Goal: Task Accomplishment & Management: Manage account settings

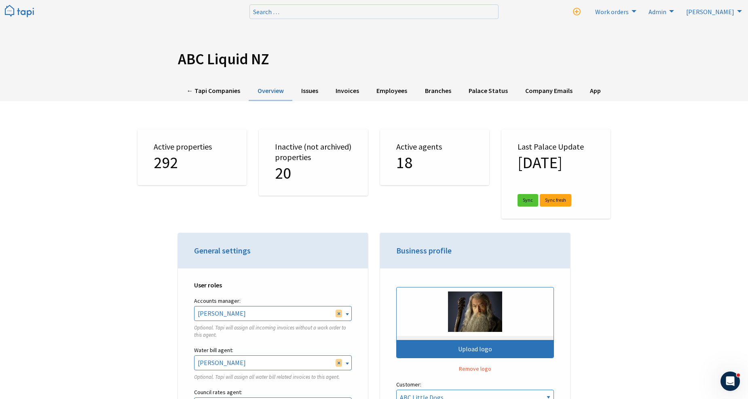
scroll to position [1797, 0]
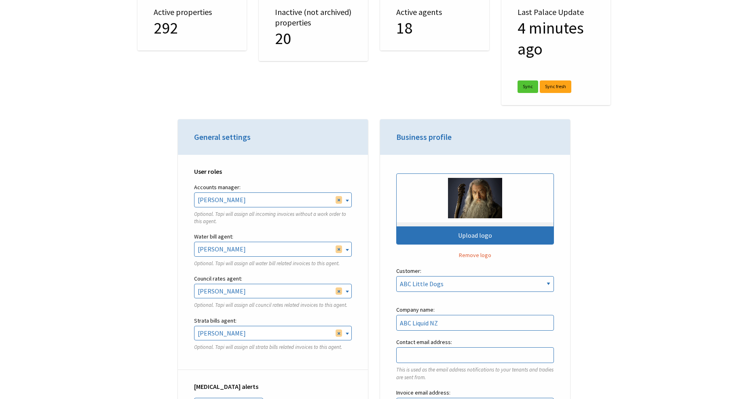
scroll to position [1797, 0]
select select
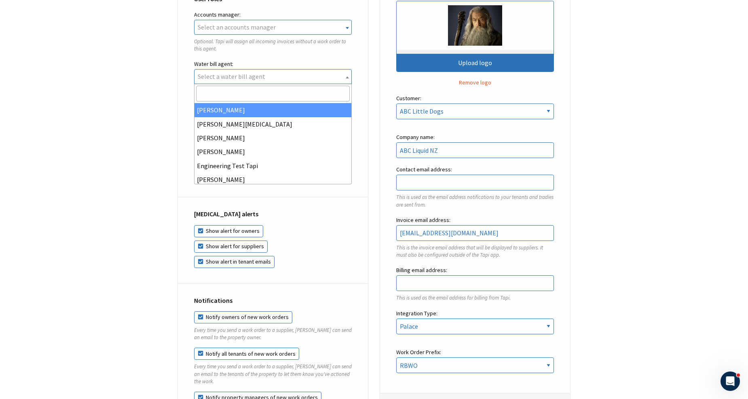
scroll to position [314, 0]
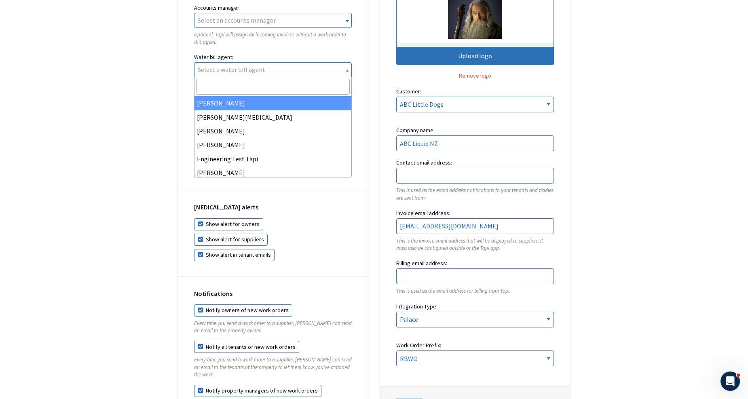
click at [367, 191] on div "Coronavirus alerts Show alert for owners Show alert for suppliers Show alert in…" at bounding box center [273, 234] width 190 height 86
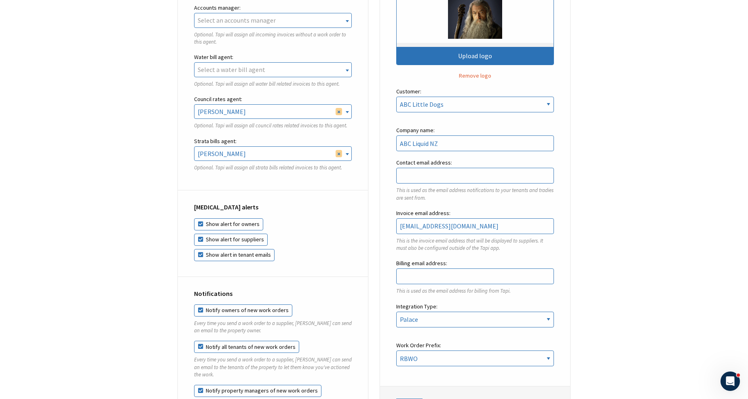
select select
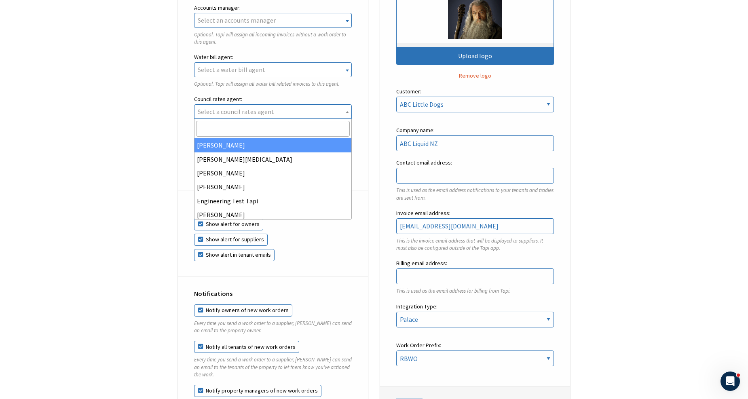
click at [364, 151] on div "User roles Accounts manager: Finn Regan Whitehead Martin Hipp Martin Hipp Engin…" at bounding box center [273, 83] width 190 height 216
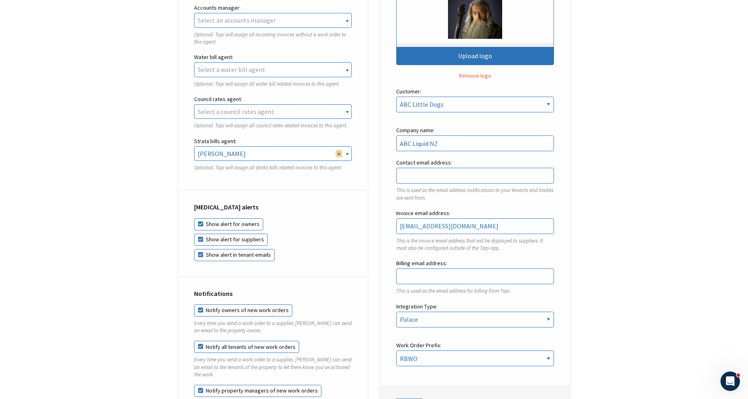
select select
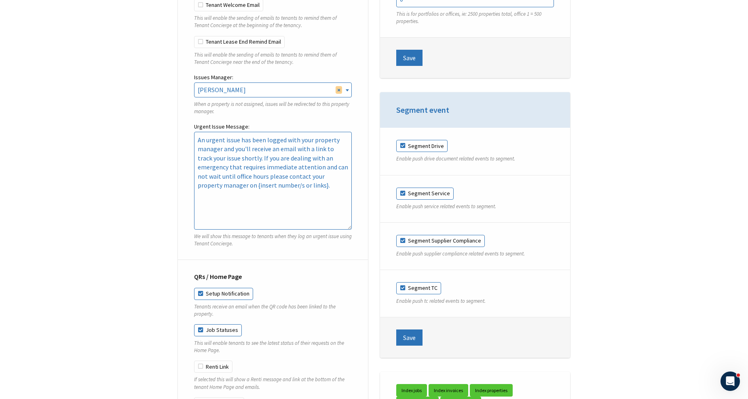
drag, startPoint x: 158, startPoint y: 193, endPoint x: 180, endPoint y: 328, distance: 136.2
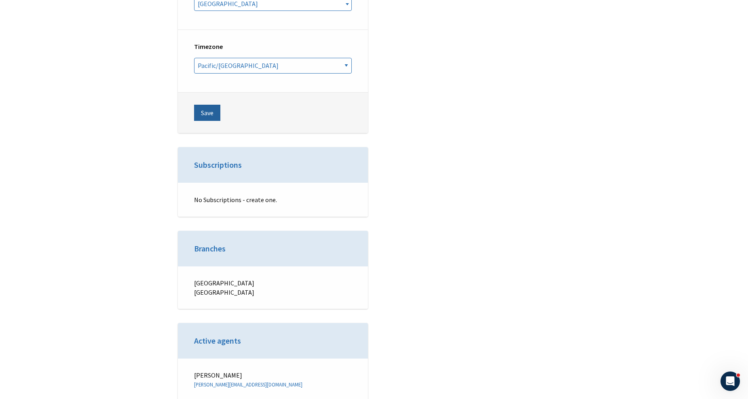
click at [203, 106] on button "Save" at bounding box center [207, 113] width 26 height 16
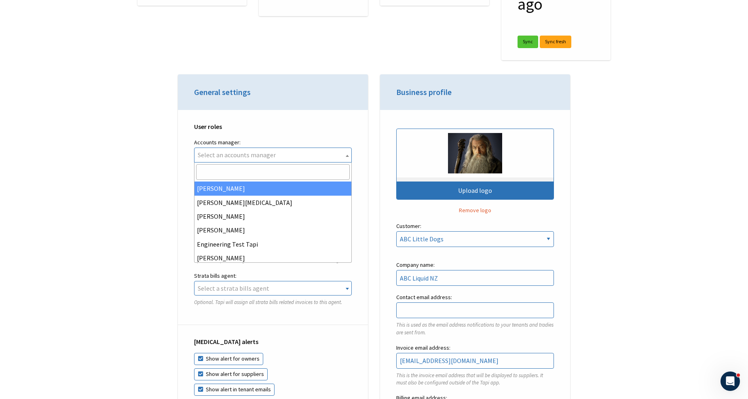
click at [320, 157] on span "Select an accounts manager" at bounding box center [273, 155] width 157 height 14
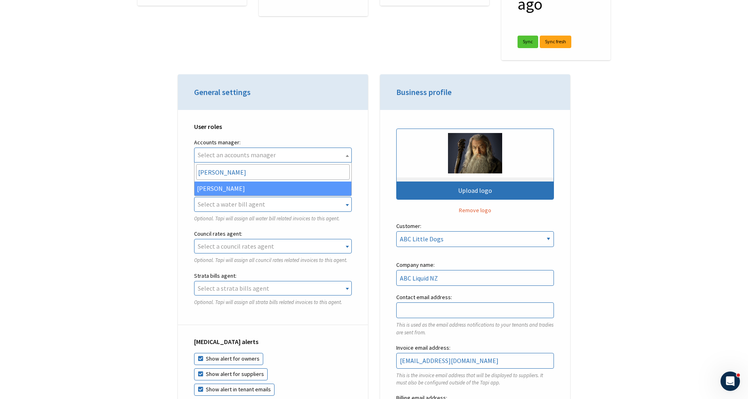
type input "[PERSON_NAME]"
select select "59dd0536-4841-4bdb-b386-d9a77027e7f3"
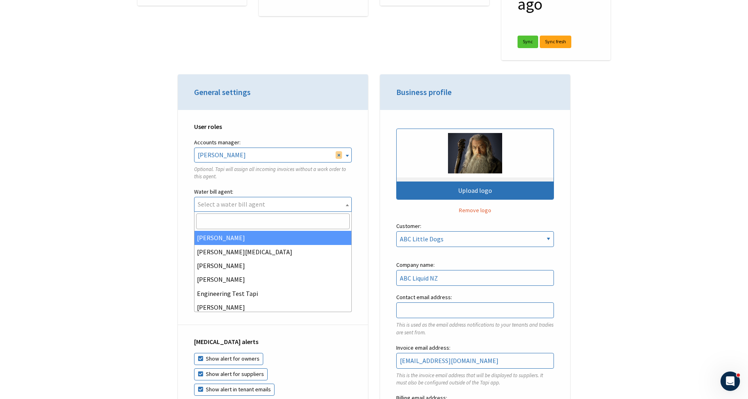
click at [257, 207] on span "Select a water bill agent" at bounding box center [232, 204] width 68 height 8
type input "[PERSON_NAME]"
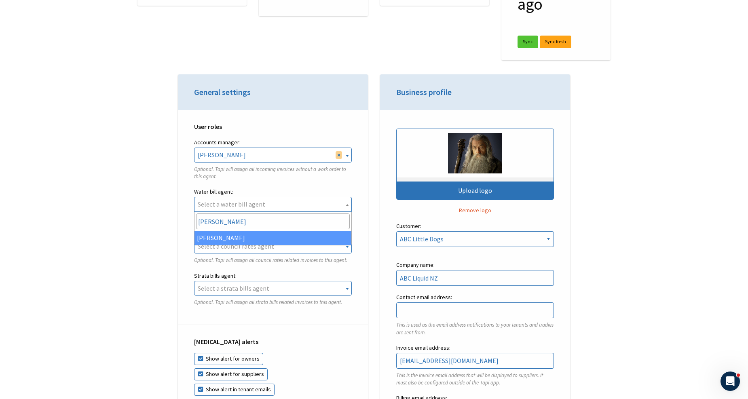
select select "f5f1e45d-c340-4145-8106-5a986d520373"
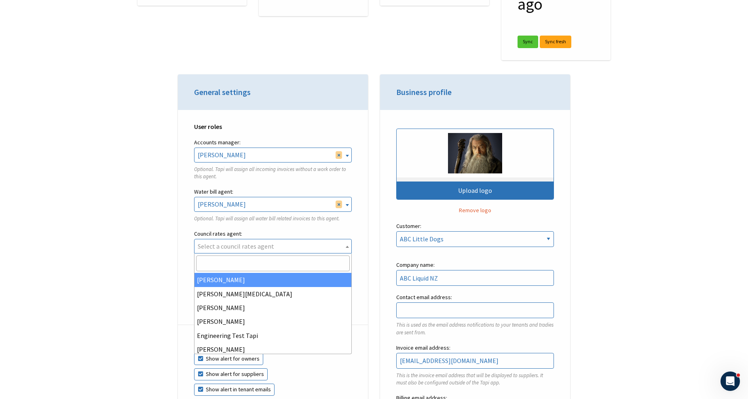
click at [216, 244] on span "Select a council rates agent" at bounding box center [236, 246] width 76 height 8
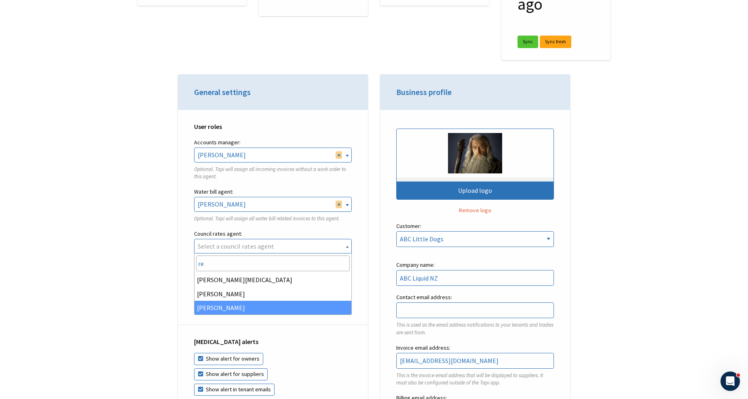
type input "re"
select select "4083dc28-86ce-4430-98ce-e2a823507e8c"
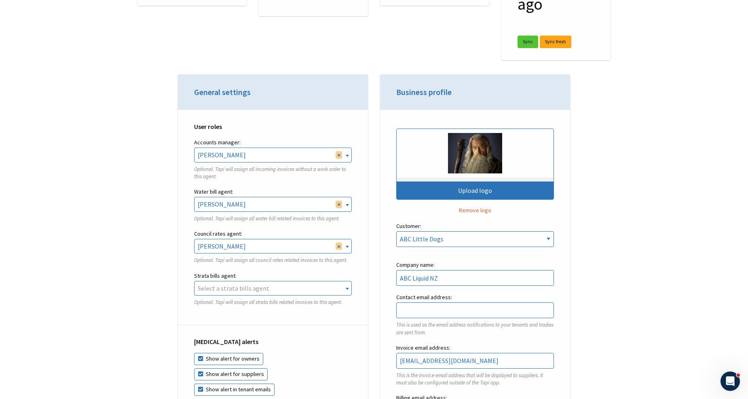
click at [221, 290] on span "Select a strata bills agent" at bounding box center [234, 288] width 72 height 8
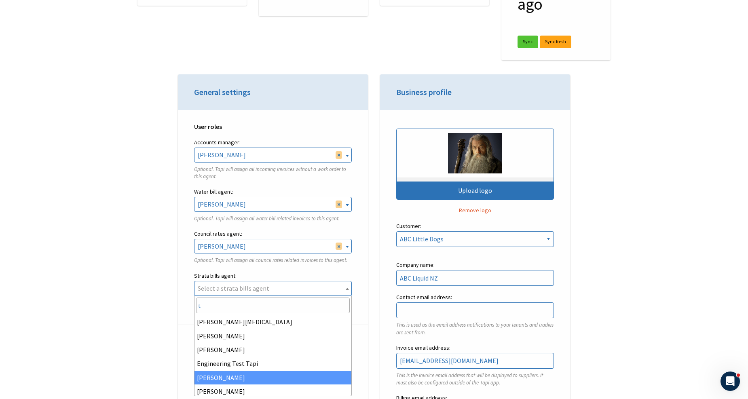
type input "t"
select select "05b87cfa-633c-4bb3-a705-f99584b8a21a"
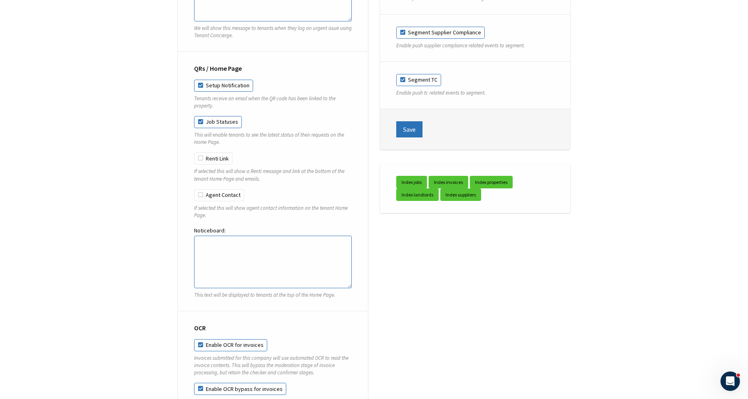
scroll to position [2742, 0]
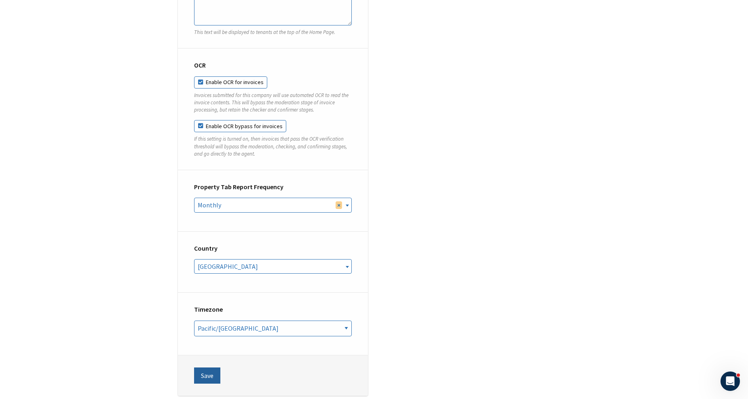
click at [203, 372] on button "Save" at bounding box center [207, 376] width 26 height 16
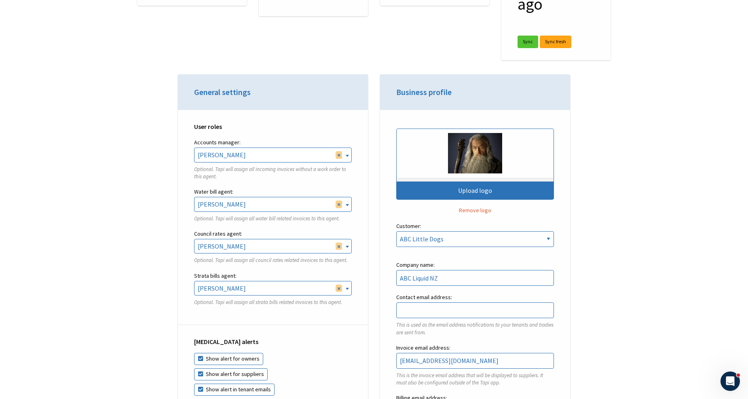
scroll to position [1797, 0]
click at [284, 49] on div "Inactive (not archived) properties 20" at bounding box center [313, 12] width 121 height 125
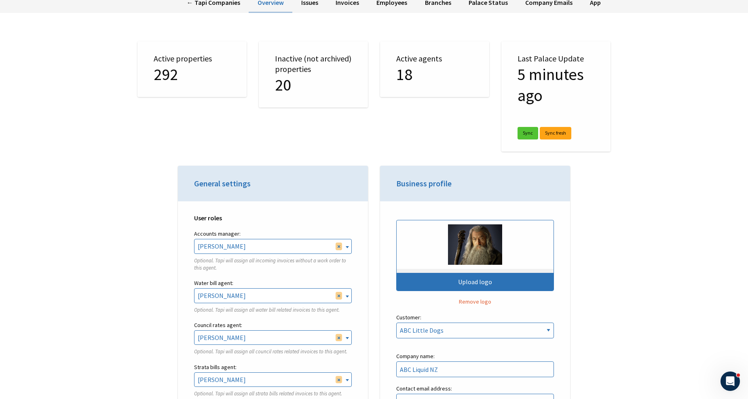
scroll to position [269, 0]
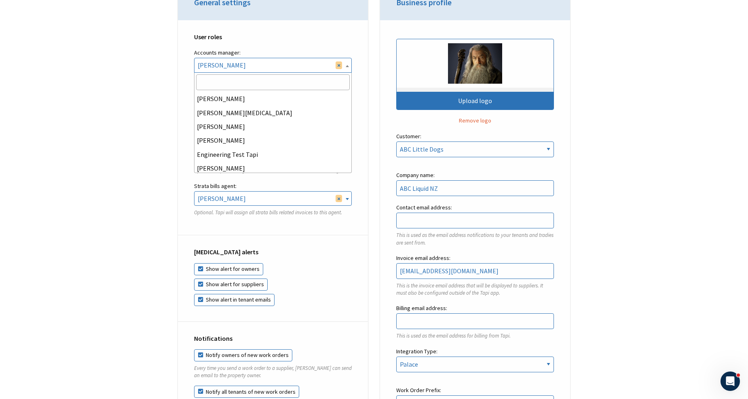
click at [247, 67] on span "× Josh Sali" at bounding box center [273, 65] width 157 height 14
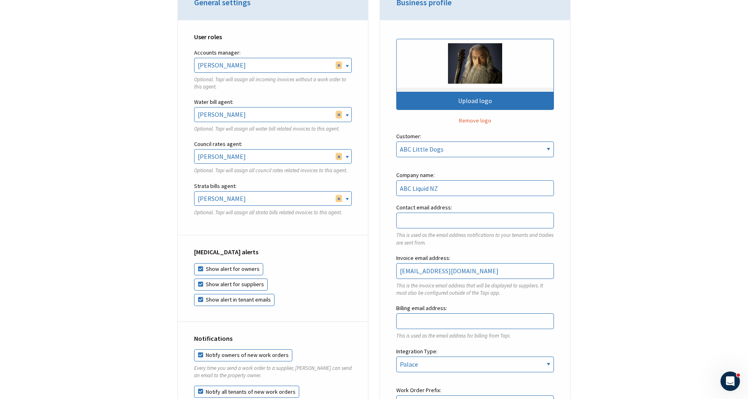
click at [330, 47] on div "User roles Accounts manager: Finn Regan Whitehead Martin Hipp Martin Hipp Engin…" at bounding box center [273, 128] width 190 height 216
select select
click at [363, 131] on div "User roles Accounts manager: Finn Regan Whitehead Martin Hipp Martin Hipp Engin…" at bounding box center [273, 128] width 190 height 216
select select
click at [365, 131] on div "User roles Accounts manager: Finn Regan Whitehead Martin Hipp Martin Hipp Engin…" at bounding box center [273, 128] width 190 height 216
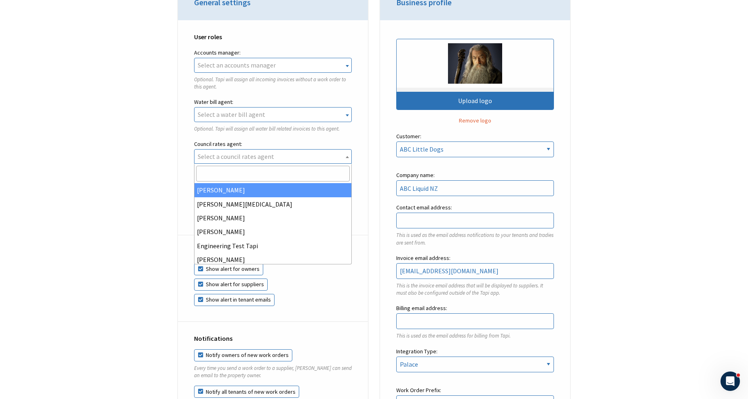
select select
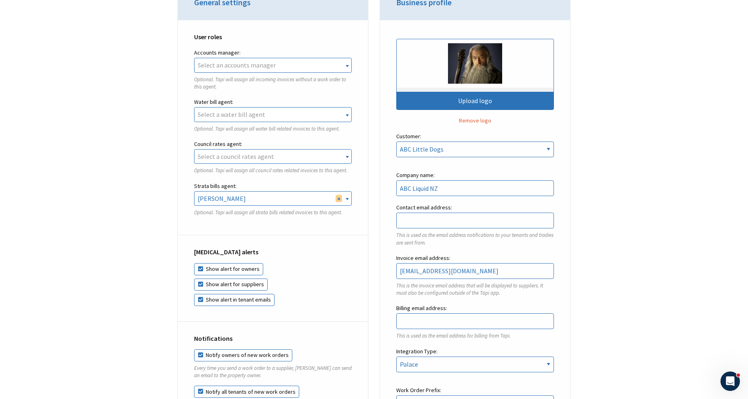
select select
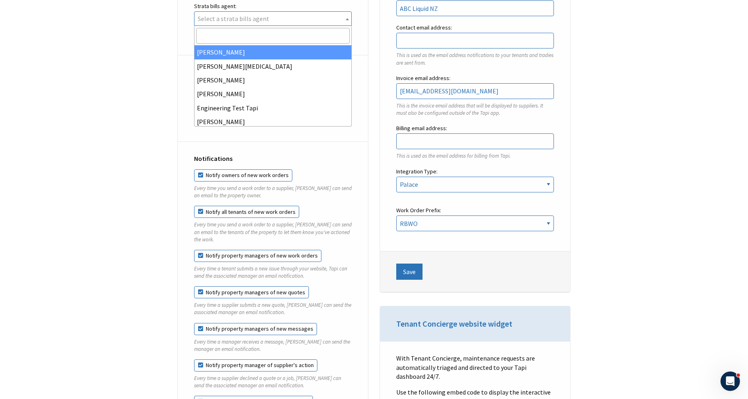
click at [358, 173] on div "Notifications Notify owners of new work orders Every time you send a work order…" at bounding box center [273, 330] width 190 height 377
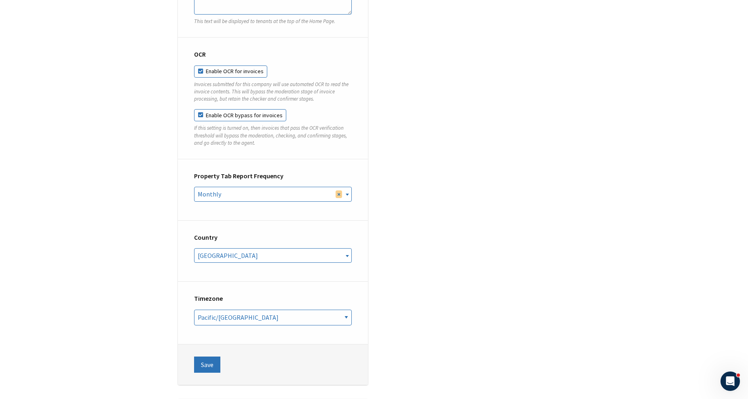
scroll to position [2922, 0]
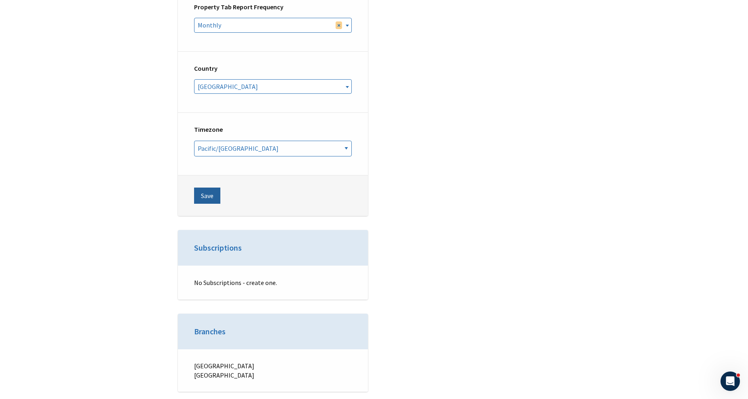
click at [213, 189] on button "Save" at bounding box center [207, 196] width 26 height 16
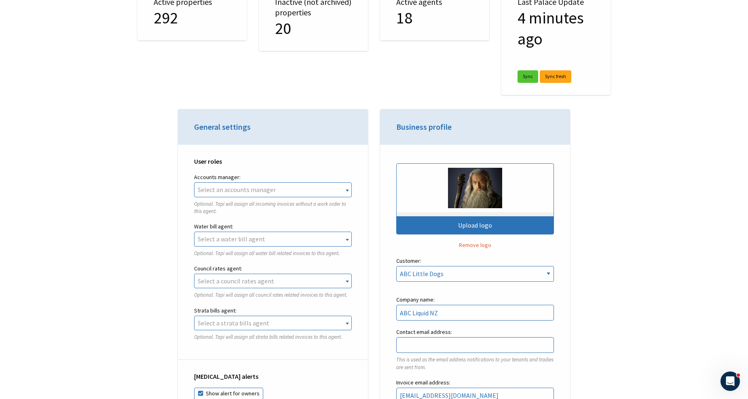
scroll to position [269, 0]
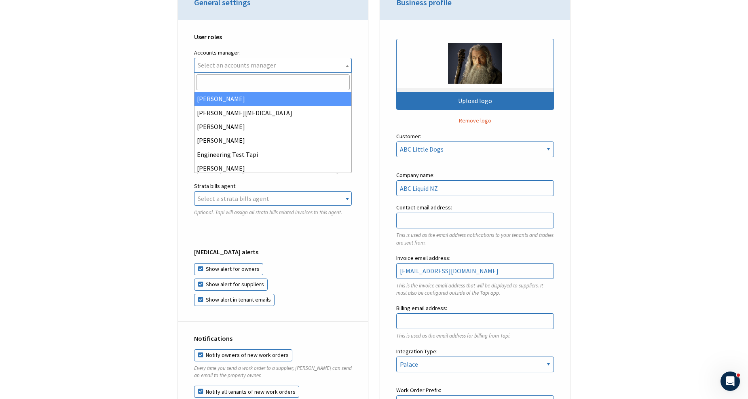
click at [347, 67] on span at bounding box center [347, 65] width 8 height 15
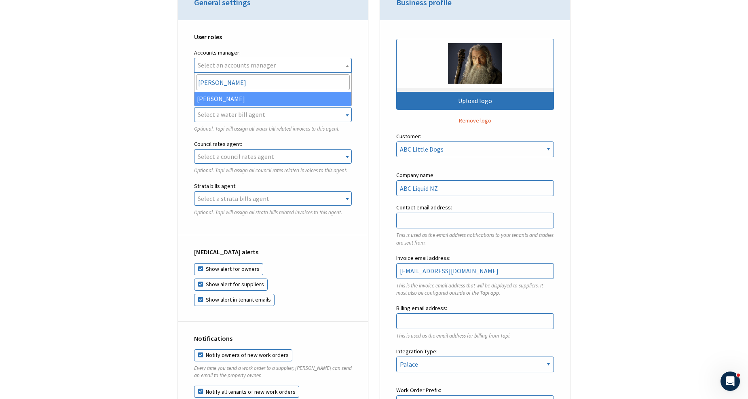
type input "[PERSON_NAME]"
select select "59dd0536-4841-4bdb-b386-d9a77027e7f3"
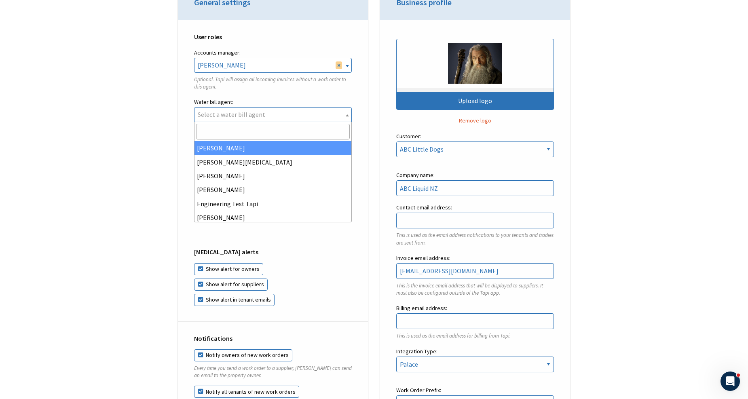
click at [297, 120] on span "Select a water bill agent" at bounding box center [273, 115] width 157 height 14
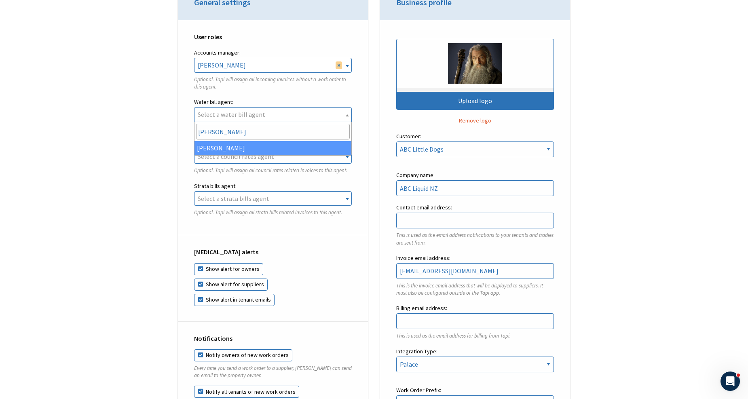
type input "[PERSON_NAME]"
select select "f5f1e45d-c340-4145-8106-5a986d520373"
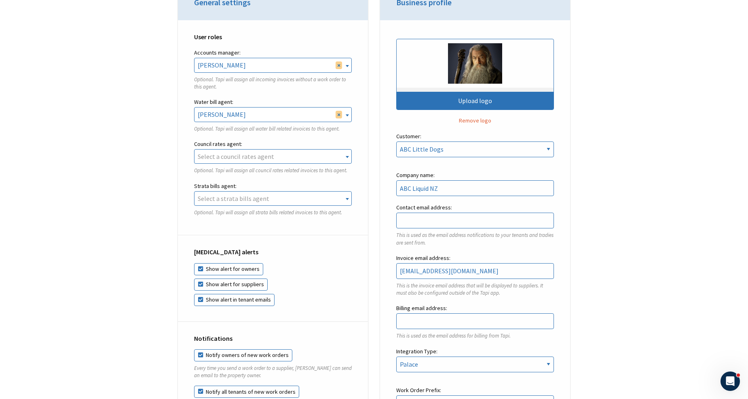
click at [262, 159] on span "Select a council rates agent" at bounding box center [236, 157] width 76 height 8
type input "reb"
select select "4083dc28-86ce-4430-98ce-e2a823507e8c"
click at [256, 201] on span "Select a strata bills agent" at bounding box center [234, 199] width 72 height 8
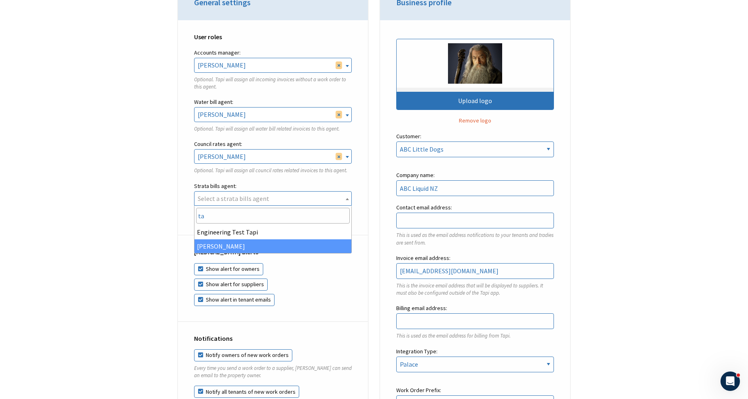
type input "ta"
select select "05b87cfa-633c-4bb3-a705-f99584b8a21a"
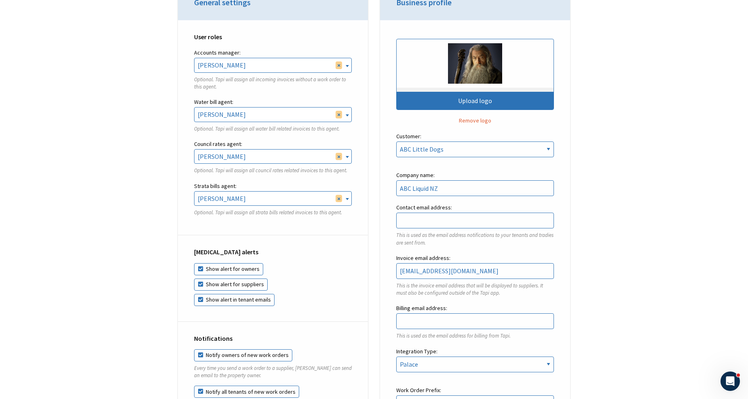
drag, startPoint x: 288, startPoint y: 235, endPoint x: 277, endPoint y: 232, distance: 12.2
click at [289, 235] on div "User roles Accounts manager: Finn Regan Whitehead Martin Hipp Martin Hipp Engin…" at bounding box center [273, 128] width 190 height 216
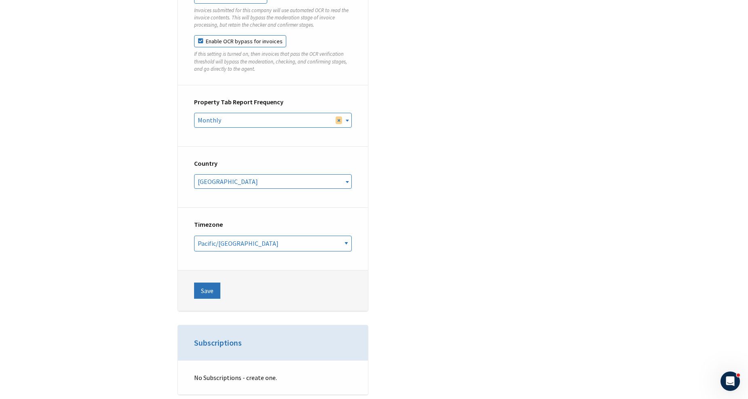
scroll to position [2877, 0]
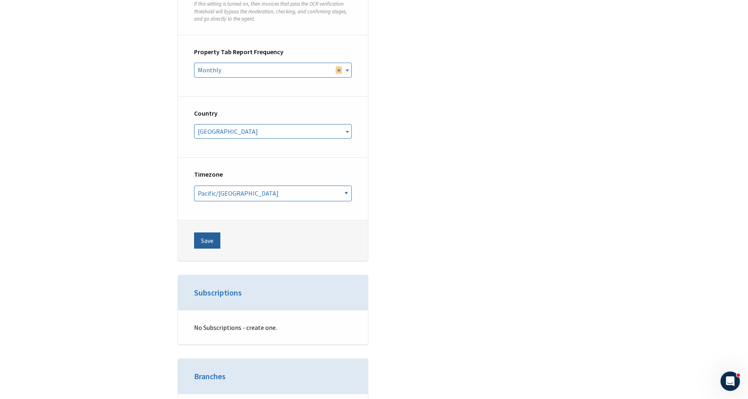
click at [212, 233] on button "Save" at bounding box center [207, 241] width 26 height 16
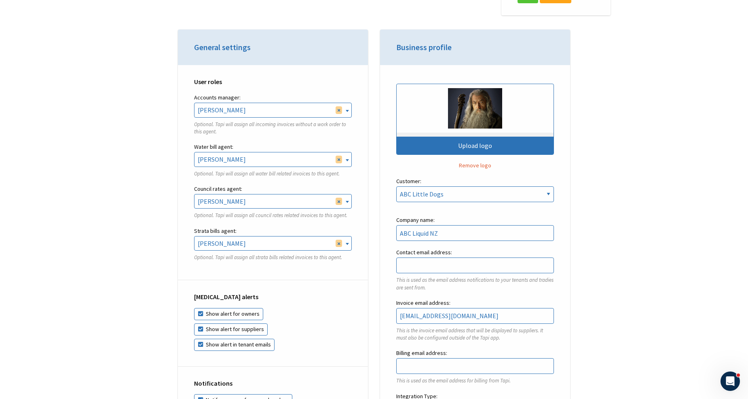
drag, startPoint x: 123, startPoint y: 348, endPoint x: 122, endPoint y: 342, distance: 6.1
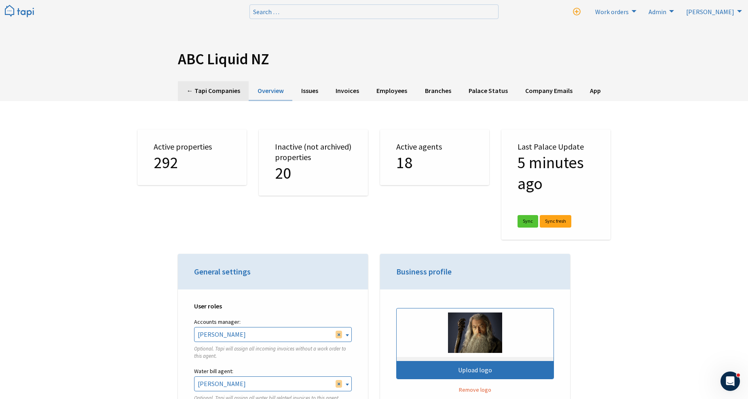
click at [225, 87] on link "← Tapi Companies" at bounding box center [213, 91] width 71 height 20
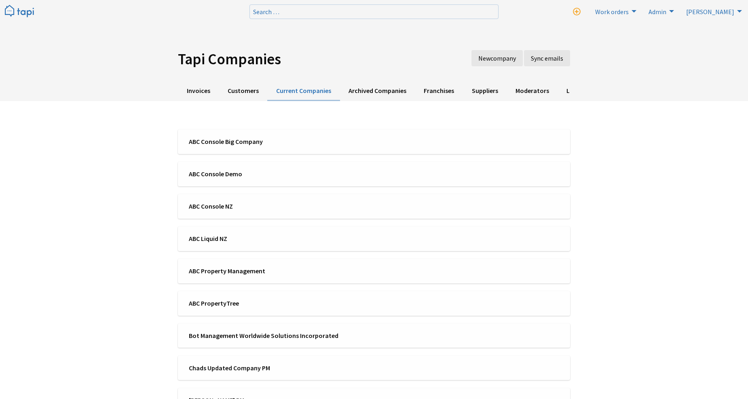
scroll to position [1797, 0]
click at [218, 133] on li "ABC Console Big Company" at bounding box center [374, 141] width 392 height 25
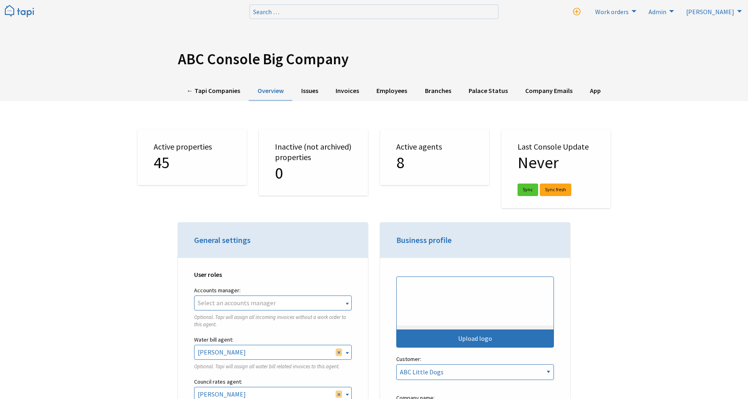
select select "TAPI"
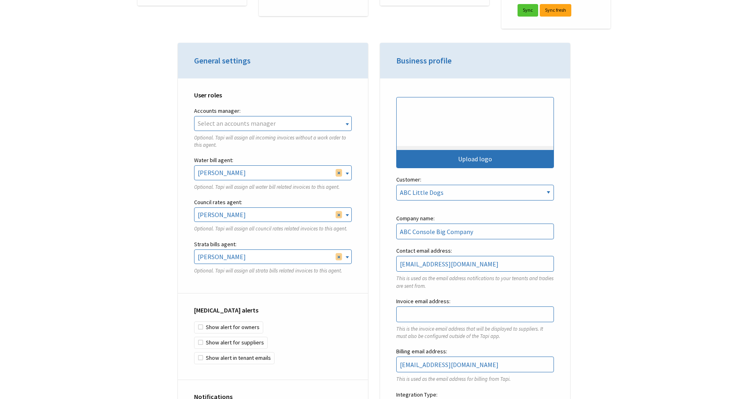
scroll to position [1797, 0]
click at [242, 129] on span "Select an accounts manager" at bounding box center [273, 124] width 157 height 14
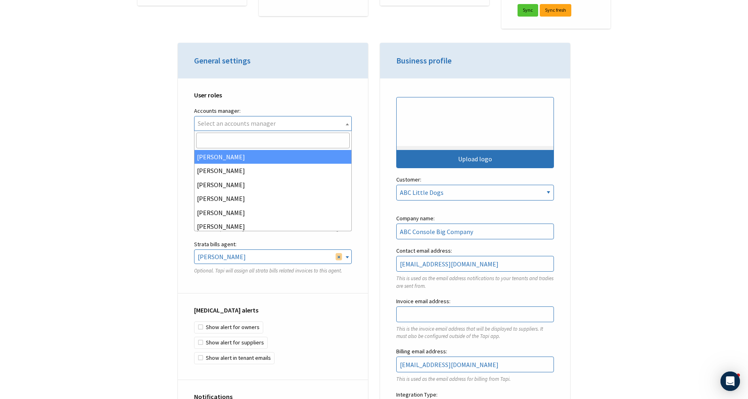
scroll to position [0, 0]
click at [367, 140] on div "User roles Accounts manager: Dani Richfield Anna Pengelly Rebekah Osborne Taylo…" at bounding box center [273, 186] width 190 height 216
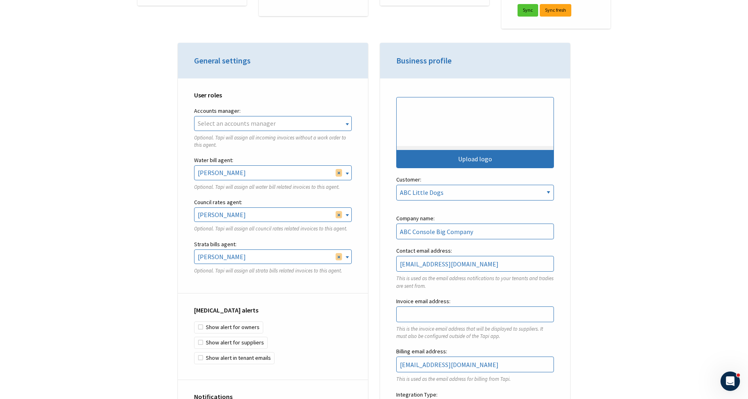
select select
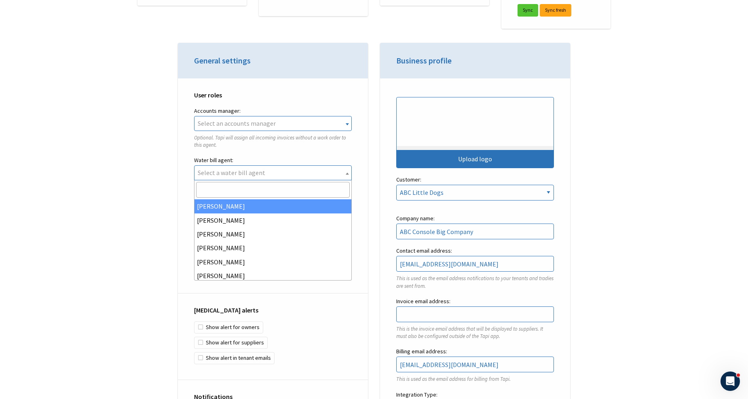
click at [360, 180] on div "User roles Accounts manager: Dani Richfield Anna Pengelly Rebekah Osborne Taylo…" at bounding box center [273, 186] width 190 height 216
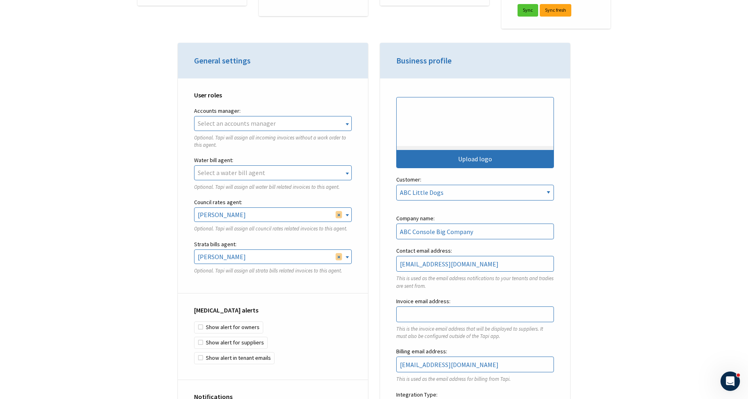
click at [337, 209] on span "× Rebekah Osborne" at bounding box center [273, 215] width 157 height 14
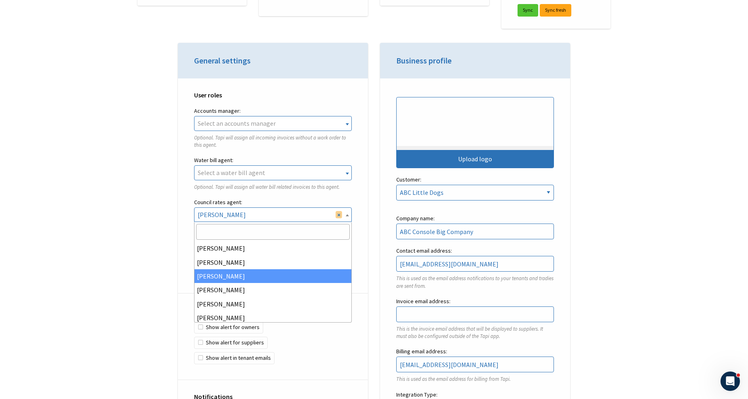
select select
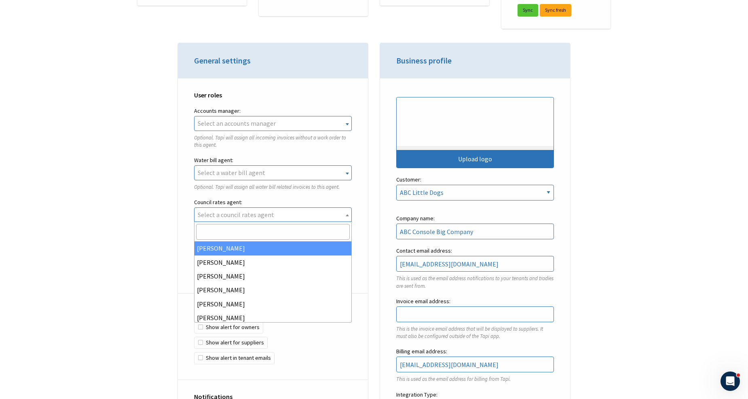
click at [367, 212] on div "User roles Accounts manager: Dani Richfield Anna Pengelly Rebekah Osborne Taylo…" at bounding box center [273, 186] width 190 height 216
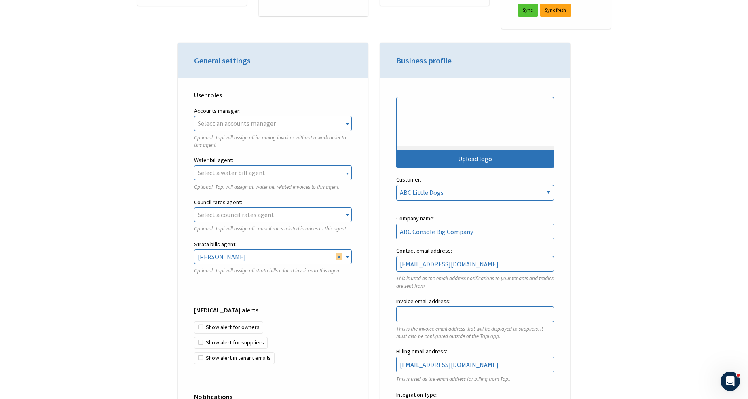
select select
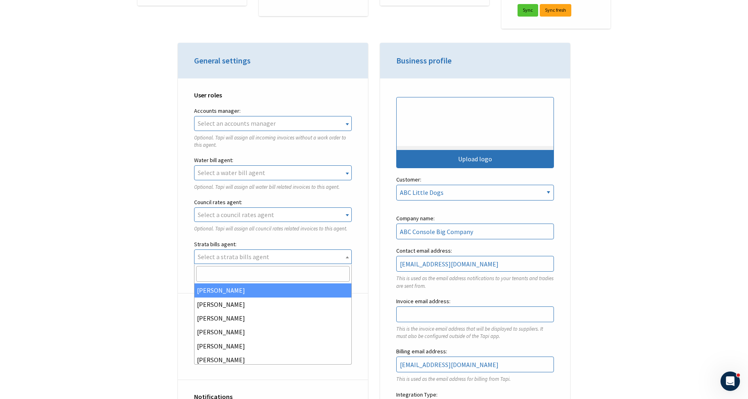
click at [361, 244] on div "User roles Accounts manager: Dani Richfield Anna Pengelly Rebekah Osborne Taylo…" at bounding box center [273, 186] width 190 height 216
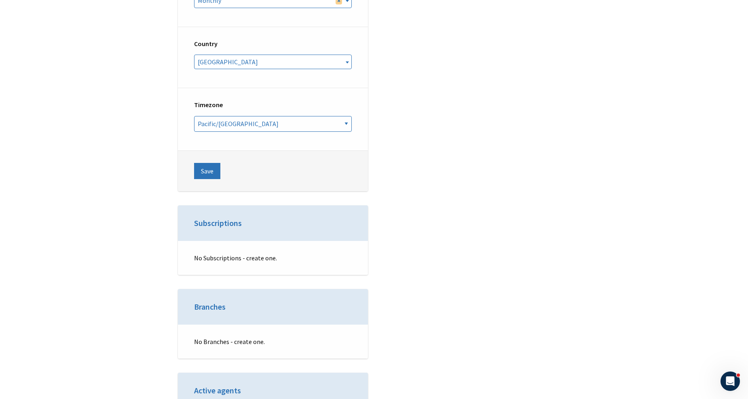
scroll to position [2967, 0]
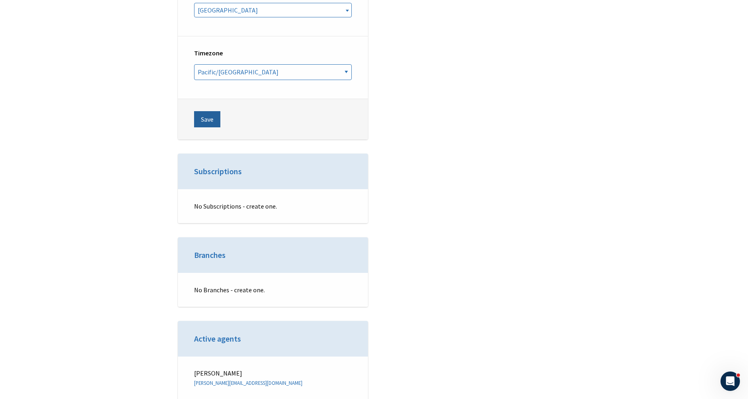
click at [208, 112] on button "Save" at bounding box center [207, 119] width 26 height 16
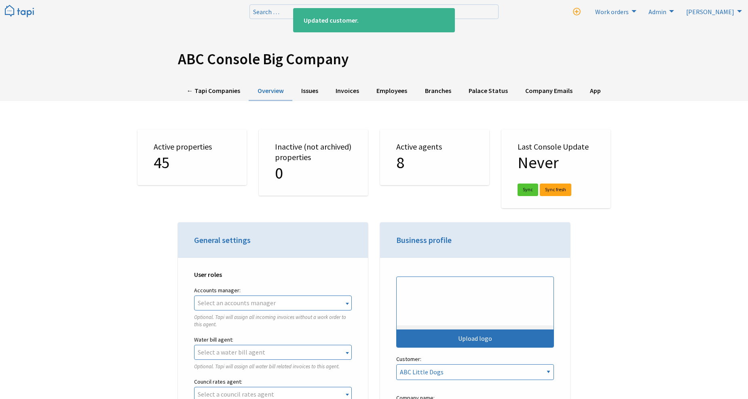
select select "TAPI"
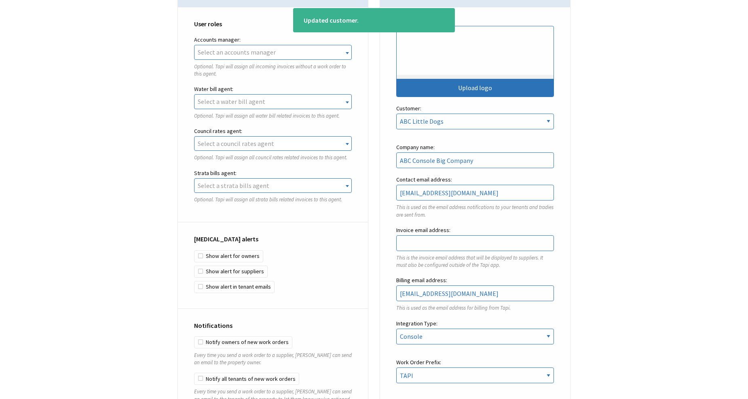
scroll to position [135, 0]
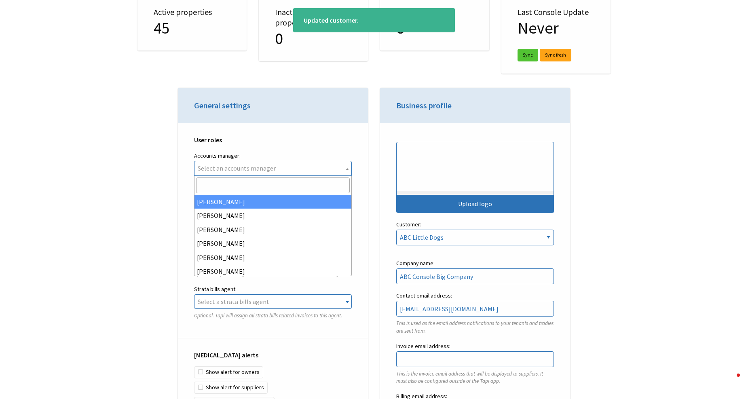
click at [289, 164] on span "Select an accounts manager" at bounding box center [273, 168] width 157 height 14
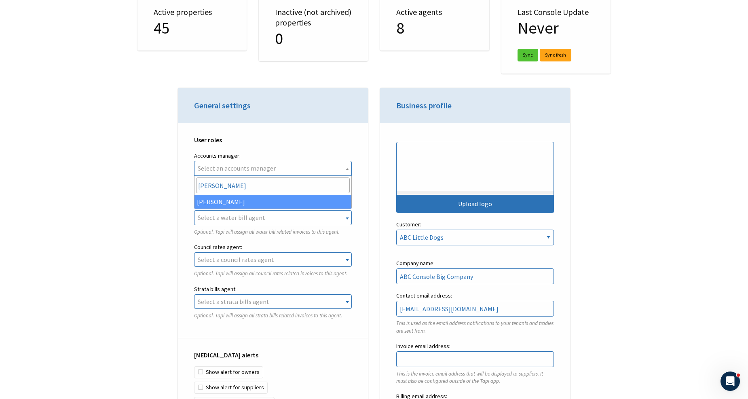
type input "[PERSON_NAME]"
select select "cdd7957d-9cce-4a22-be43-688f70b8fd5f"
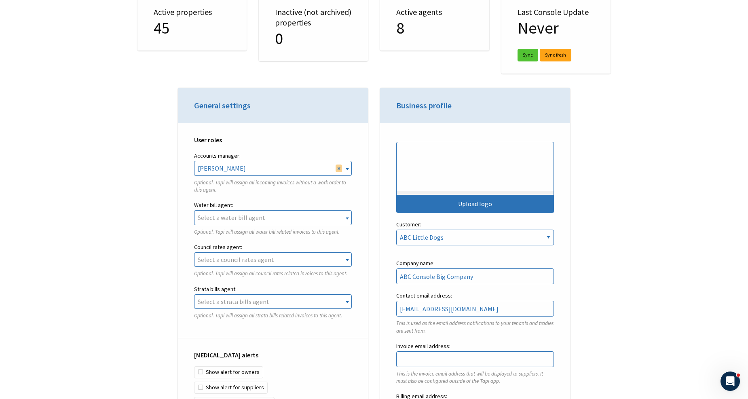
click at [236, 219] on span "Select a water bill agent" at bounding box center [232, 218] width 68 height 8
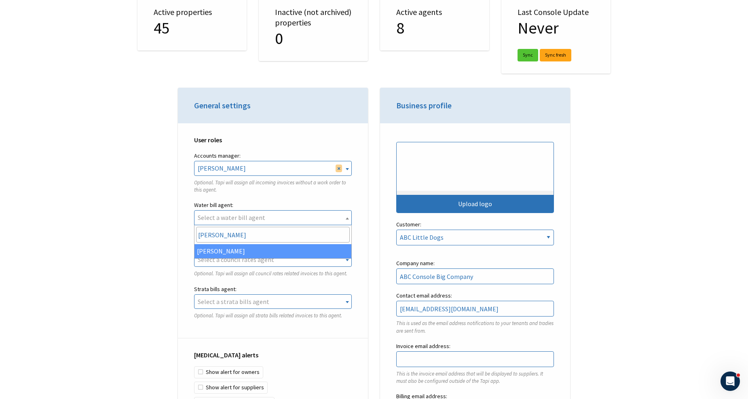
type input "[PERSON_NAME]"
select select "582bf0c9-2801-4763-9b0f-6dfbf1654886"
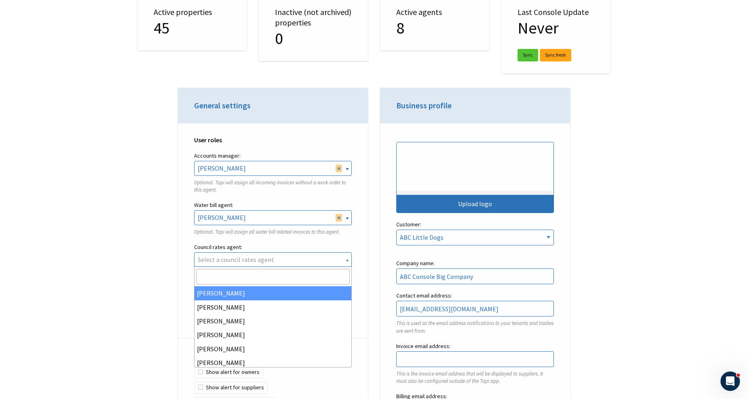
click at [239, 256] on span "Select a council rates agent" at bounding box center [236, 260] width 76 height 8
type input "rebe"
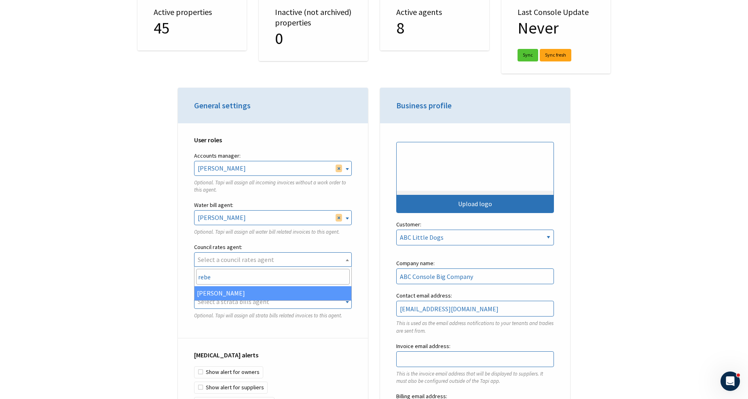
select select "b1086bc7-2573-42ca-aa0c-5e24d910274b"
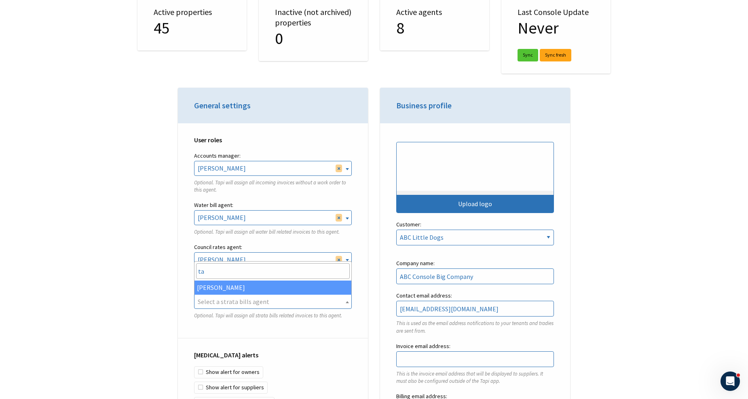
type input "tay"
select select "d8c51ebc-b851-4909-a101-bcdfb269b590"
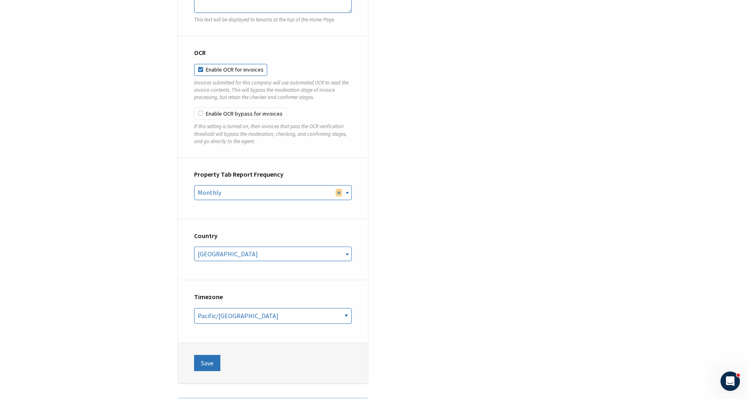
scroll to position [2922, 0]
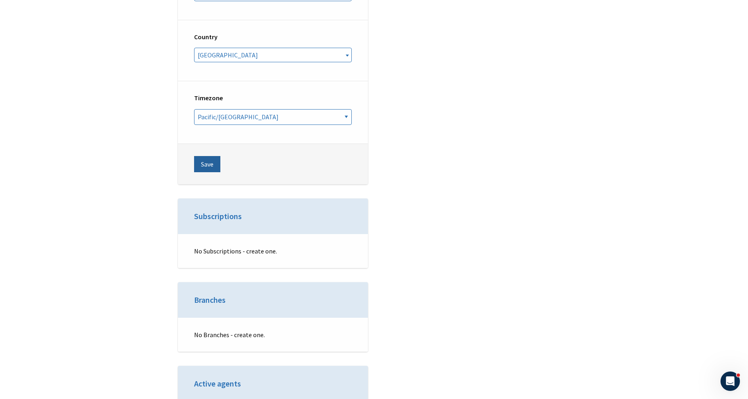
click at [202, 157] on button "Save" at bounding box center [207, 164] width 26 height 16
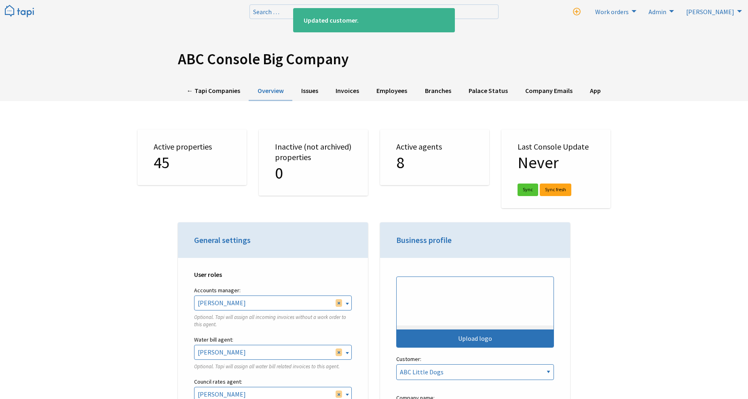
select select "TAPI"
click at [208, 91] on link "← Tapi Companies" at bounding box center [213, 91] width 71 height 20
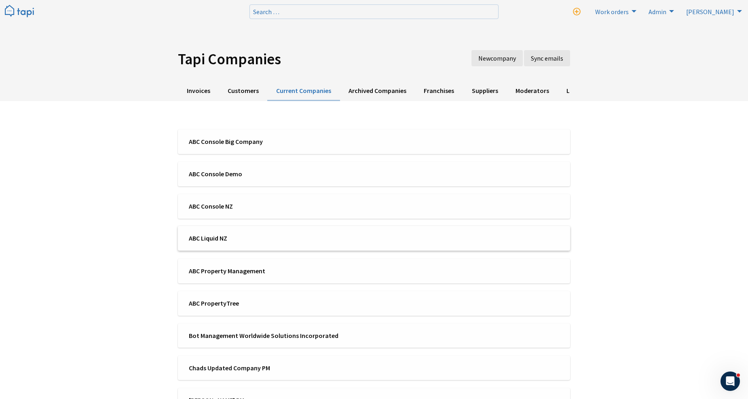
click at [213, 237] on span "ABC Liquid NZ" at bounding box center [279, 238] width 180 height 9
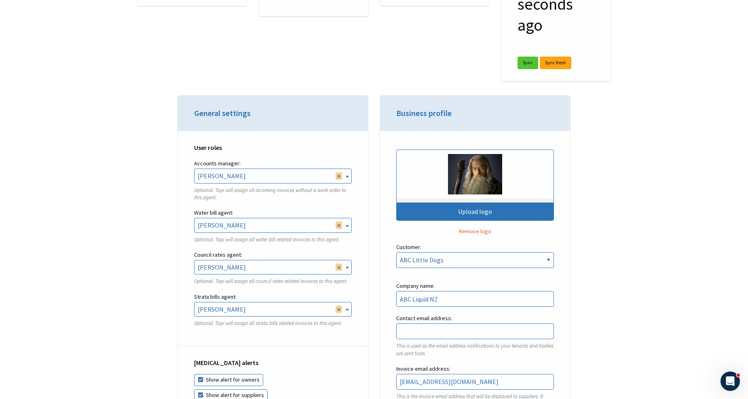
select select
click at [359, 189] on div "User roles Accounts manager: Finn Regan Whitehead Martin Hipp Martin Hipp Engin…" at bounding box center [273, 239] width 190 height 216
select select
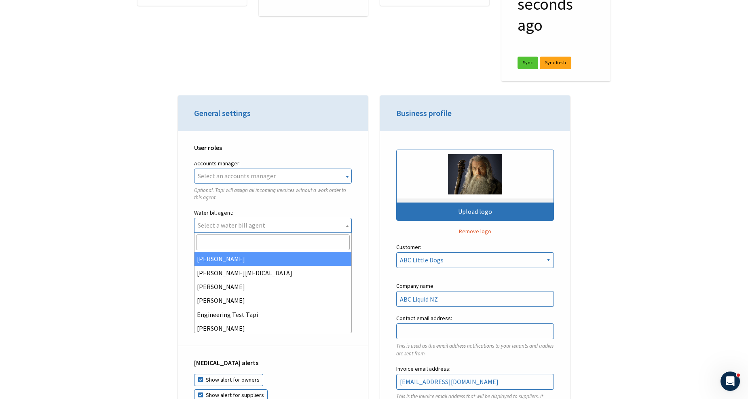
click at [367, 237] on div "User roles Accounts manager: Finn Regan Whitehead Martin Hipp Martin Hipp Engin…" at bounding box center [273, 239] width 190 height 216
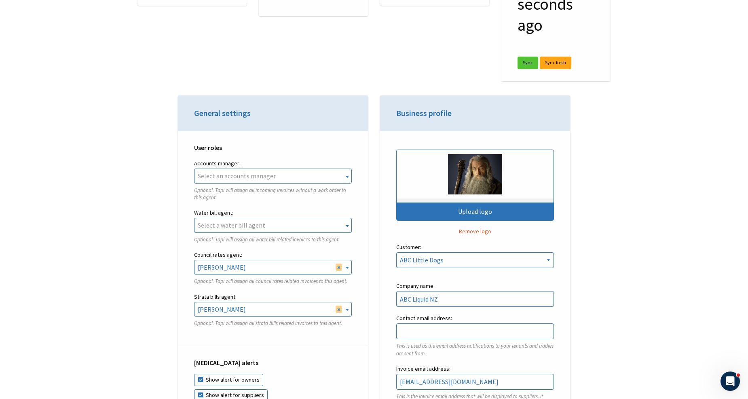
select select
click at [367, 268] on div "User roles Accounts manager: Finn Regan Whitehead Martin Hipp Martin Hipp Engin…" at bounding box center [273, 239] width 190 height 216
select select
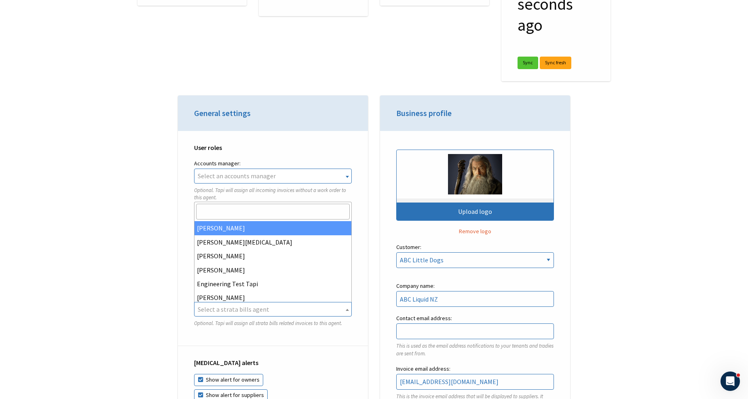
click at [389, 256] on div "Upload logo Remove logo Customer: ABC Liquid NZ ABC Little Dogs ABC Property Ma…" at bounding box center [475, 336] width 190 height 411
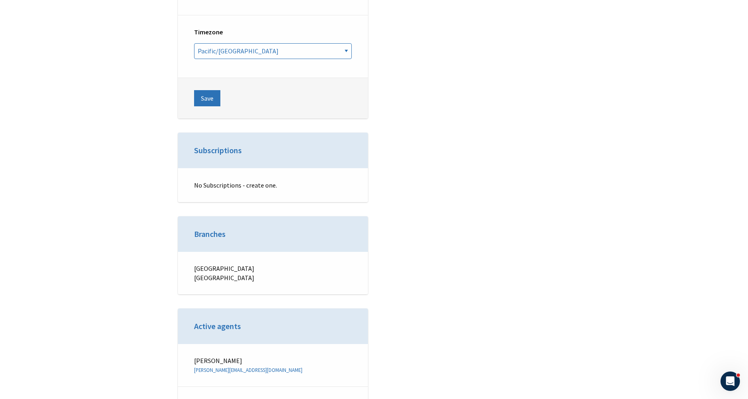
scroll to position [3016, 0]
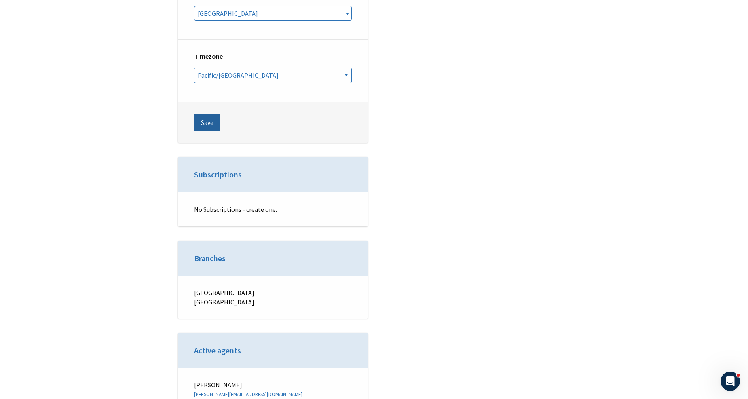
click at [206, 114] on button "Save" at bounding box center [207, 122] width 26 height 16
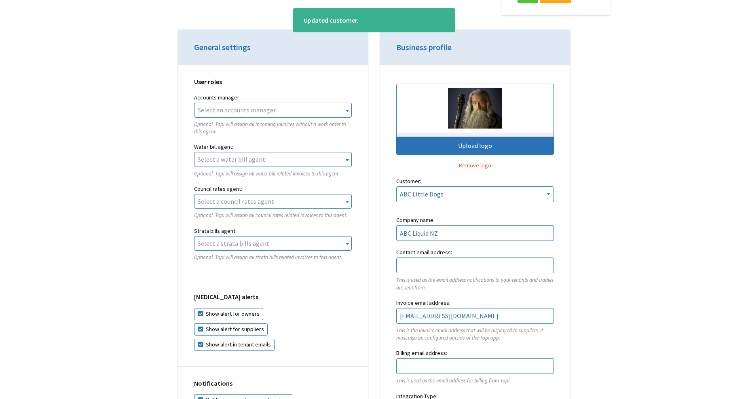
scroll to position [1797, 0]
click at [314, 107] on span "Select an accounts manager" at bounding box center [273, 110] width 157 height 14
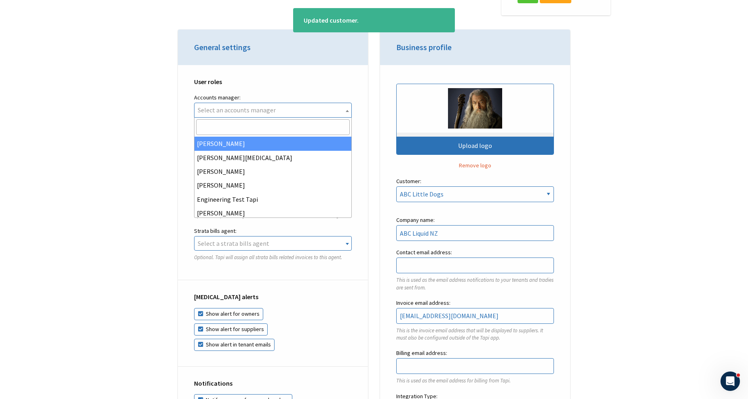
scroll to position [0, 0]
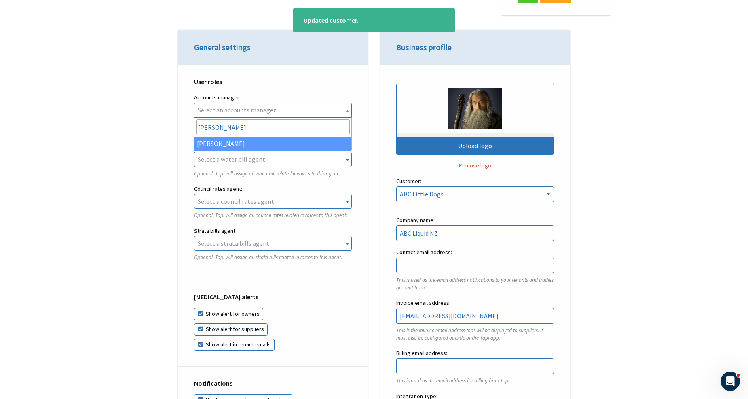
type input "[PERSON_NAME]"
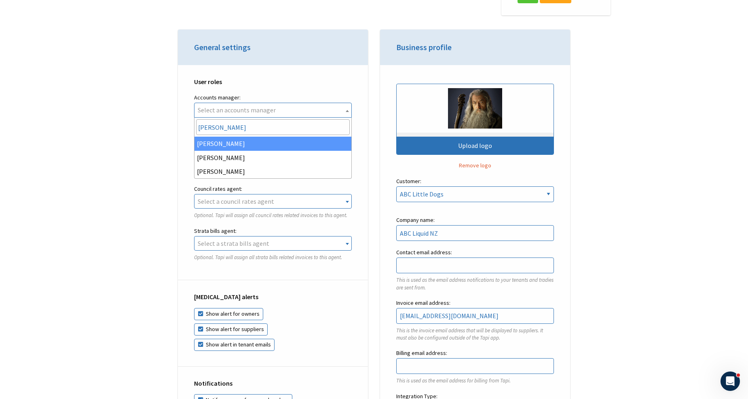
type input "[PERSON_NAME]"
select select "59dd0536-4841-4bdb-b386-d9a77027e7f3"
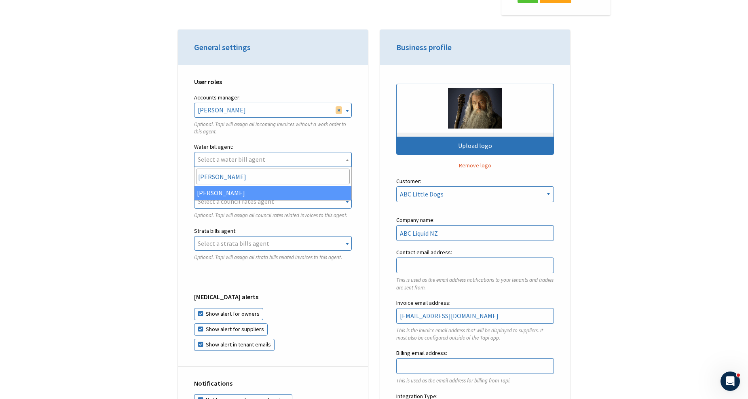
type input "[PERSON_NAME]"
select select "f5f1e45d-c340-4145-8106-5a986d520373"
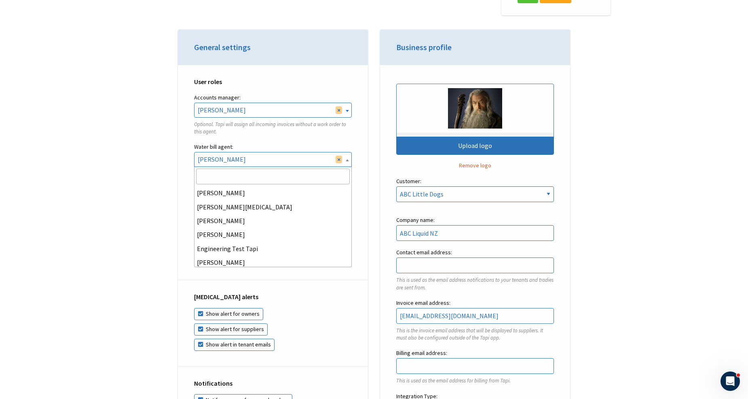
scroll to position [111, 0]
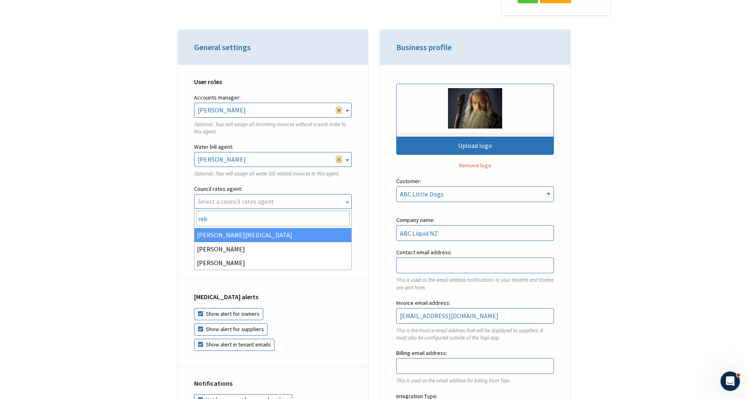
type input "rebe"
select select "4083dc28-86ce-4430-98ce-e2a823507e8c"
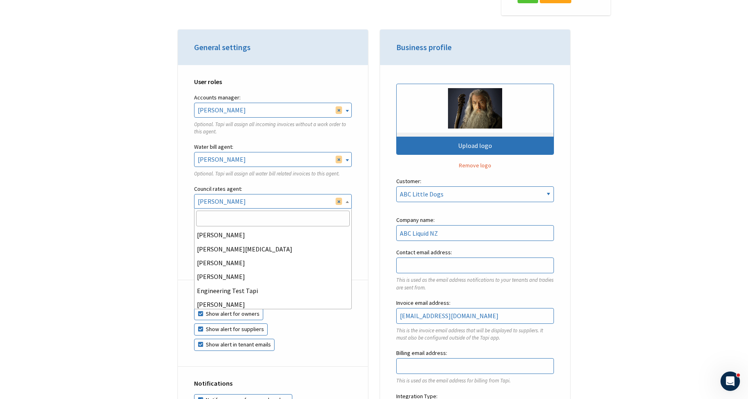
scroll to position [169, 0]
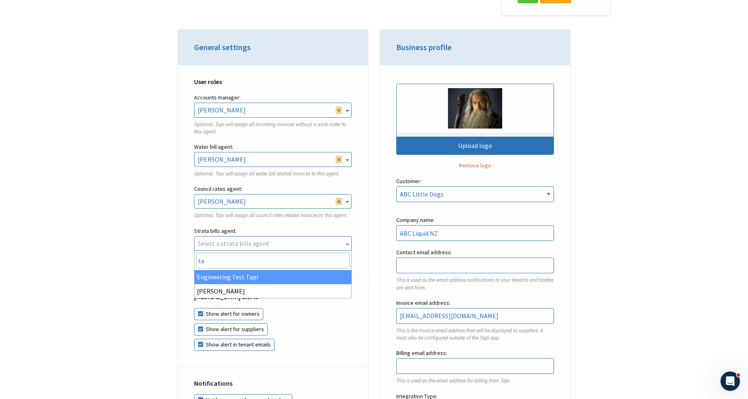
type input "tay"
select select "05b87cfa-633c-4bb3-a705-f99584b8a21a"
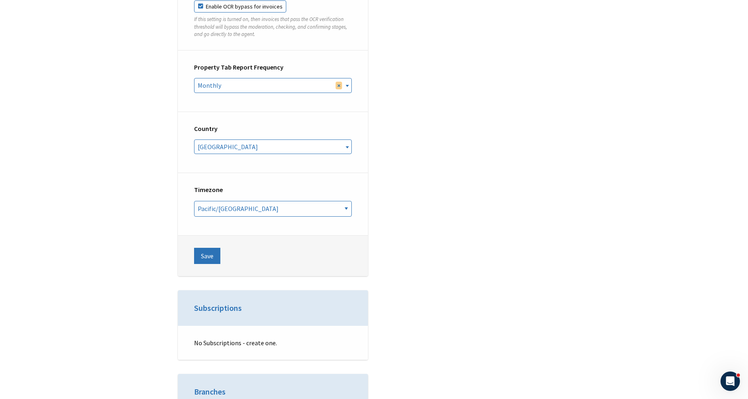
scroll to position [2837, 0]
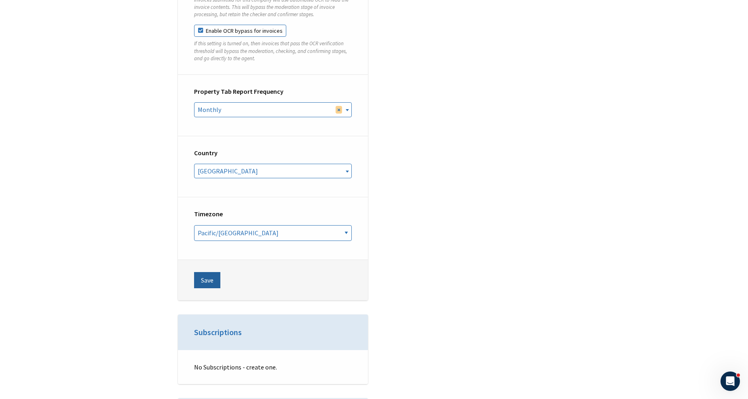
click at [205, 272] on button "Save" at bounding box center [207, 280] width 26 height 16
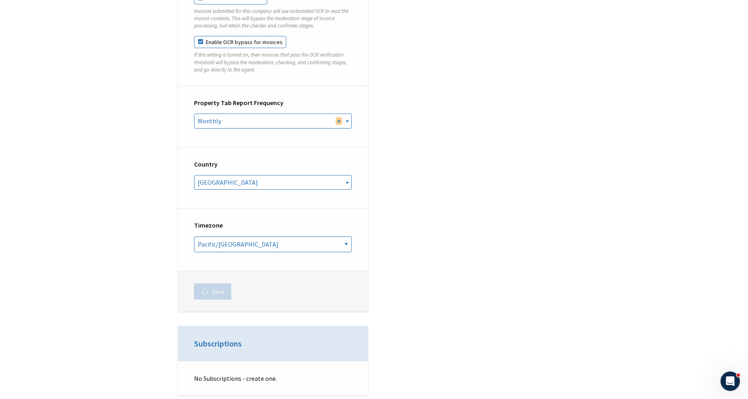
scroll to position [2478, 0]
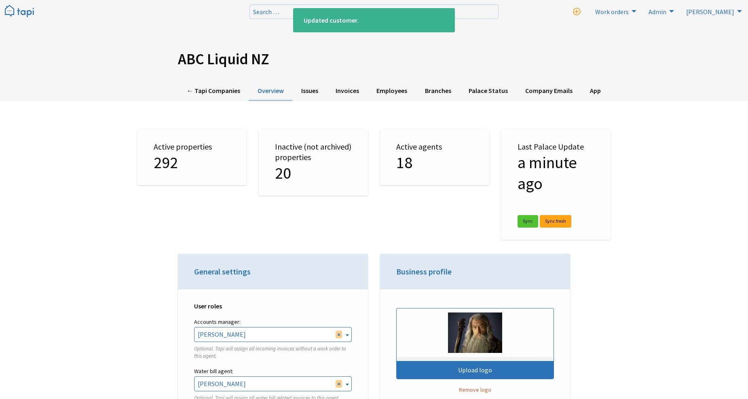
scroll to position [1797, 0]
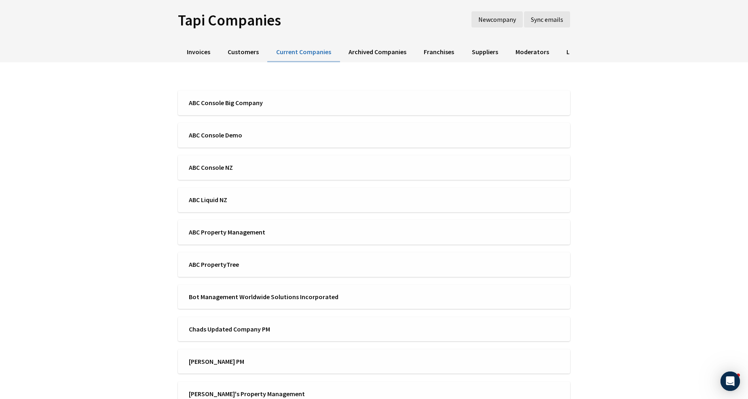
scroll to position [45, 0]
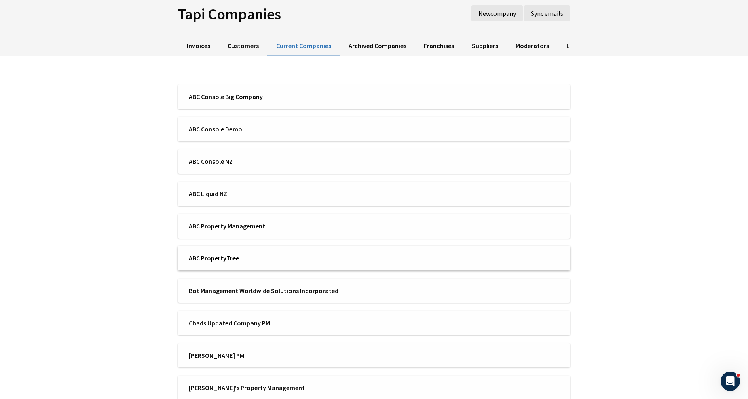
click at [214, 259] on span "ABC PropertyTree" at bounding box center [279, 258] width 180 height 9
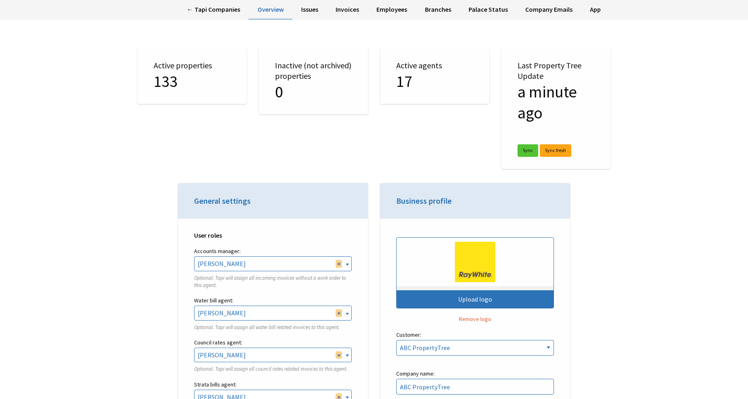
scroll to position [180, 0]
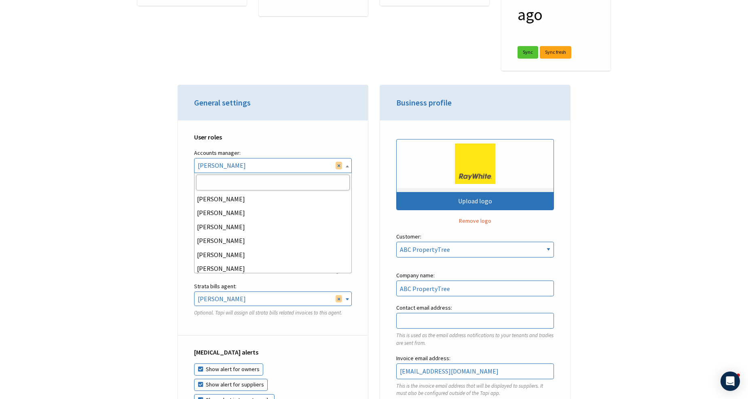
click at [305, 163] on span "× Taylor Coleman" at bounding box center [273, 166] width 157 height 14
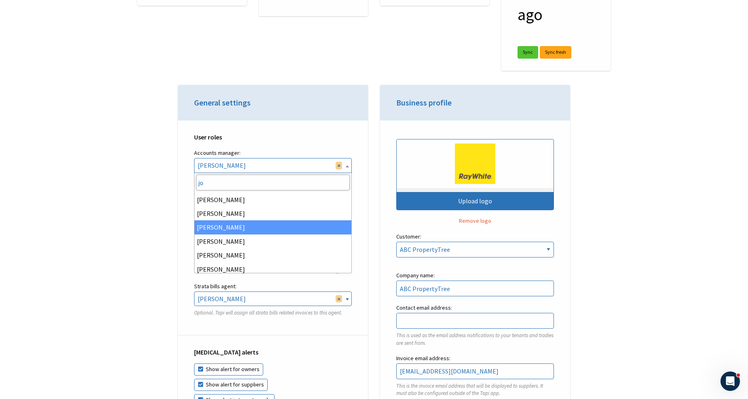
scroll to position [0, 0]
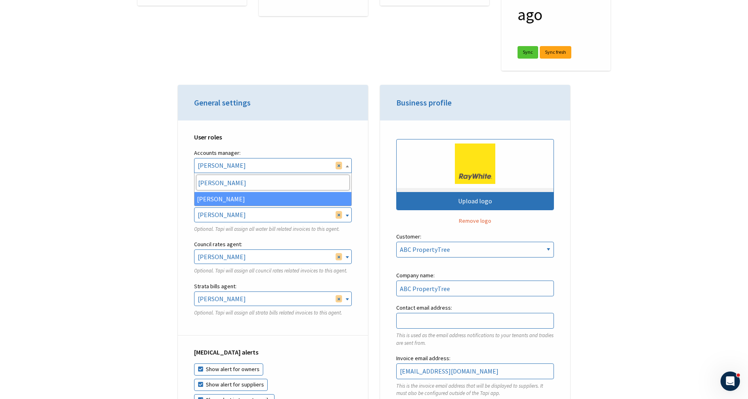
type input "josh"
select select "4f0d1358-ff0b-4056-a391-87d2b18c6e98"
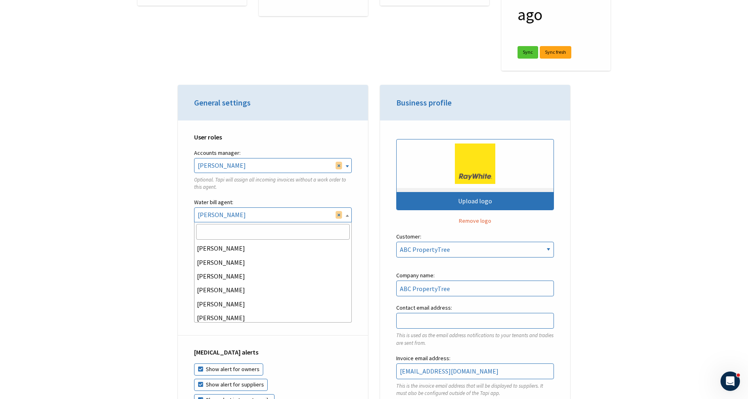
click at [271, 210] on span "× [PERSON_NAME]" at bounding box center [273, 215] width 157 height 14
click at [271, 210] on span "× Anna Pengelly" at bounding box center [273, 215] width 157 height 14
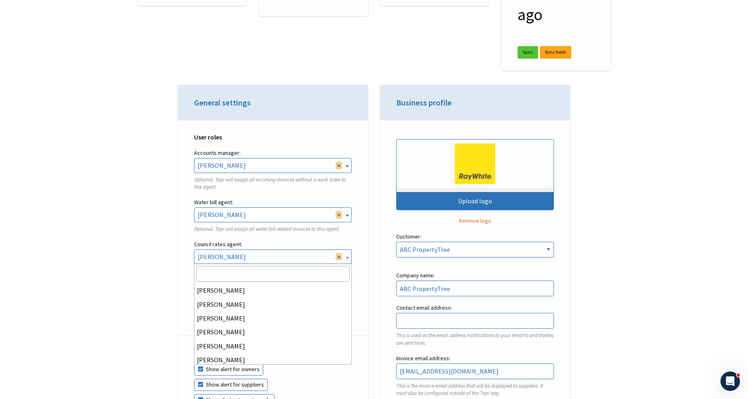
click at [252, 253] on span "× Jason Colbey" at bounding box center [273, 257] width 157 height 14
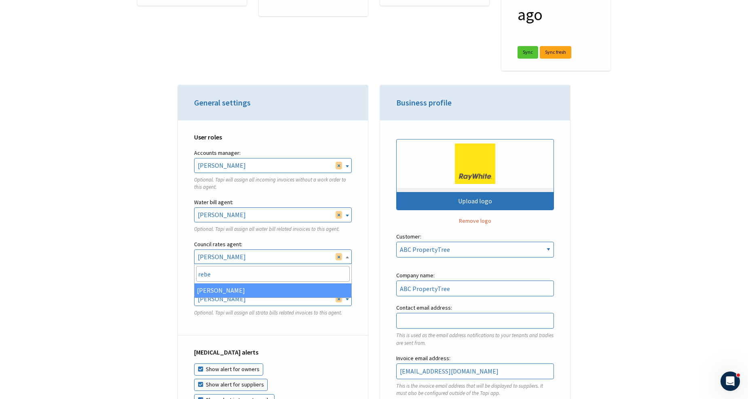
type input "rebe"
select select "ea4115c5-d7ab-4fc4-bd6f-02c9513da8e2"
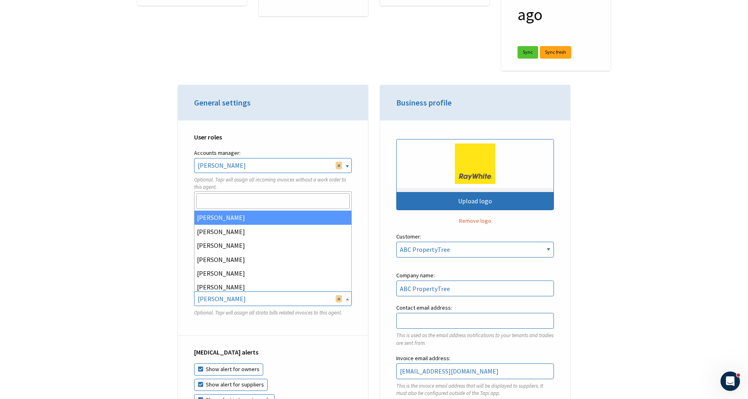
click at [229, 295] on span "× Rebekah Osborne" at bounding box center [273, 299] width 157 height 14
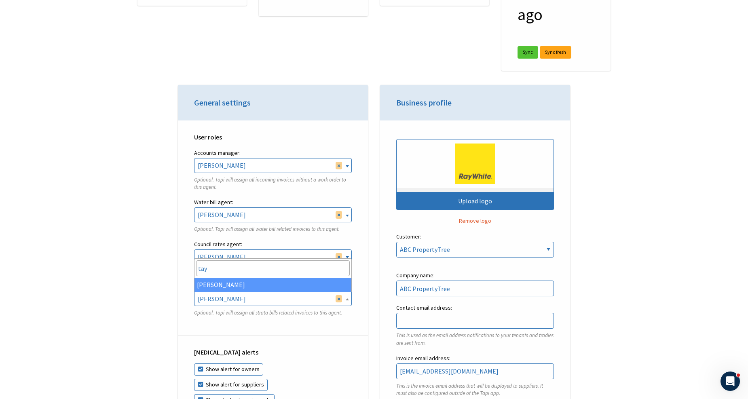
type input "tay"
select select "be4ebf35-e1c6-4b10-9c59-a003ce18348f"
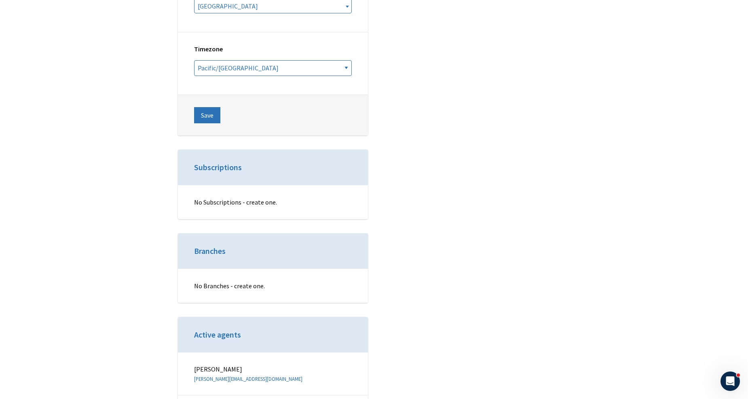
scroll to position [2787, 0]
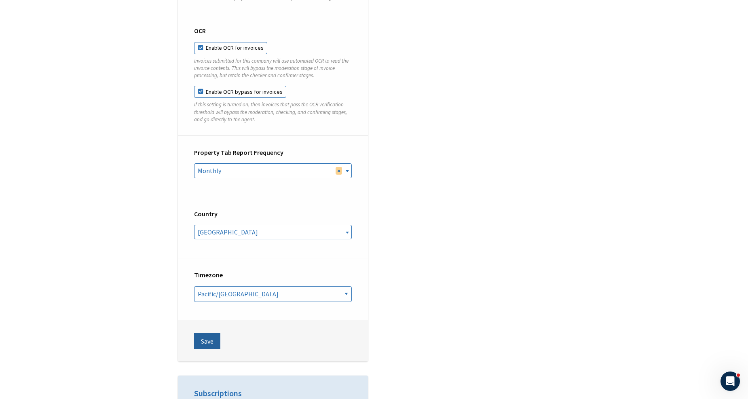
click at [212, 333] on button "Save" at bounding box center [207, 341] width 26 height 16
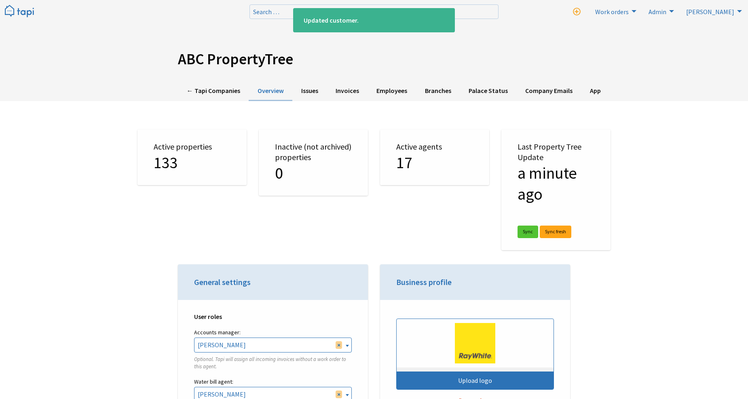
scroll to position [1797, 0]
click at [227, 92] on link "← Tapi Companies" at bounding box center [213, 91] width 71 height 20
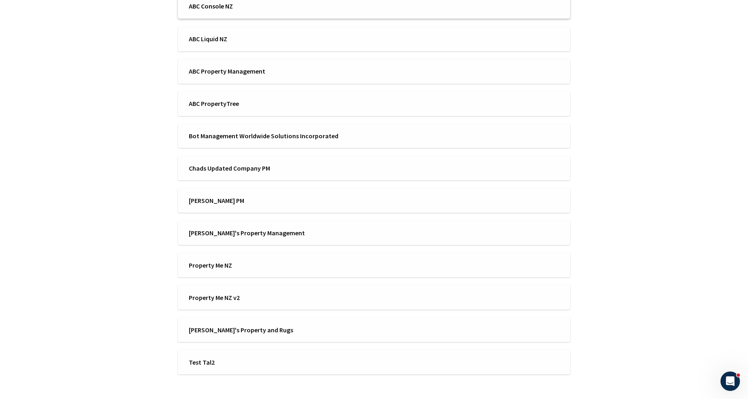
scroll to position [215, 0]
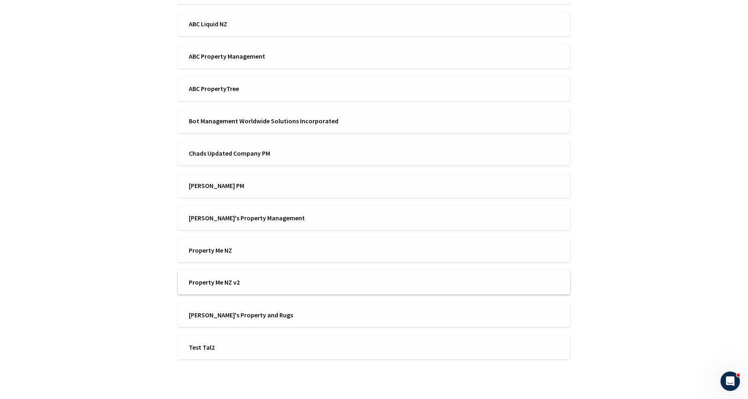
click at [201, 282] on span "Property Me NZ v2" at bounding box center [279, 282] width 180 height 9
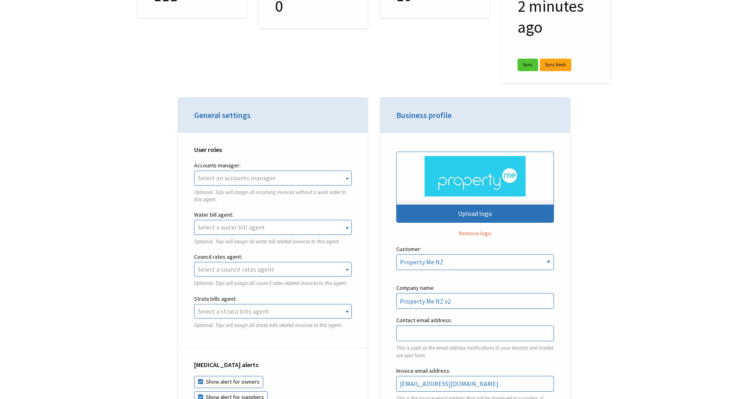
scroll to position [180, 0]
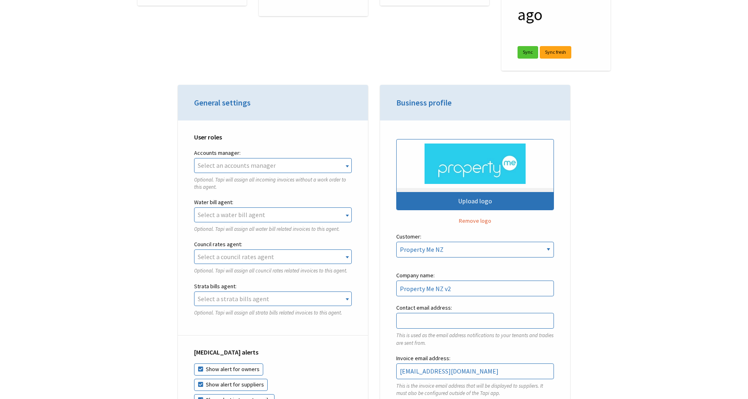
click at [254, 171] on span "Select an accounts manager" at bounding box center [273, 166] width 157 height 14
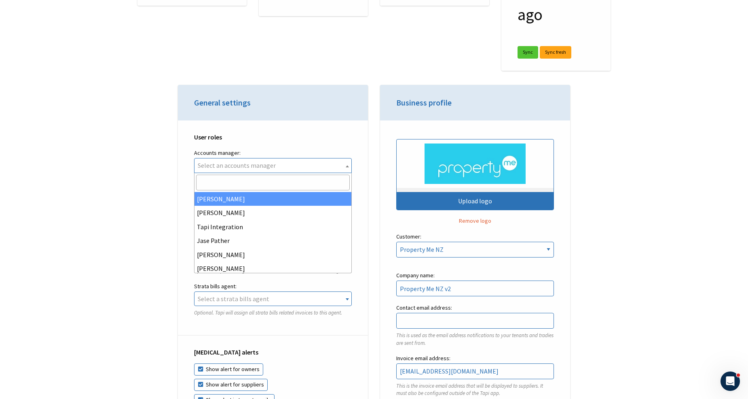
scroll to position [0, 0]
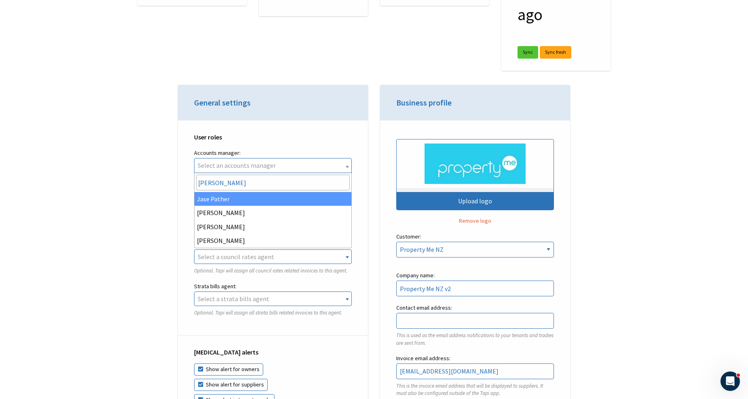
type input "josh"
select select "cbf067b0-a8a6-4975-b8ef-f7ca5dd6a6b7"
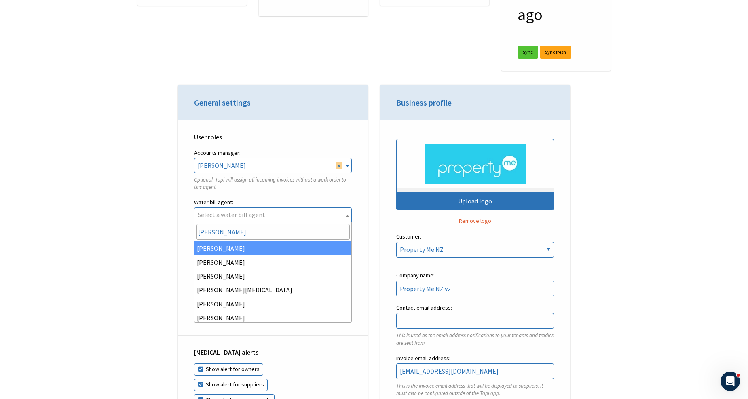
type input "anna"
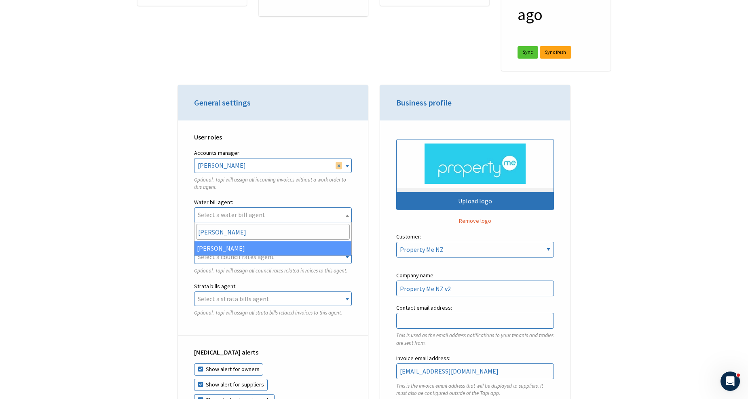
select select "94fc2917-df46-44b4-a50a-d126f2fcbb0f"
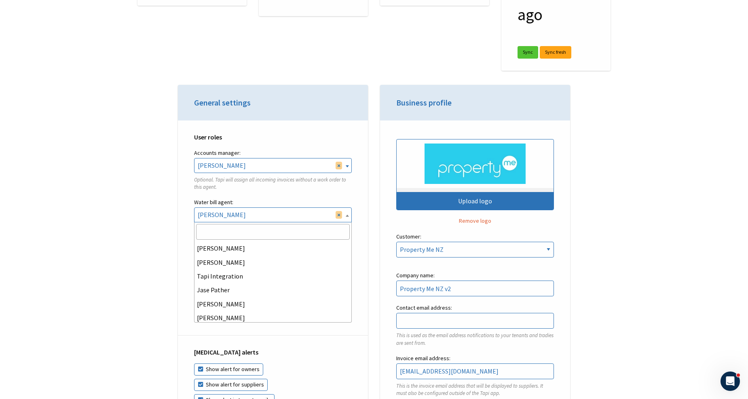
scroll to position [83, 0]
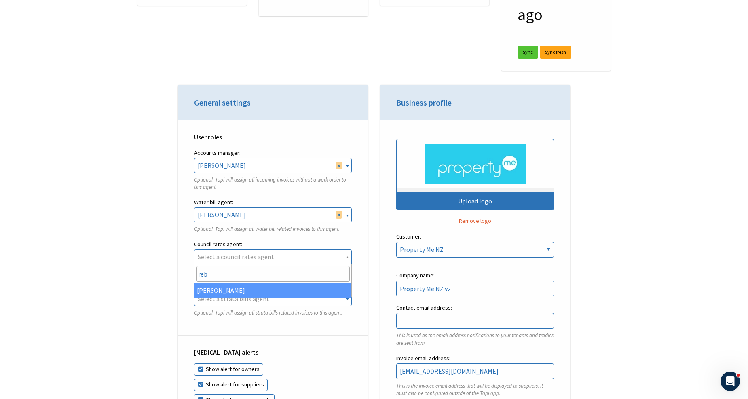
type input "rebe"
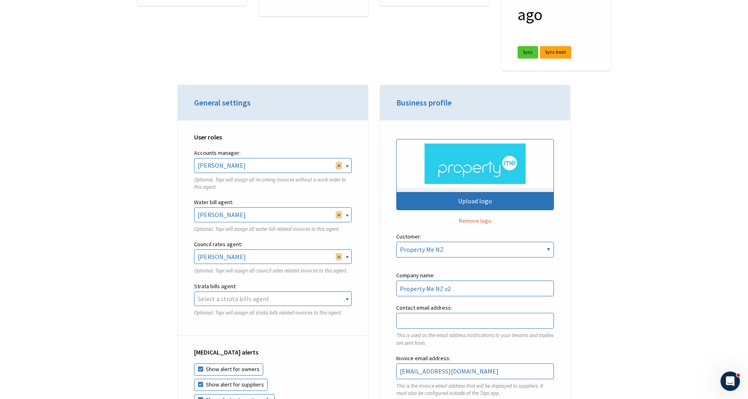
select select "59472813-e0fe-4fc4-b9ff-37b8dab48932"
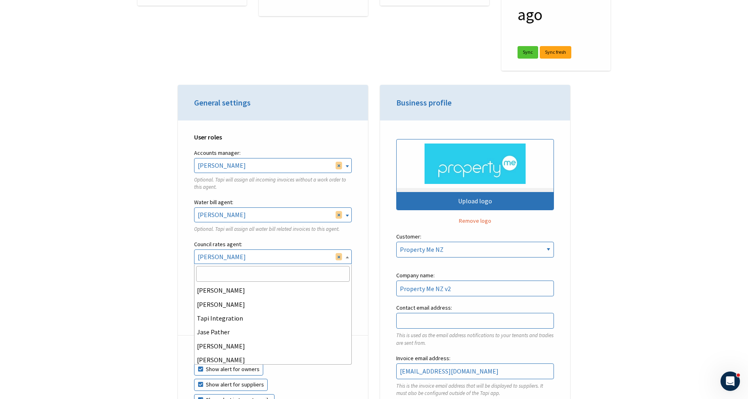
scroll to position [55, 0]
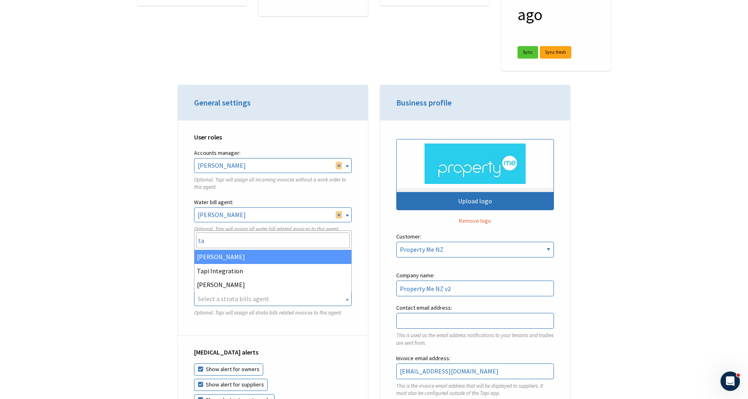
type input "tay"
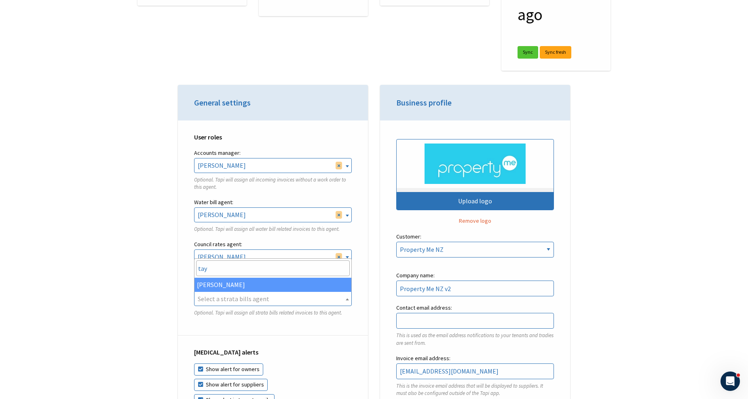
select select "b73d75e9-d259-4955-b3b0-2e43e7f74cbe"
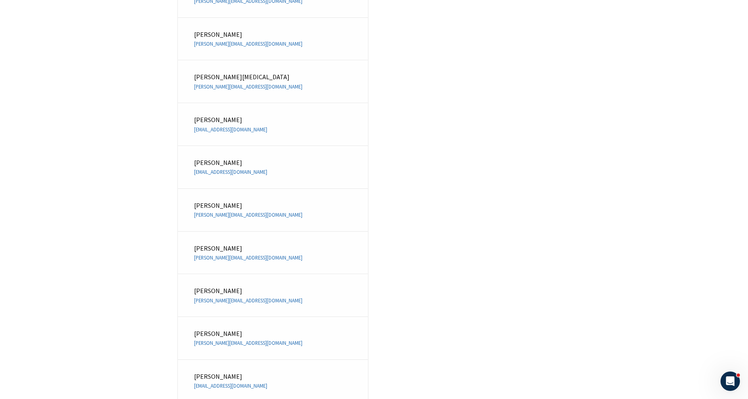
drag, startPoint x: 318, startPoint y: 96, endPoint x: 363, endPoint y: 310, distance: 218.6
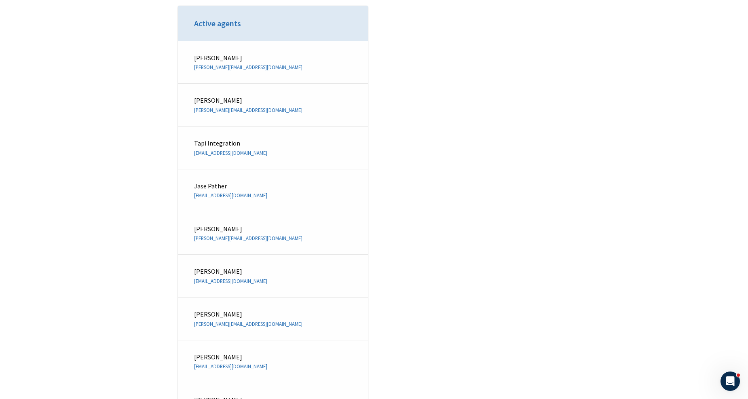
scroll to position [3156, 0]
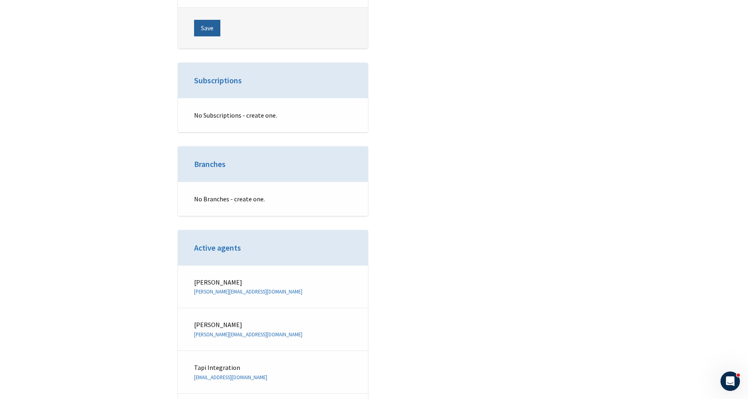
click at [199, 23] on button "Save" at bounding box center [207, 28] width 26 height 16
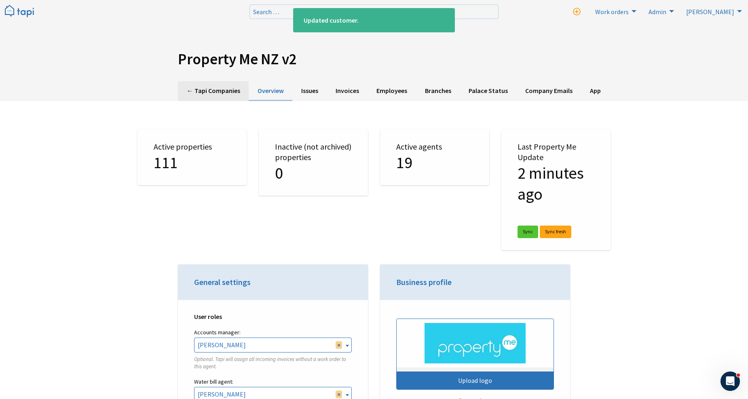
click at [199, 96] on link "← Tapi Companies" at bounding box center [213, 91] width 71 height 20
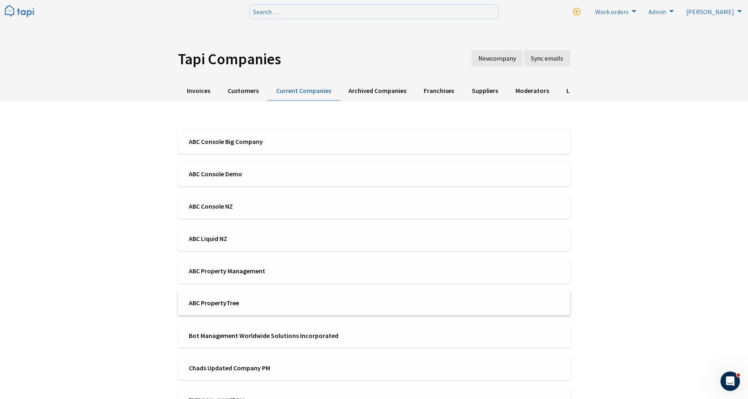
click at [229, 303] on span "ABC PropertyTree" at bounding box center [279, 303] width 180 height 9
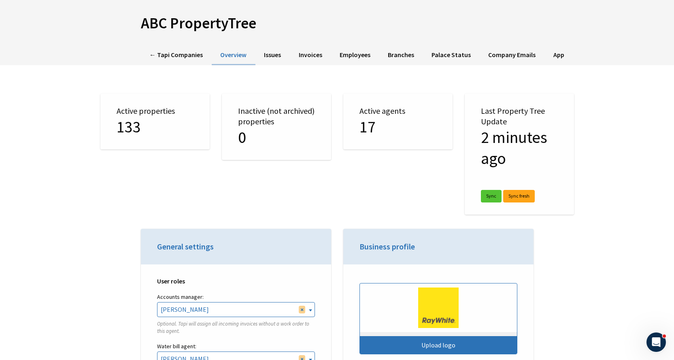
scroll to position [1788, 0]
click at [186, 51] on link "← Tapi Companies" at bounding box center [176, 55] width 71 height 20
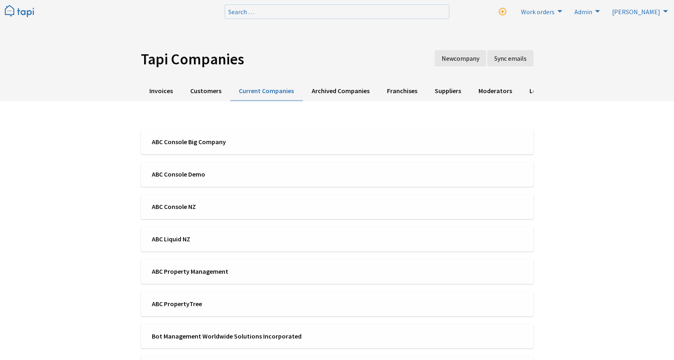
scroll to position [1836, 0]
click at [202, 233] on li "ABC Liquid NZ" at bounding box center [337, 238] width 392 height 25
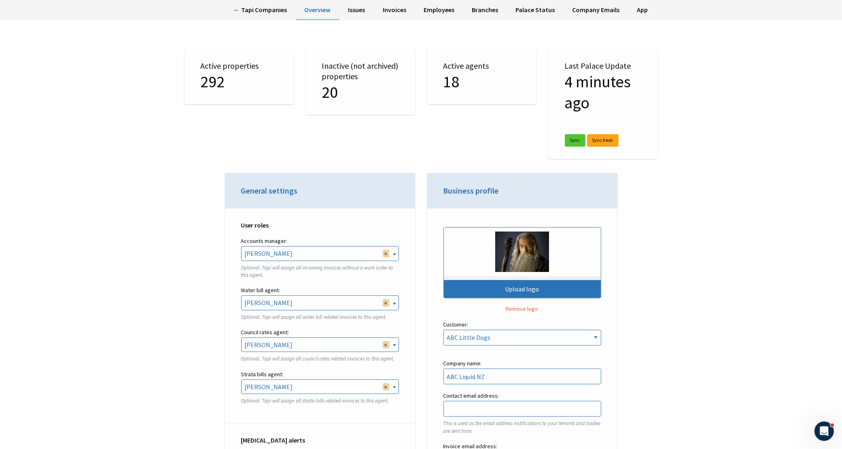
scroll to position [30, 0]
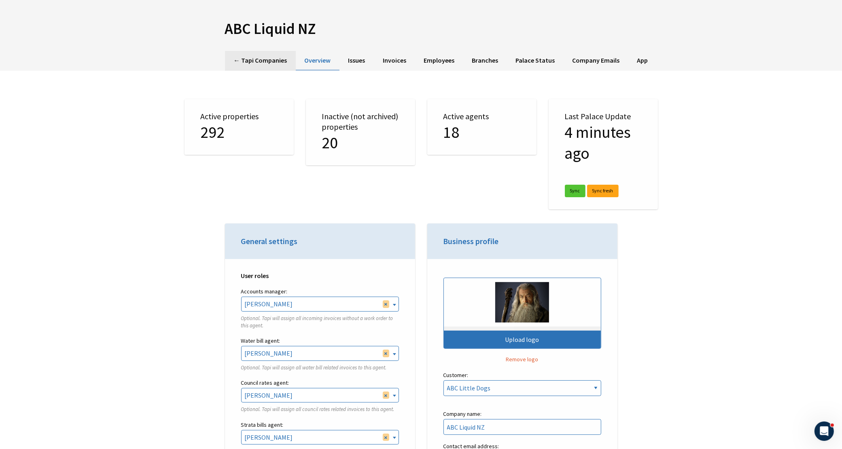
click at [268, 67] on link "← Tapi Companies" at bounding box center [260, 61] width 71 height 20
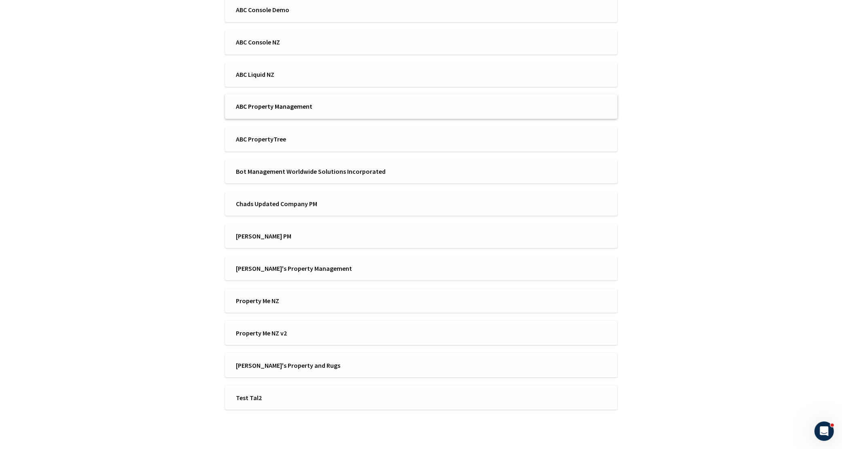
scroll to position [165, 0]
click at [286, 328] on span "Property Me NZ v2" at bounding box center [326, 332] width 180 height 9
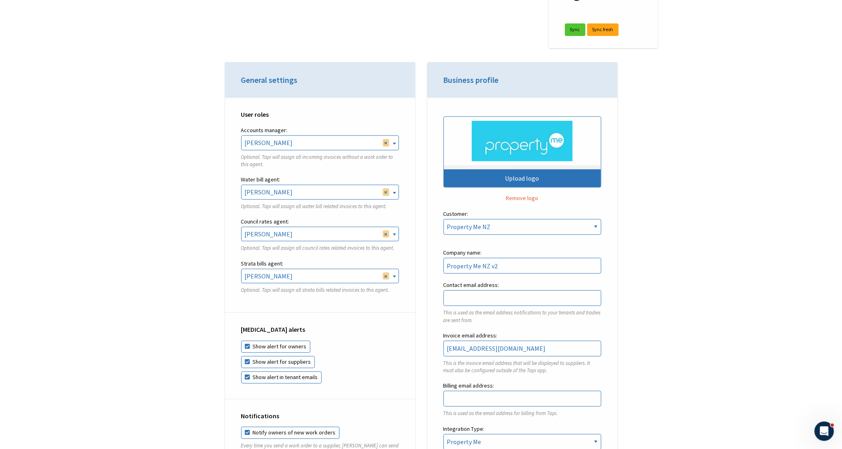
click at [286, 140] on span "× Josh Sali" at bounding box center [320, 143] width 157 height 14
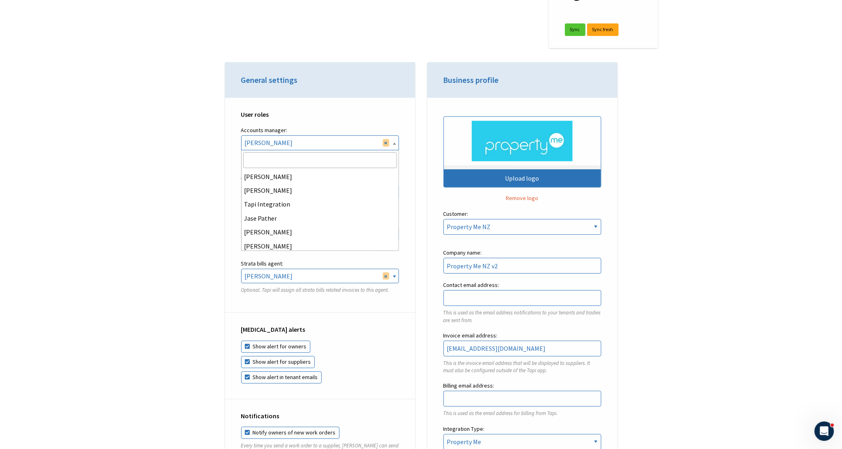
scroll to position [183, 0]
click at [289, 71] on header "General settings" at bounding box center [320, 80] width 190 height 36
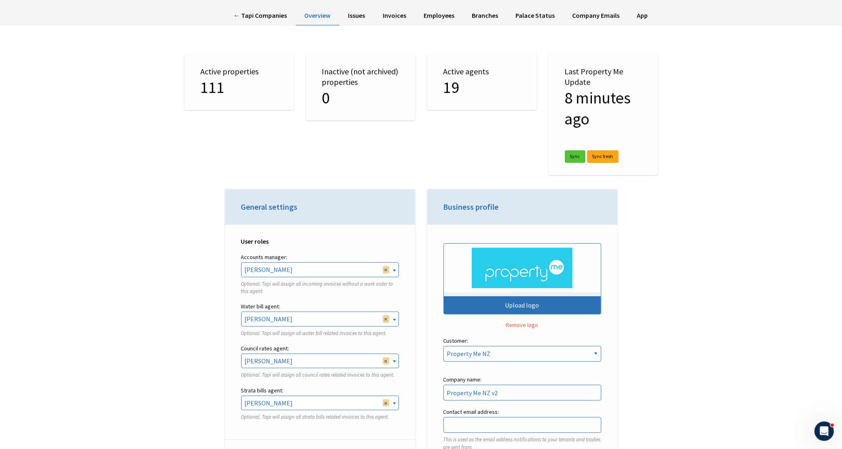
scroll to position [0, 0]
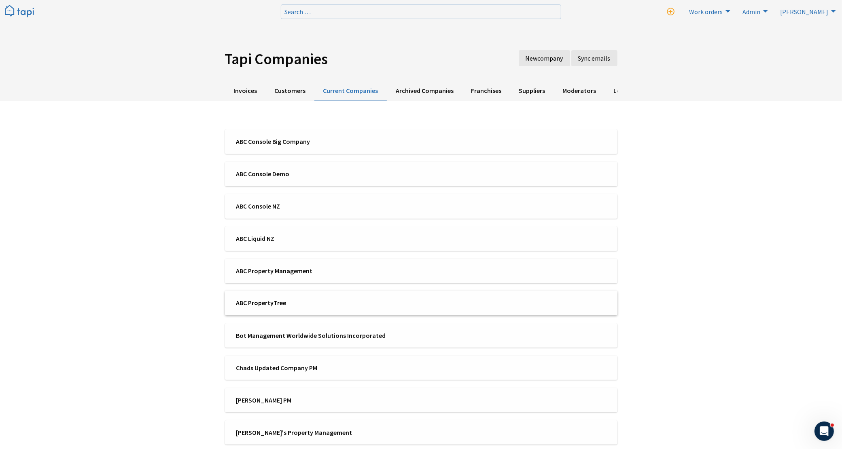
click at [276, 305] on span "ABC PropertyTree" at bounding box center [326, 303] width 180 height 9
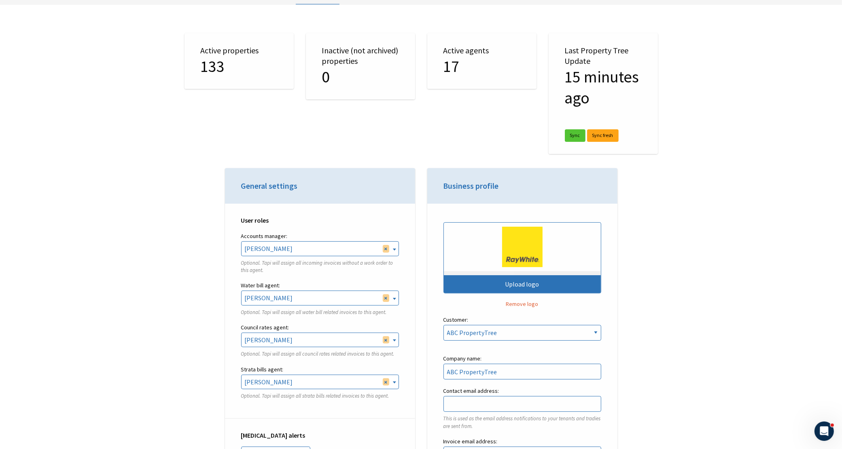
scroll to position [253, 0]
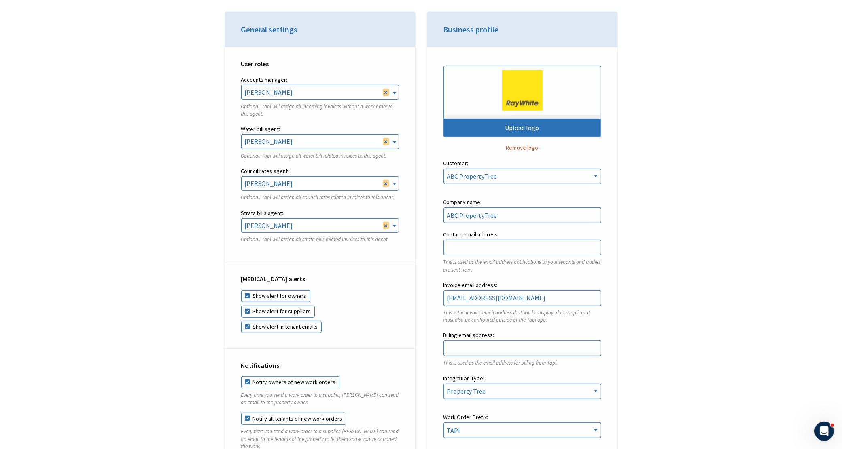
click at [384, 96] on span "× [PERSON_NAME]" at bounding box center [320, 92] width 157 height 14
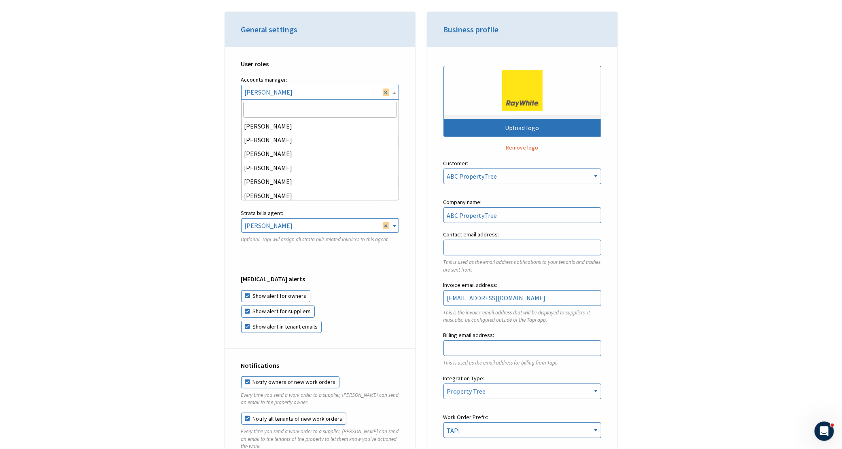
scroll to position [139, 0]
select select
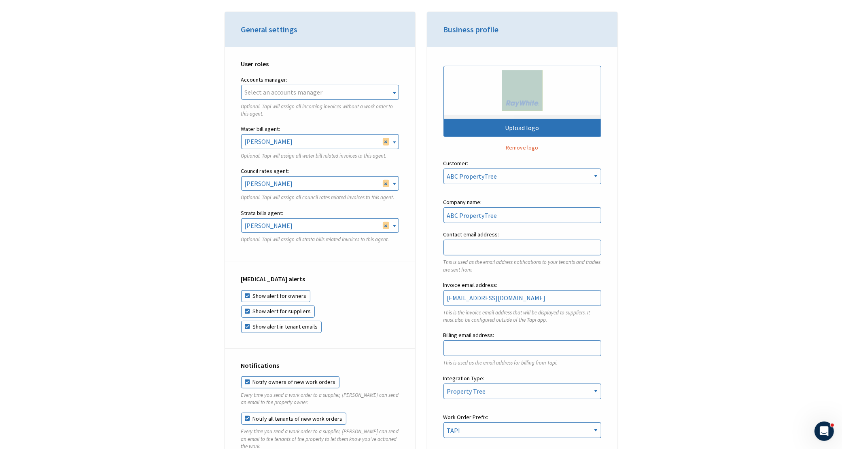
select select
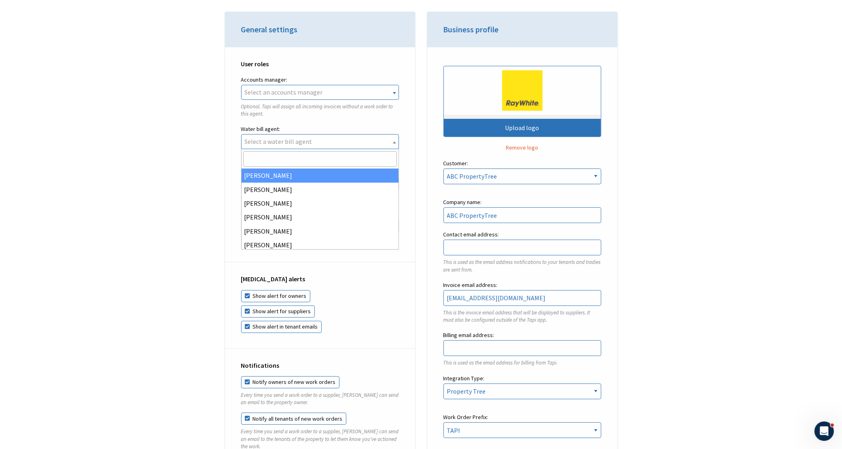
click at [407, 142] on div "User roles Accounts manager: Rebekah Osborne Ken Zheng Tal Meser Dan Tong Finn …" at bounding box center [320, 155] width 190 height 216
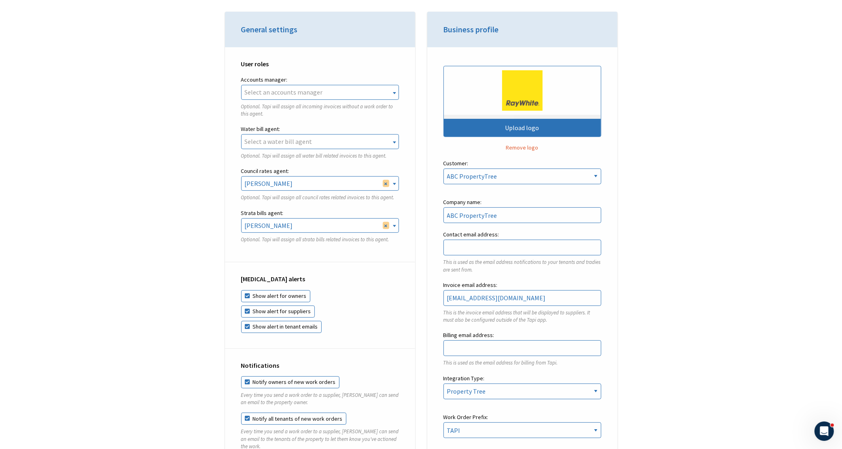
select select
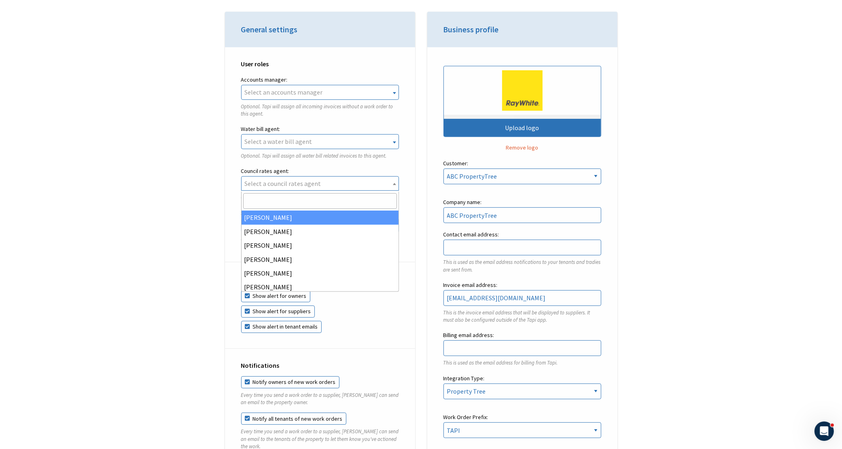
click at [411, 178] on div "User roles Accounts manager: Rebekah Osborne Ken Zheng Tal Meser Dan Tong Finn …" at bounding box center [320, 155] width 190 height 216
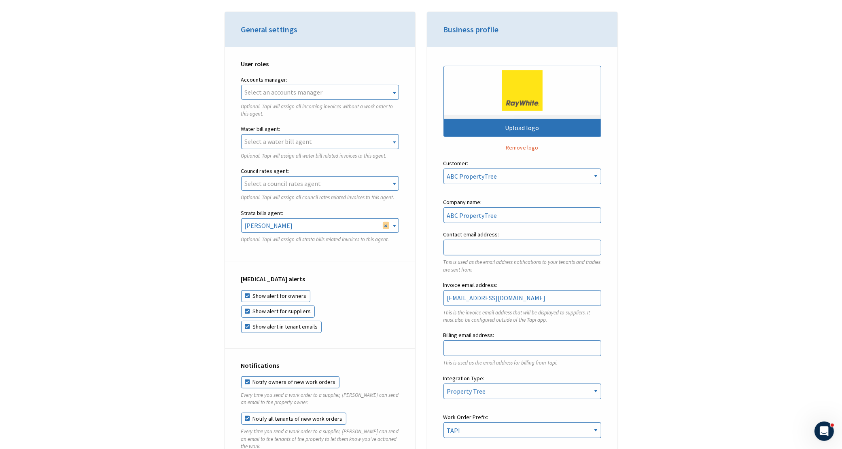
select select
click at [406, 223] on div "User roles Accounts manager: Rebekah Osborne Ken Zheng Tal Meser Dan Tong Finn …" at bounding box center [320, 155] width 190 height 216
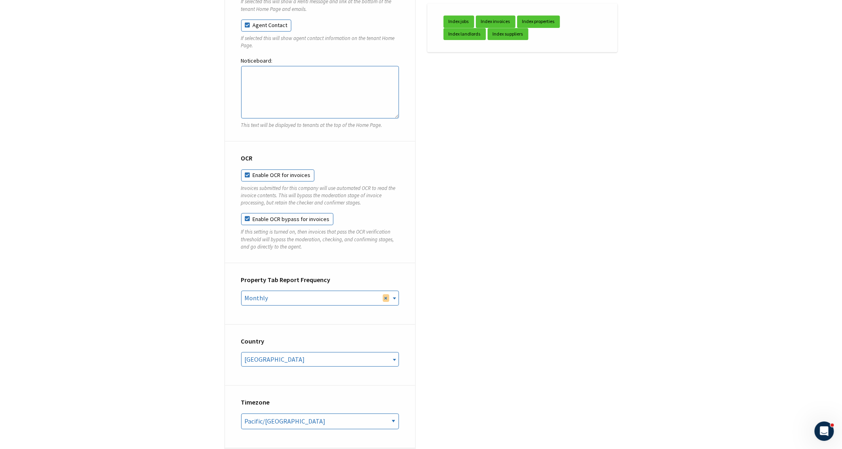
scroll to position [2782, 0]
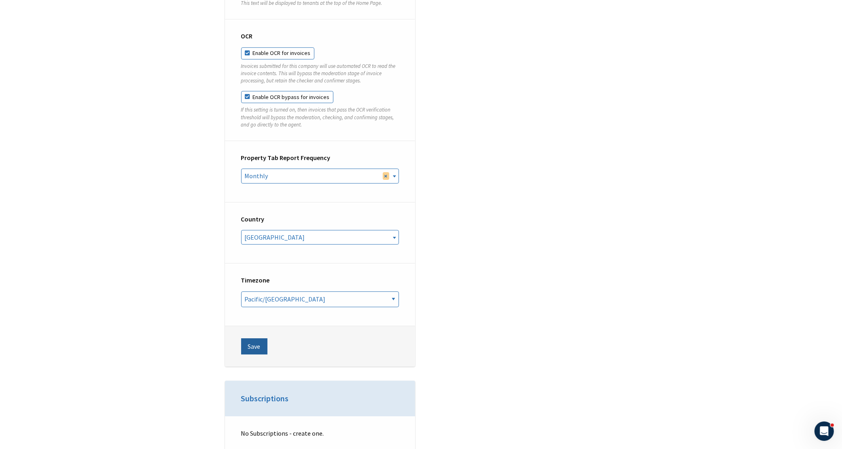
click at [256, 348] on button "Save" at bounding box center [254, 347] width 26 height 16
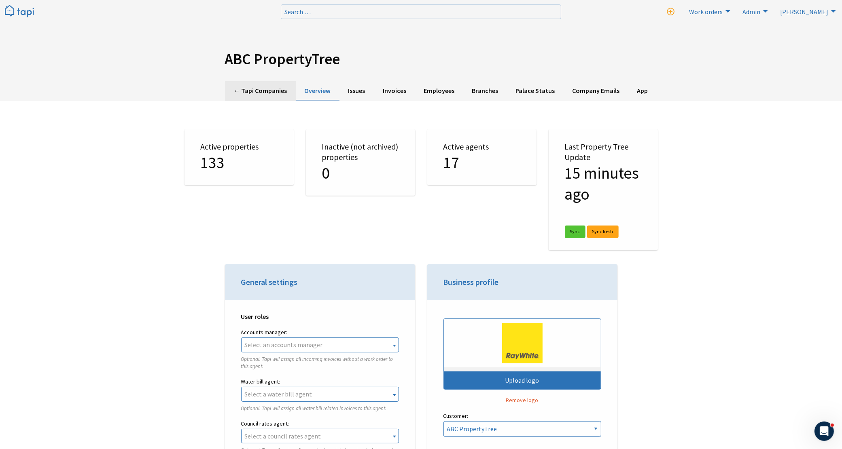
click at [257, 92] on link "← Tapi Companies" at bounding box center [260, 91] width 71 height 20
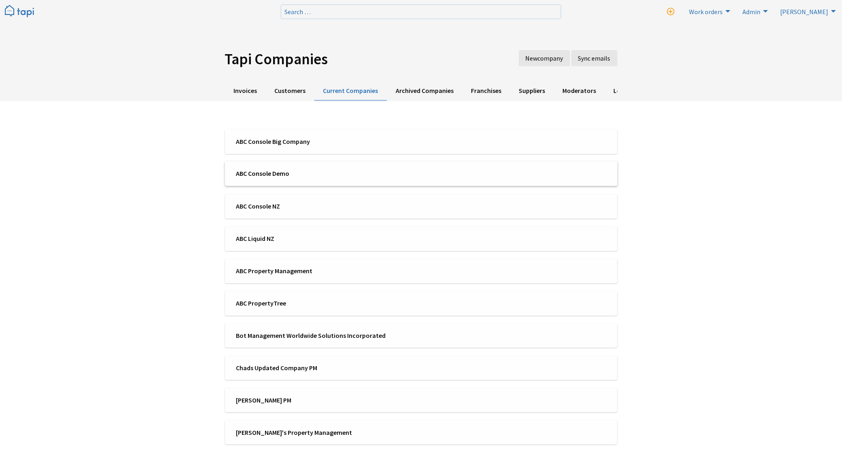
scroll to position [1755, 0]
click at [254, 235] on span "ABC Liquid NZ" at bounding box center [326, 238] width 180 height 9
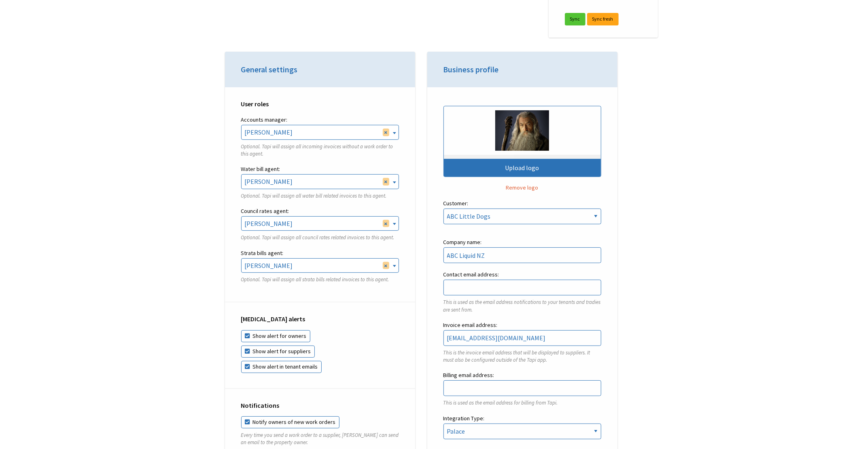
scroll to position [1755, 0]
select select
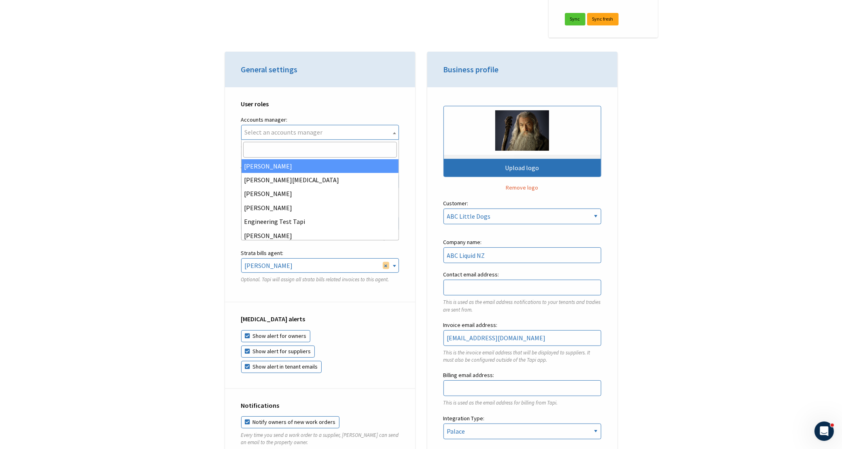
scroll to position [0, 0]
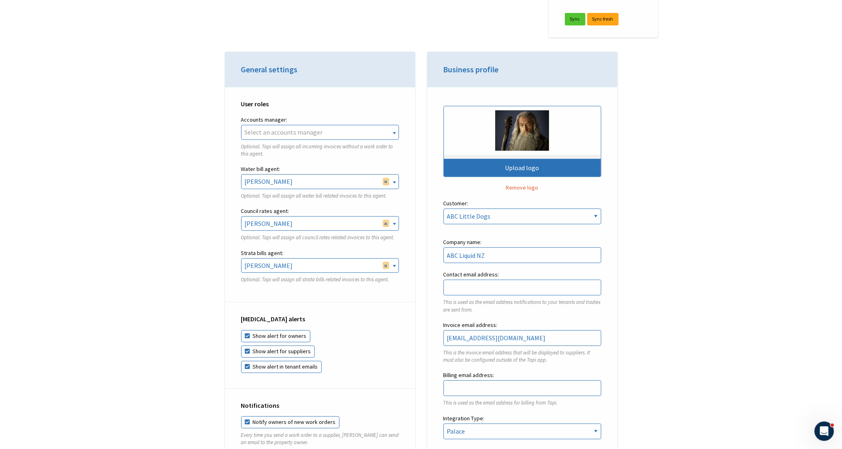
click at [412, 176] on div "User roles Accounts manager: Finn Regan Whitehead Martin Hipp Martin Hipp Engin…" at bounding box center [320, 195] width 190 height 216
select select
click at [410, 185] on div "User roles Accounts manager: Finn Regan Whitehead Martin Hipp Martin Hipp Engin…" at bounding box center [320, 195] width 190 height 216
click at [390, 225] on span at bounding box center [394, 224] width 8 height 15
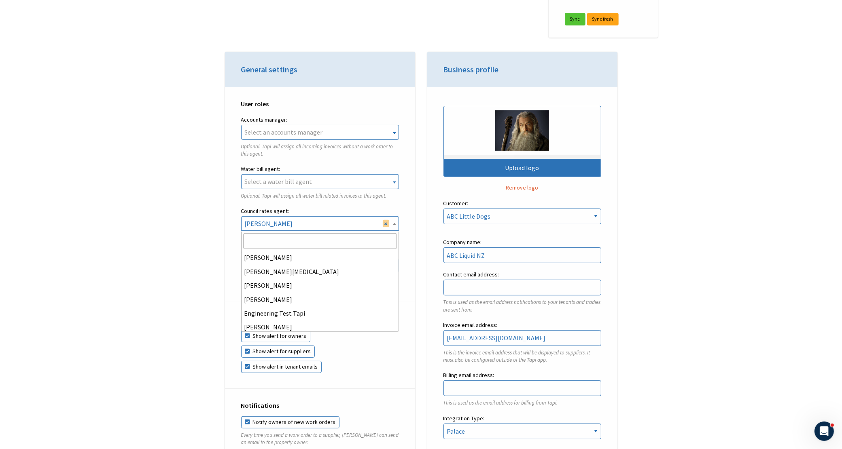
scroll to position [169, 0]
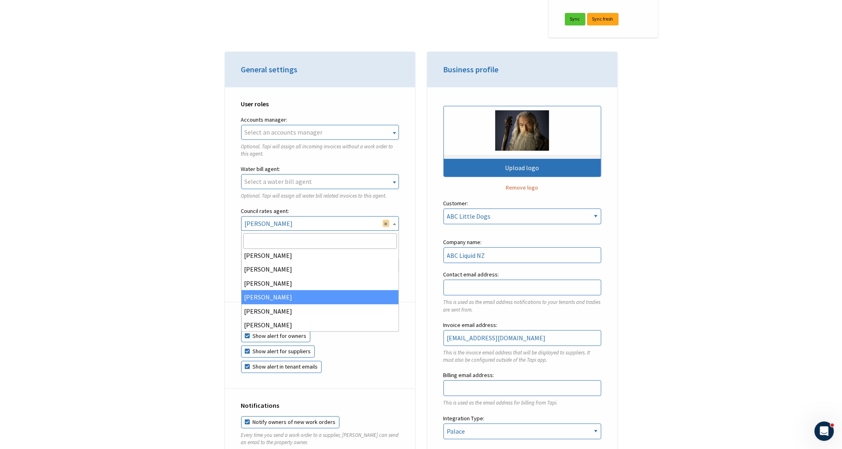
select select
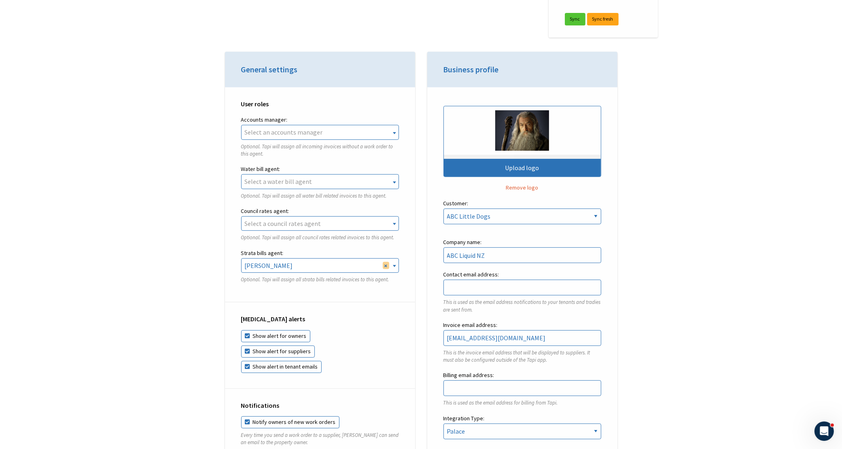
select select
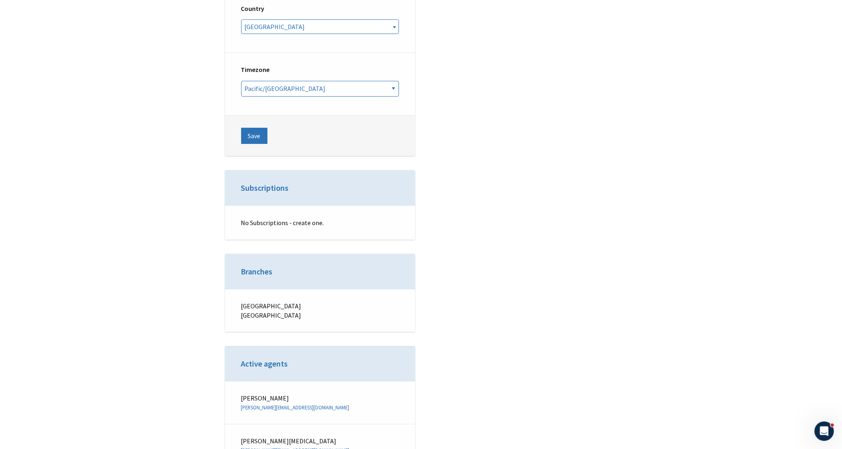
scroll to position [2883, 0]
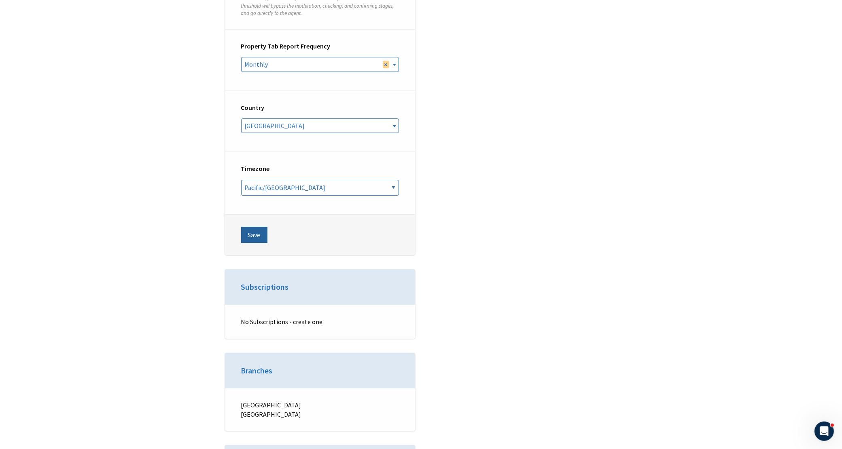
click at [249, 232] on button "Save" at bounding box center [254, 235] width 26 height 16
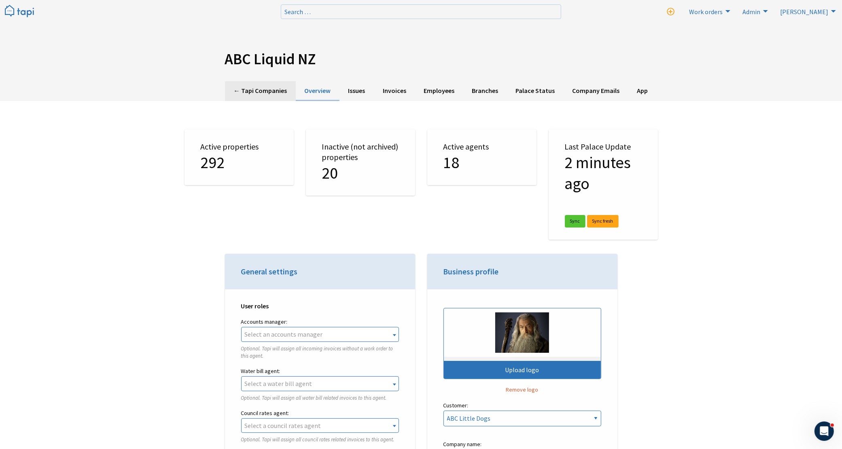
click at [250, 93] on link "← Tapi Companies" at bounding box center [260, 91] width 71 height 20
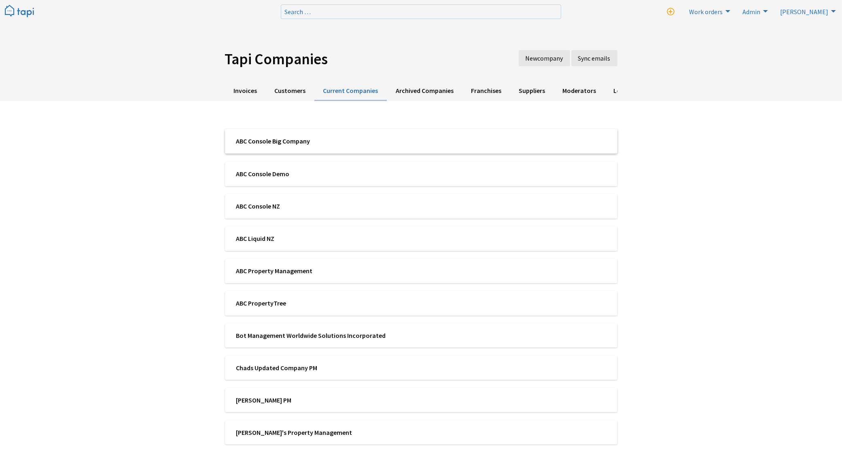
scroll to position [1755, 0]
click at [248, 140] on span "ABC Console Big Company" at bounding box center [326, 141] width 180 height 9
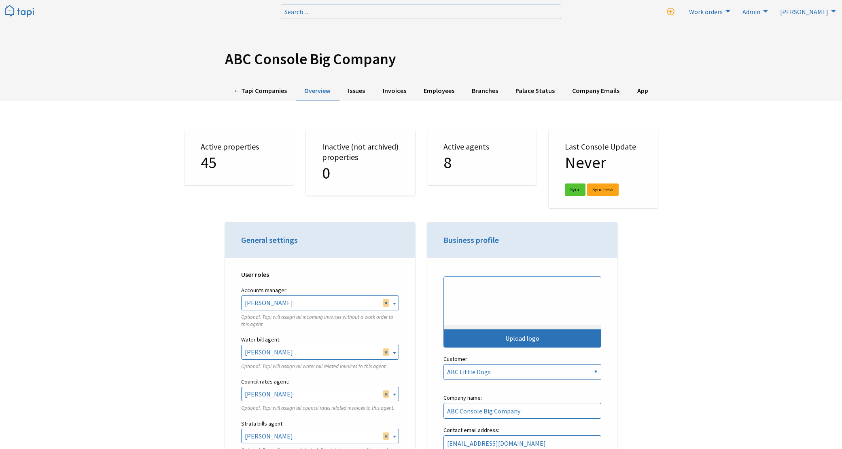
select select "TAPI"
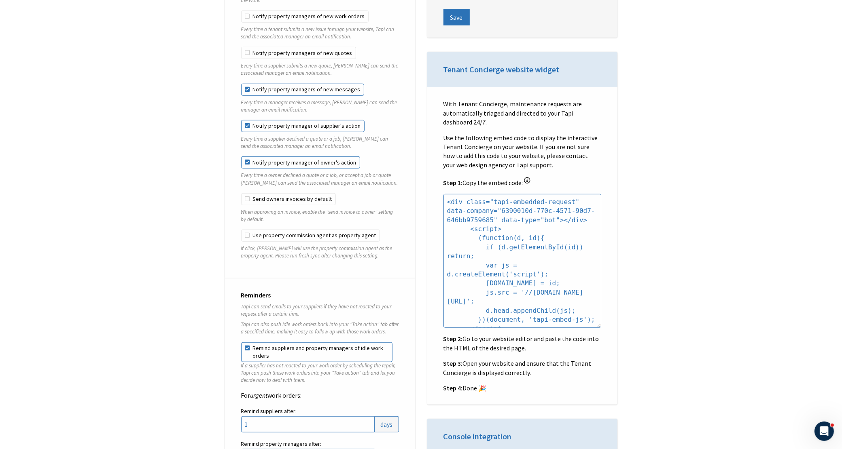
scroll to position [1062, 0]
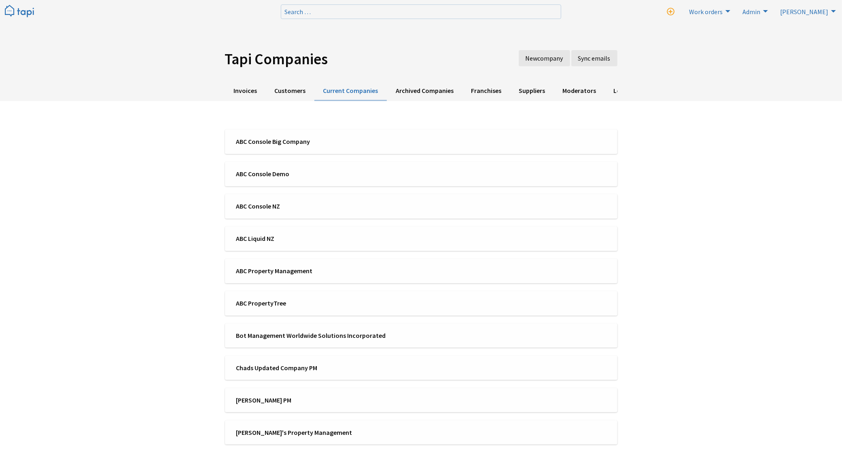
scroll to position [1755, 0]
click at [252, 139] on span "ABC Console Big Company" at bounding box center [326, 141] width 180 height 9
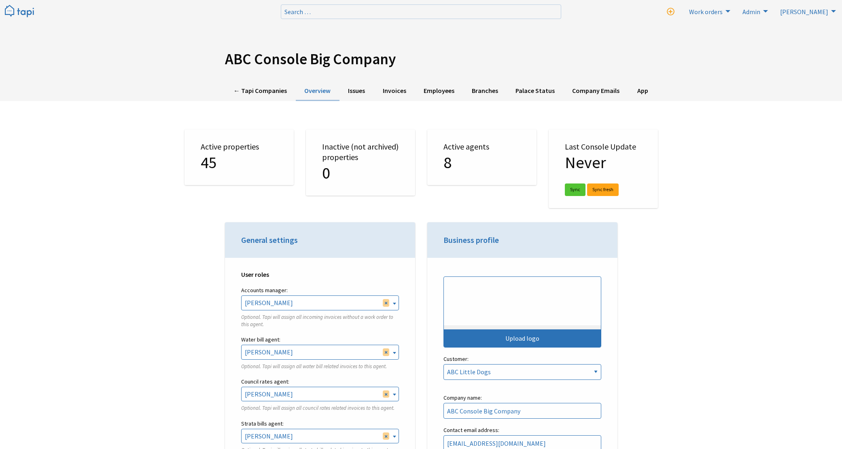
select select "TAPI"
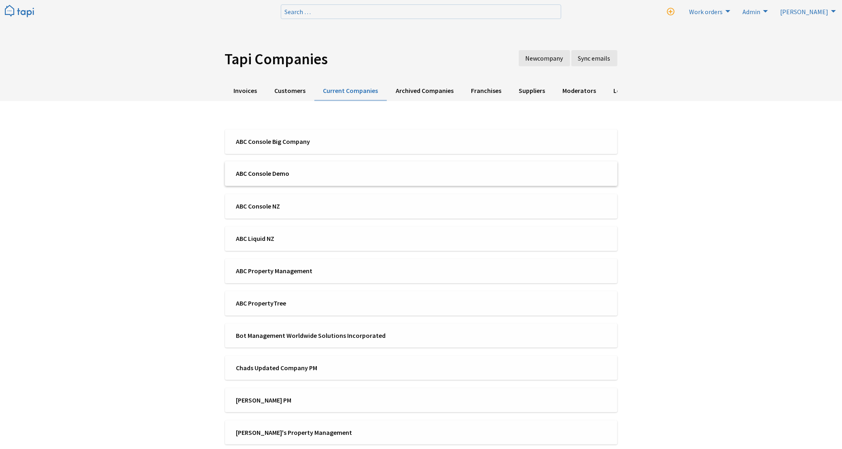
scroll to position [1755, 0]
click at [264, 204] on span "ABC Console NZ" at bounding box center [326, 205] width 180 height 9
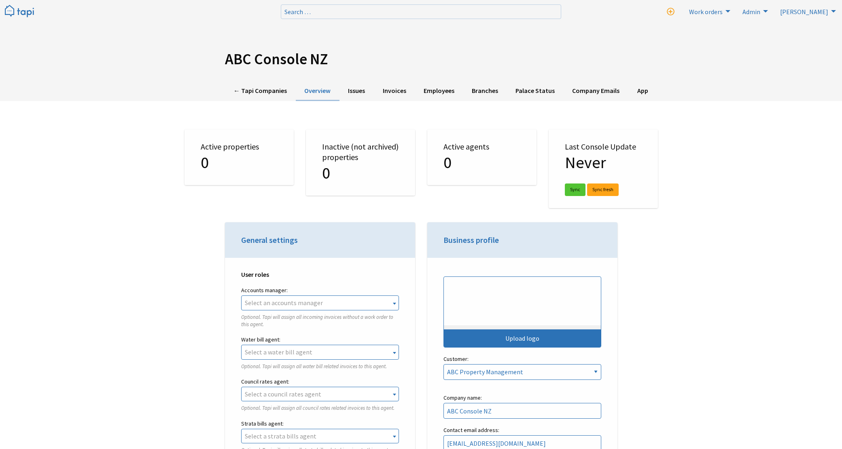
select select "TAPI"
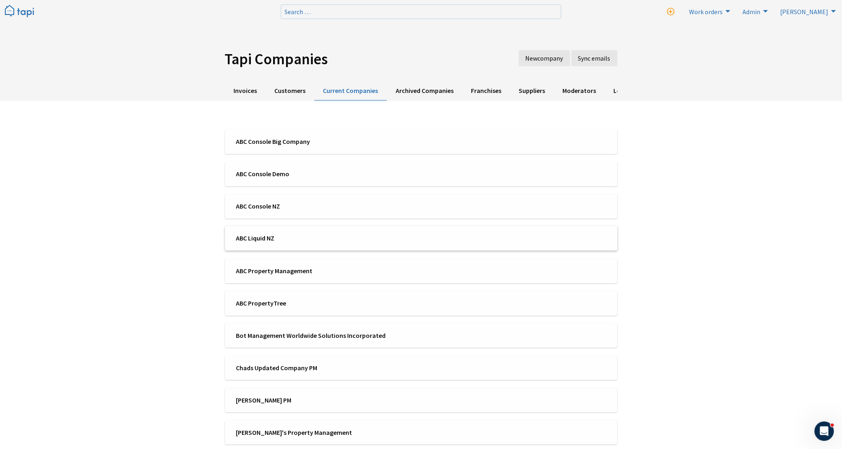
click at [268, 244] on li "ABC Liquid NZ" at bounding box center [421, 238] width 392 height 25
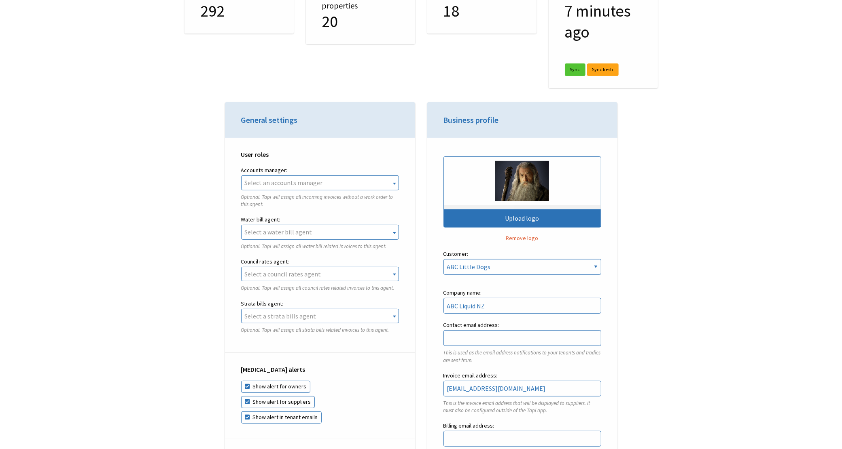
scroll to position [1755, 0]
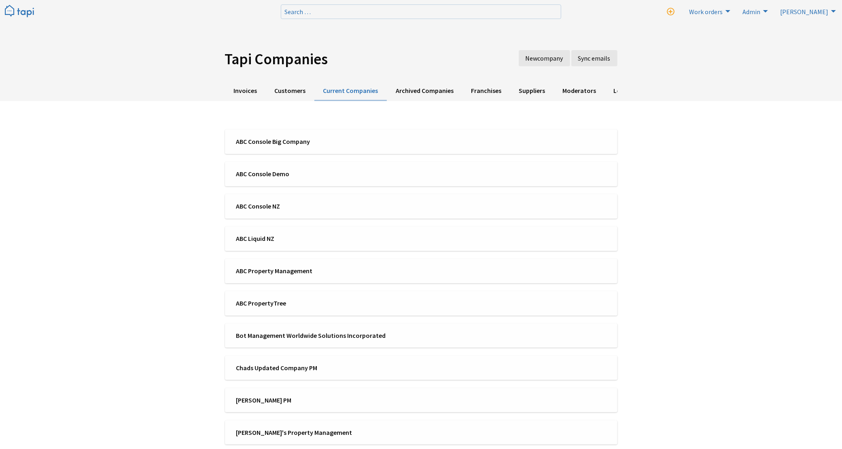
scroll to position [1755, 0]
click at [288, 138] on span "ABC Console Big Company" at bounding box center [326, 141] width 180 height 9
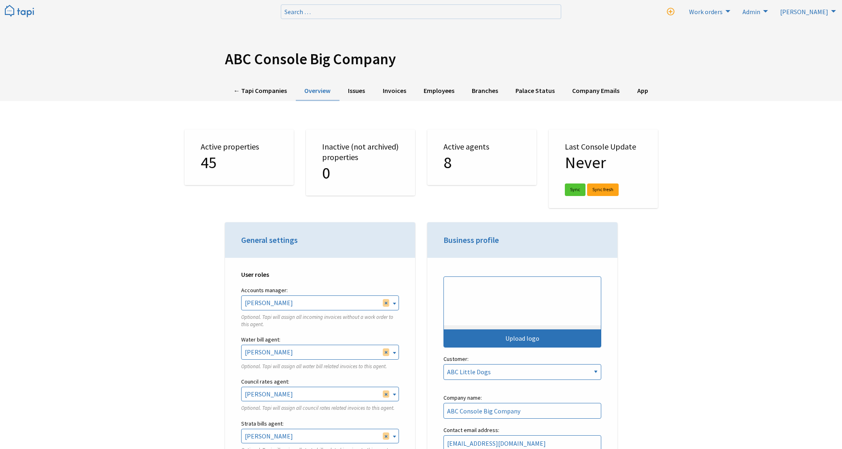
select select "TAPI"
select select
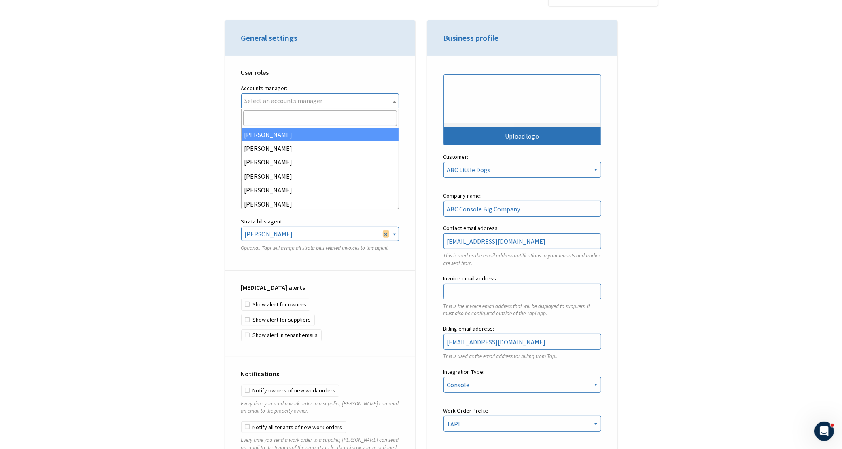
scroll to position [0, 0]
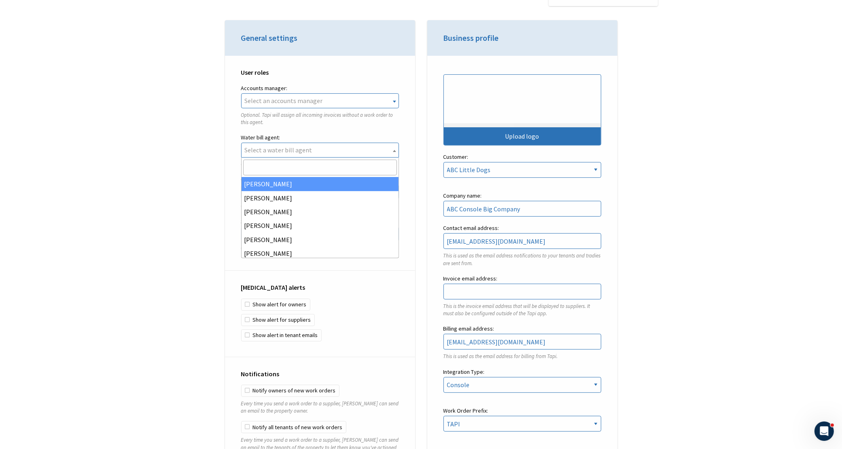
select select
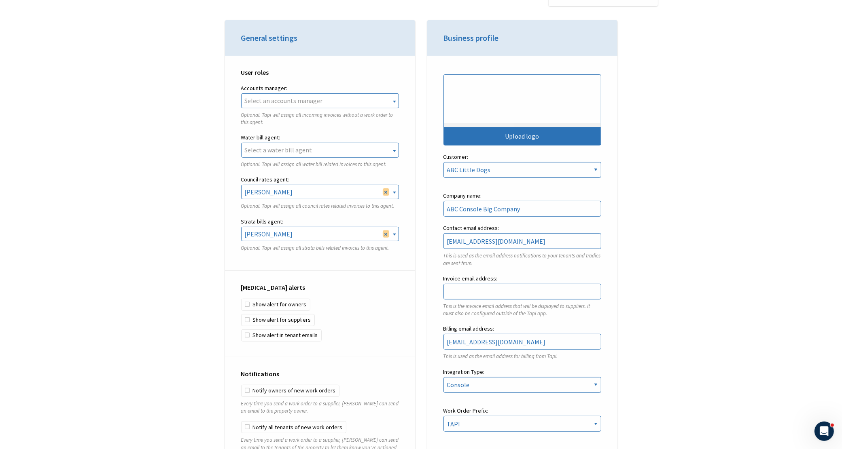
click at [385, 197] on span "× [PERSON_NAME]" at bounding box center [320, 192] width 157 height 14
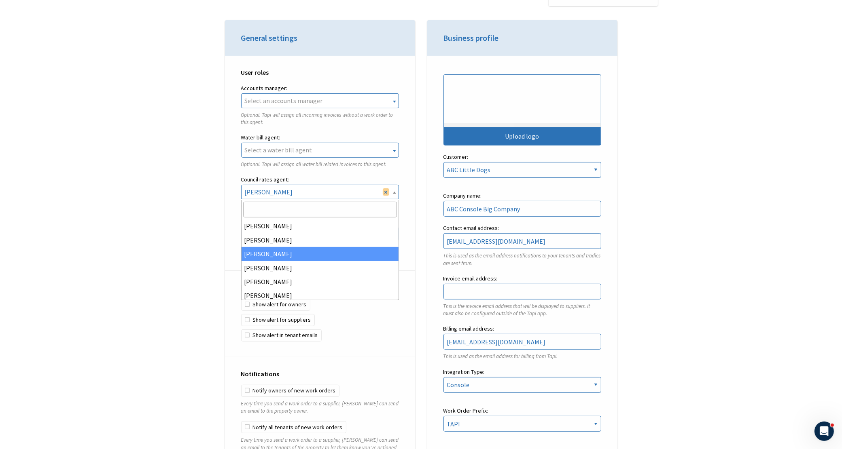
click at [410, 204] on div "User roles Accounts manager: [PERSON_NAME] [PERSON_NAME] [PERSON_NAME] [PERSON_…" at bounding box center [320, 164] width 190 height 216
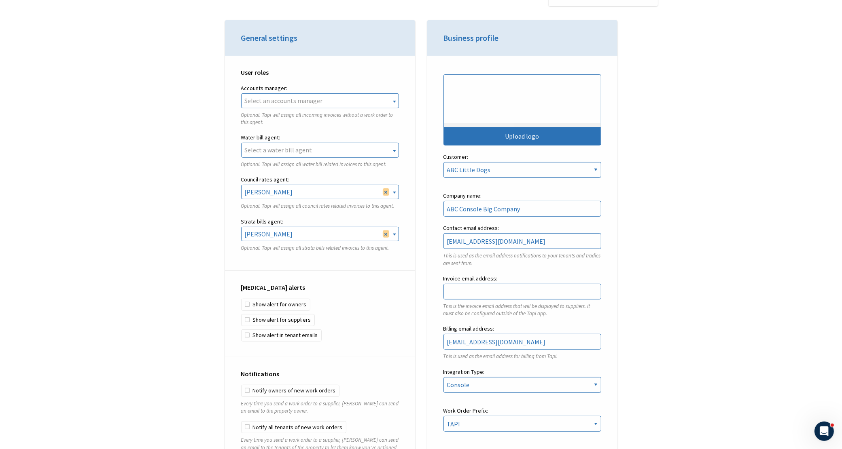
select select
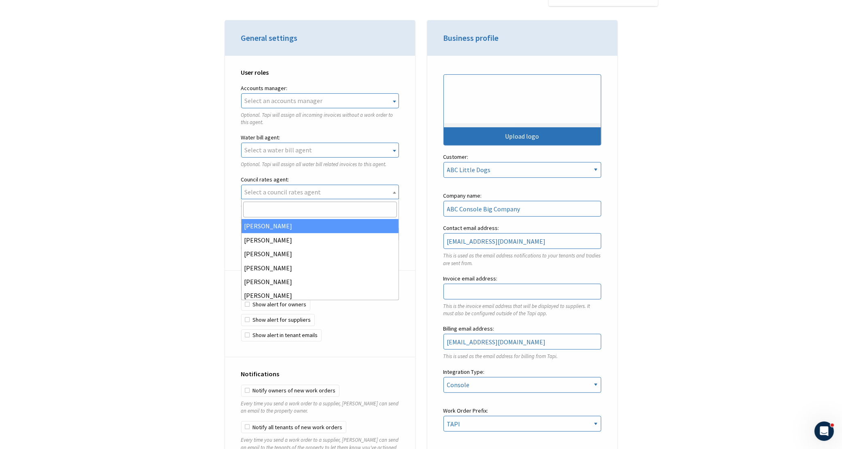
click at [411, 197] on div "User roles Accounts manager: [PERSON_NAME] [PERSON_NAME] [PERSON_NAME] [PERSON_…" at bounding box center [320, 164] width 190 height 216
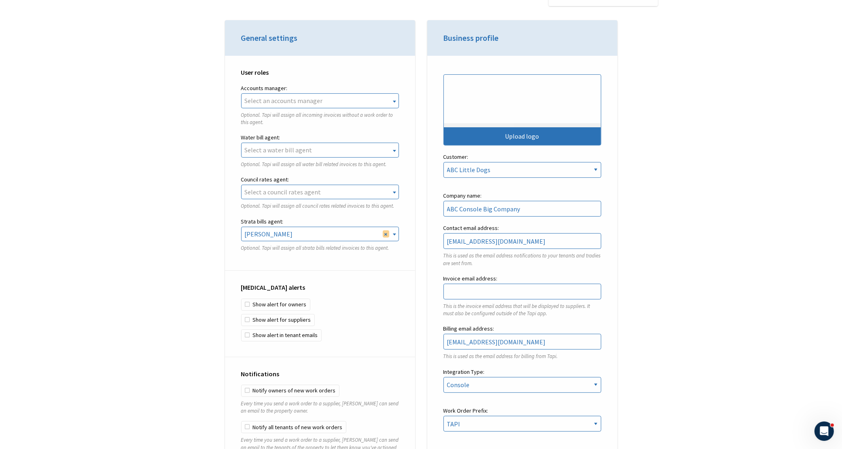
select select
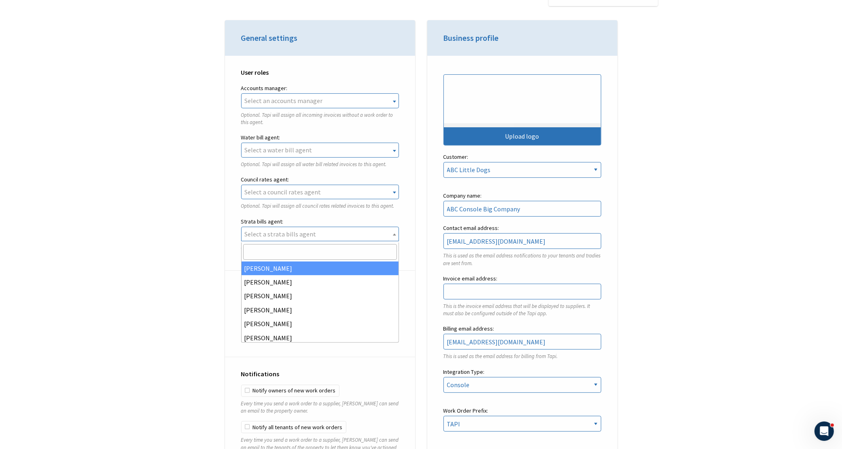
click at [405, 223] on div "User roles Accounts manager: [PERSON_NAME] [PERSON_NAME] [PERSON_NAME] [PERSON_…" at bounding box center [320, 164] width 190 height 216
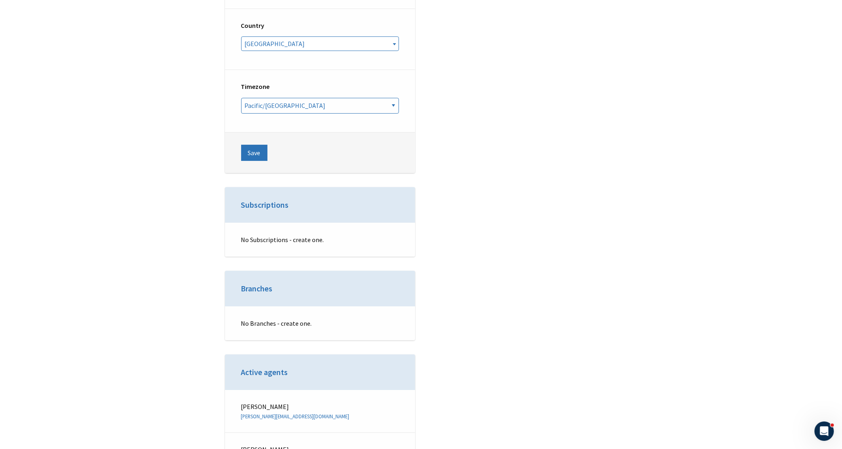
scroll to position [2984, 0]
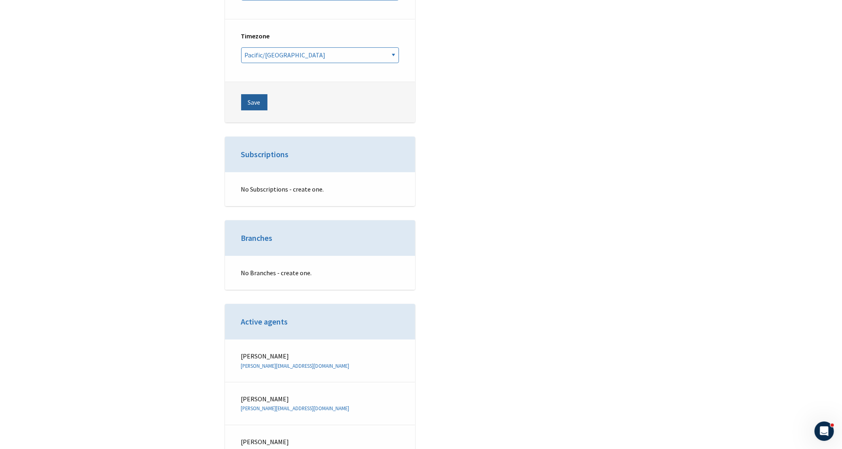
click at [254, 100] on button "Save" at bounding box center [254, 102] width 26 height 16
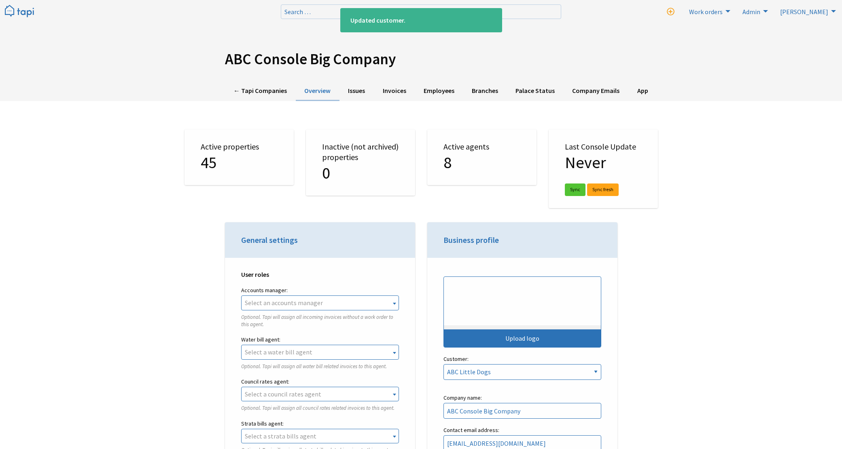
select select "TAPI"
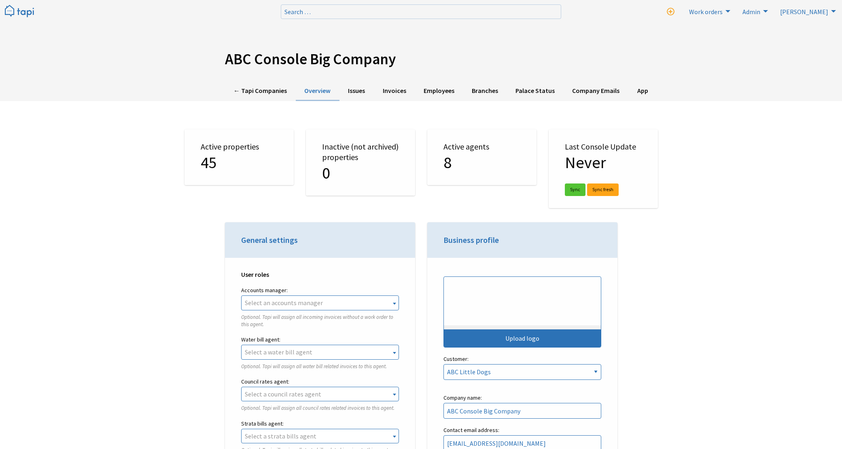
select select "TAPI"
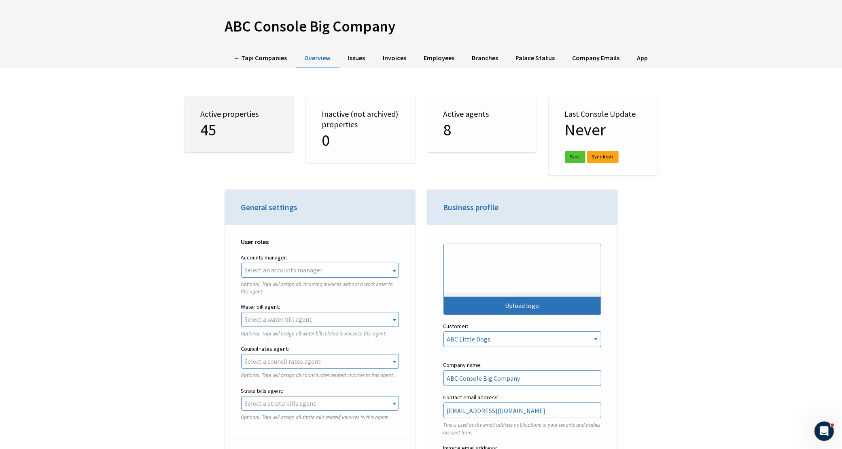
scroll to position [51, 0]
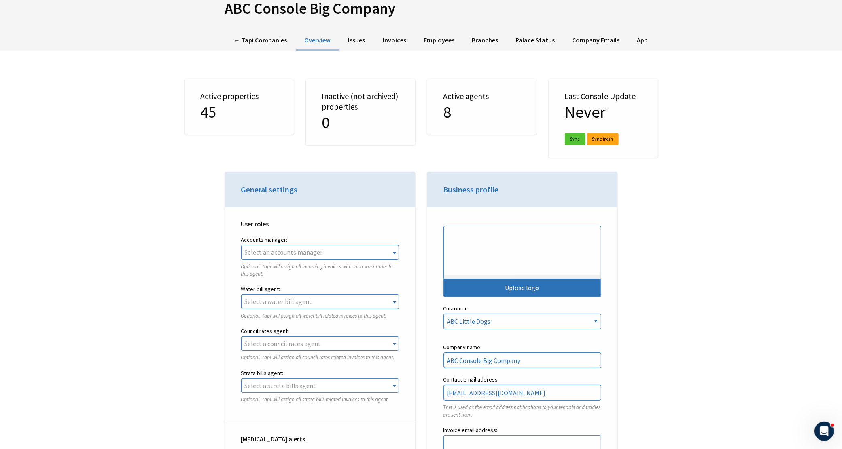
click at [254, 37] on link "← Tapi Companies" at bounding box center [260, 41] width 71 height 20
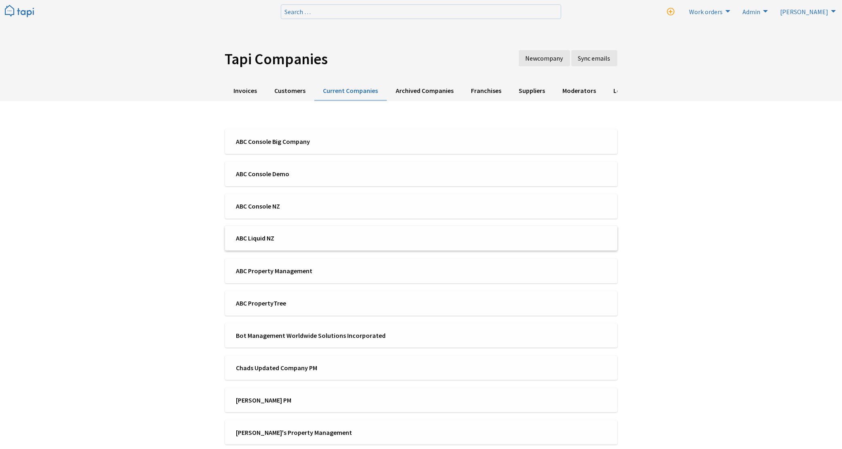
scroll to position [1755, 0]
click at [265, 240] on span "ABC Liquid NZ" at bounding box center [326, 238] width 180 height 9
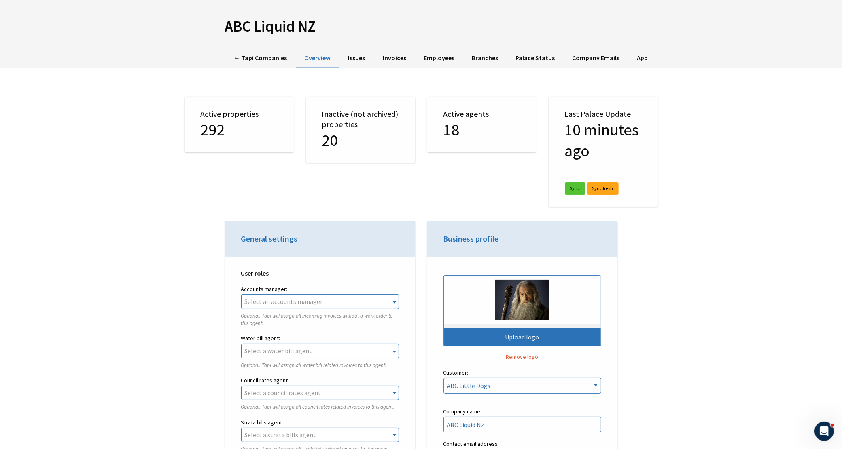
scroll to position [51, 0]
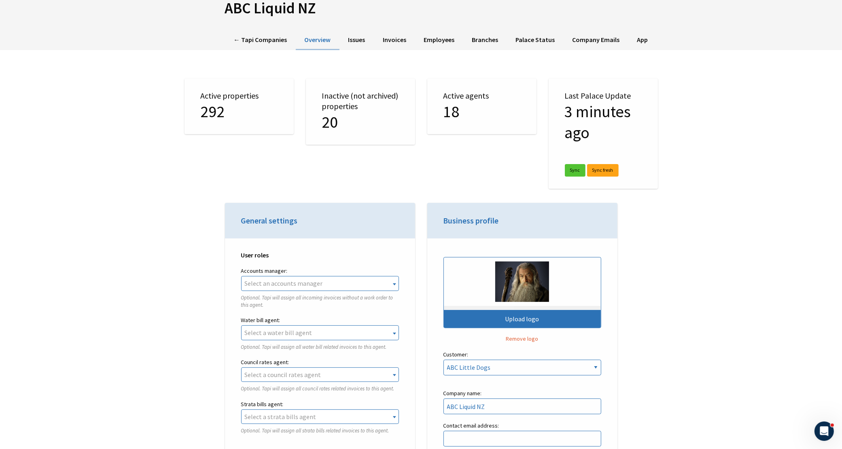
click at [314, 276] on label "Accounts manager:" at bounding box center [320, 271] width 158 height 10
click at [320, 275] on label "Accounts manager:" at bounding box center [320, 271] width 158 height 10
click at [326, 277] on span "Select an accounts manager" at bounding box center [320, 283] width 158 height 15
type input "[PERSON_NAME]"
select select "59dd0536-4841-4bdb-b386-d9a77027e7f3"
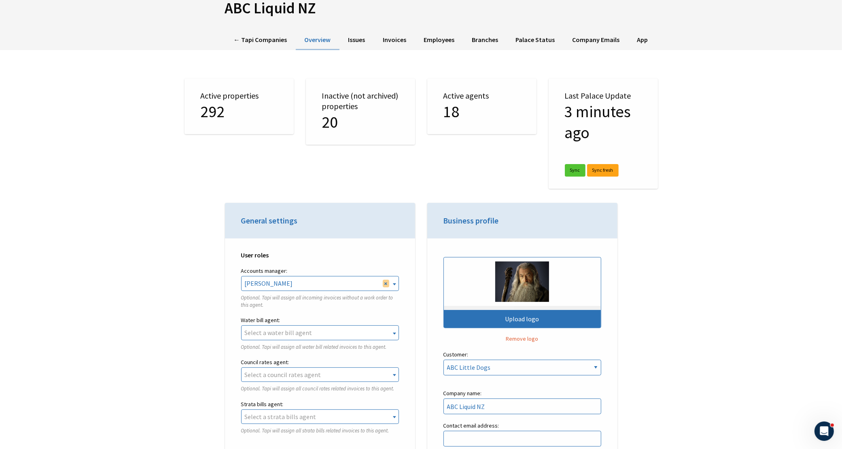
click at [294, 329] on span "Select a water bill agent" at bounding box center [279, 333] width 68 height 8
type input "[PERSON_NAME]"
select select "f5f1e45d-c340-4145-8106-5a986d520373"
type input "rebe"
select select "4083dc28-86ce-4430-98ce-e2a823507e8c"
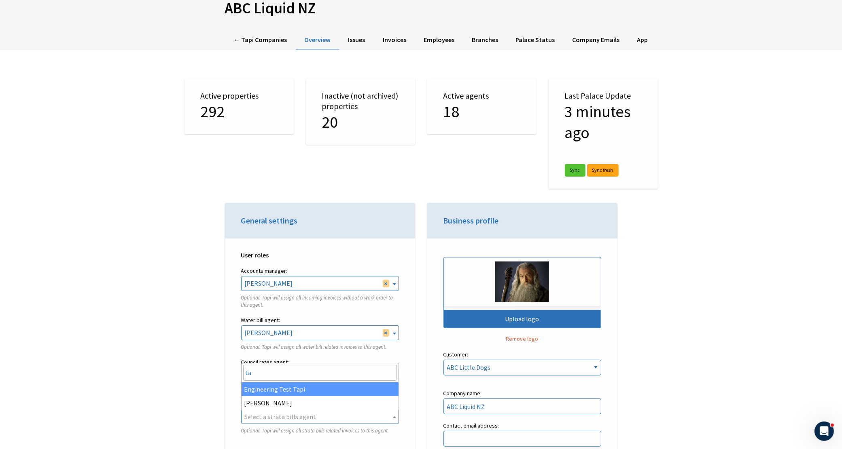
type input "tay"
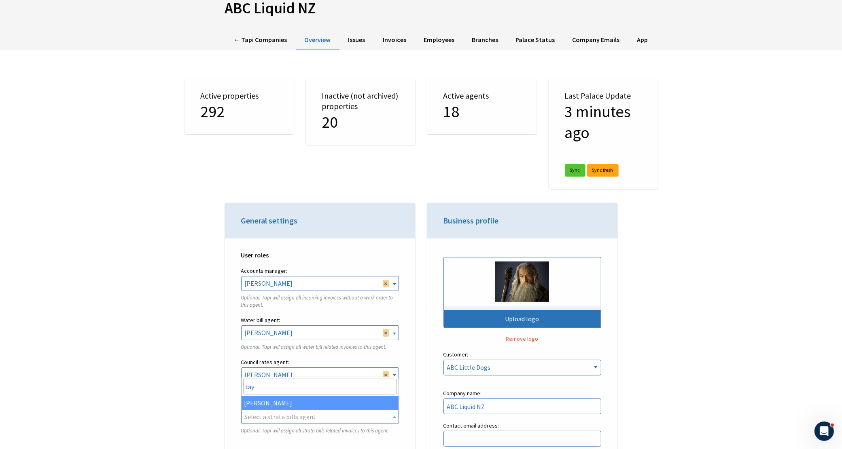
select select "05b87cfa-633c-4bb3-a705-f99584b8a21a"
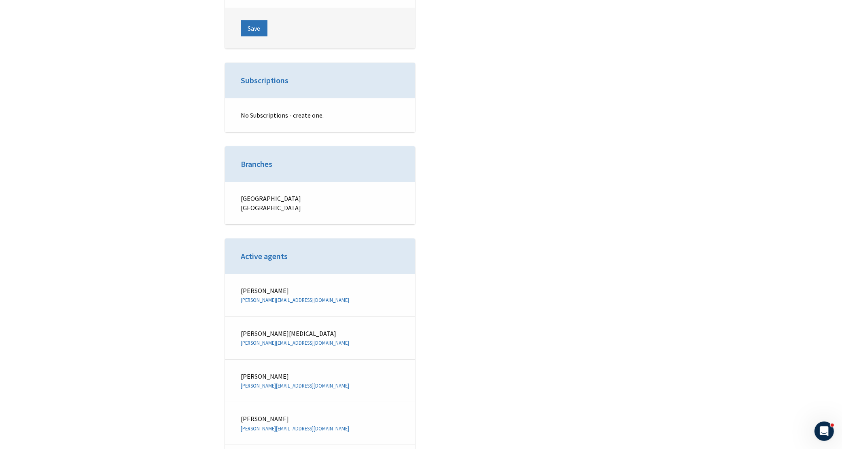
scroll to position [2934, 0]
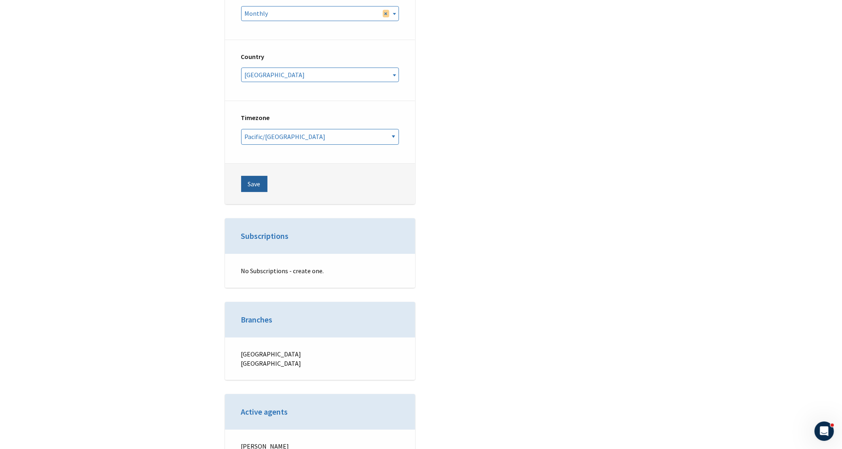
click at [262, 180] on button "Save" at bounding box center [254, 184] width 26 height 16
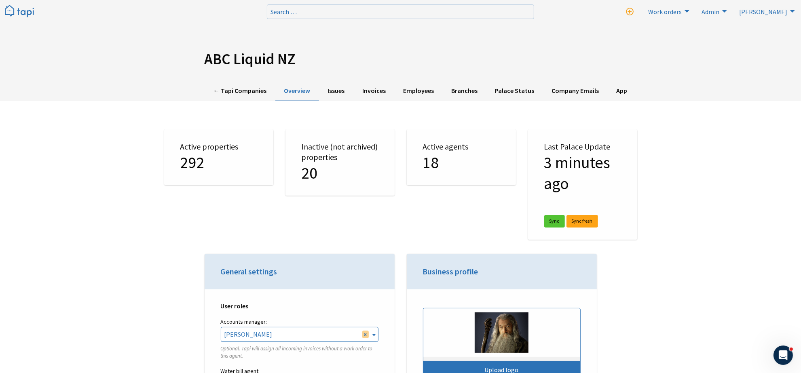
click at [233, 77] on div "ABC Liquid NZ ← Tapi Companies Overview Issues Invoices Employees Branches Pala…" at bounding box center [400, 50] width 801 height 101
click at [233, 84] on link "← Tapi Companies" at bounding box center [240, 91] width 71 height 20
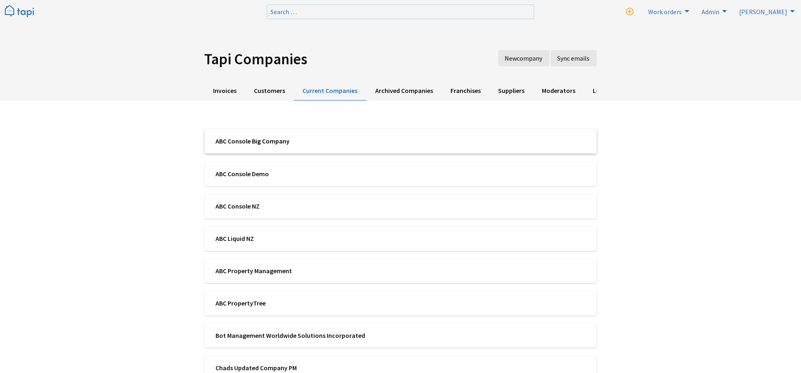
scroll to position [1831, 0]
click at [249, 142] on span "ABC Console Big Company" at bounding box center [306, 141] width 180 height 9
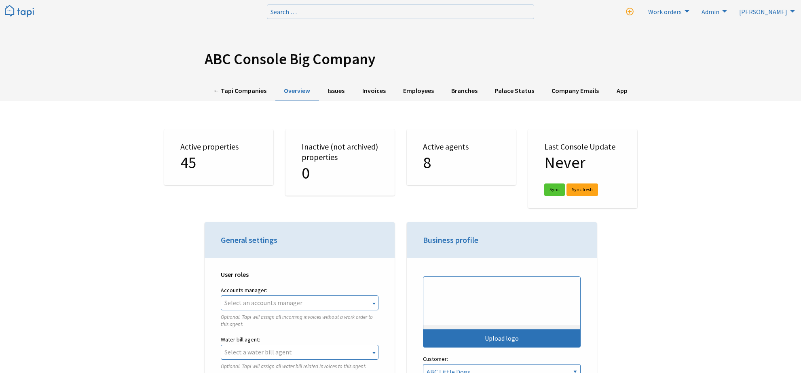
select select "TAPI"
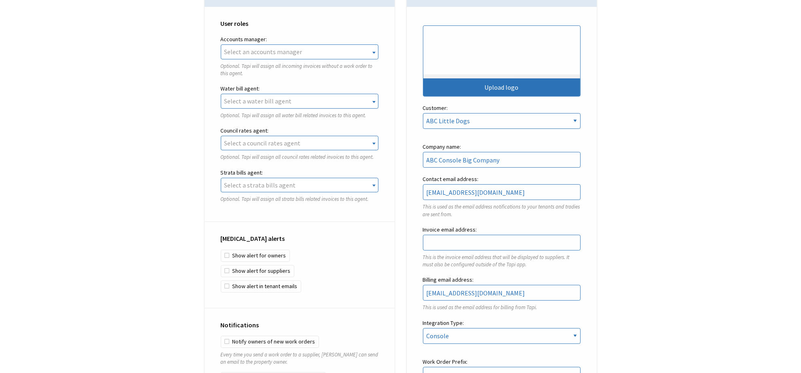
scroll to position [1831, 0]
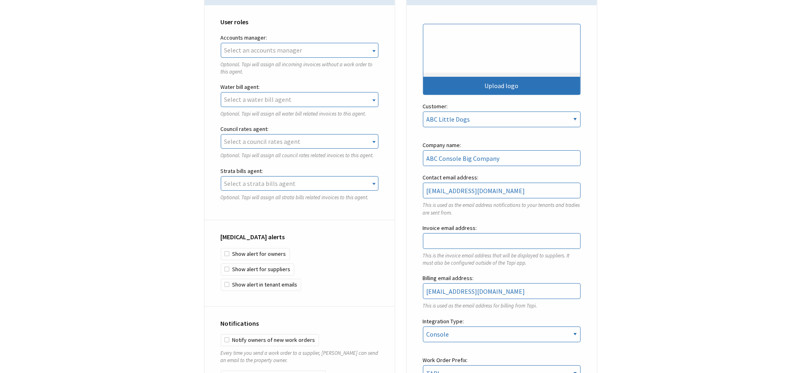
click at [344, 57] on span "Select an accounts manager" at bounding box center [299, 50] width 157 height 14
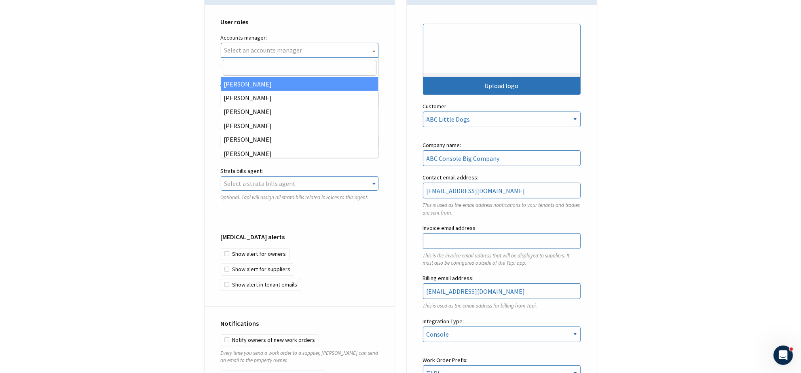
scroll to position [0, 0]
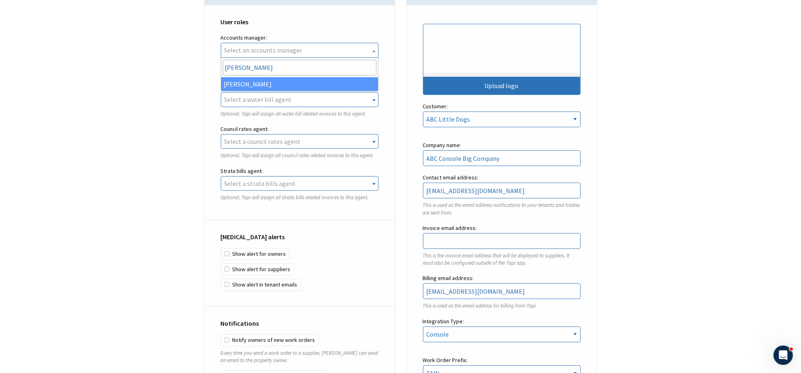
type input "josh"
select select "cdd7957d-9cce-4a22-be43-688f70b8fd5f"
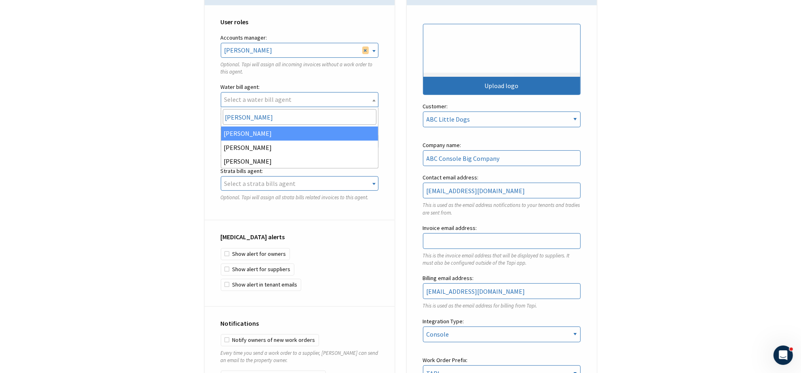
type input "anna"
select select "582bf0c9-2801-4763-9b0f-6dfbf1654886"
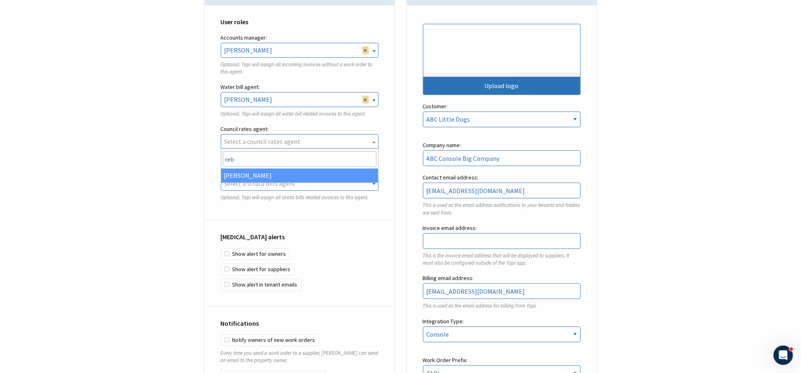
type input "rebe"
select select "b1086bc7-2573-42ca-aa0c-5e24d910274b"
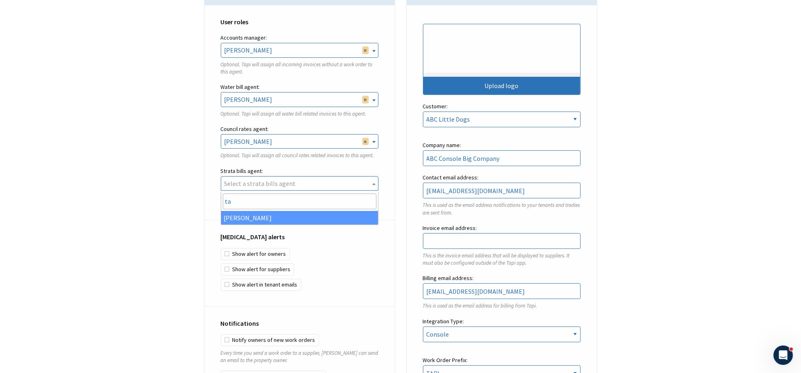
type input "tay"
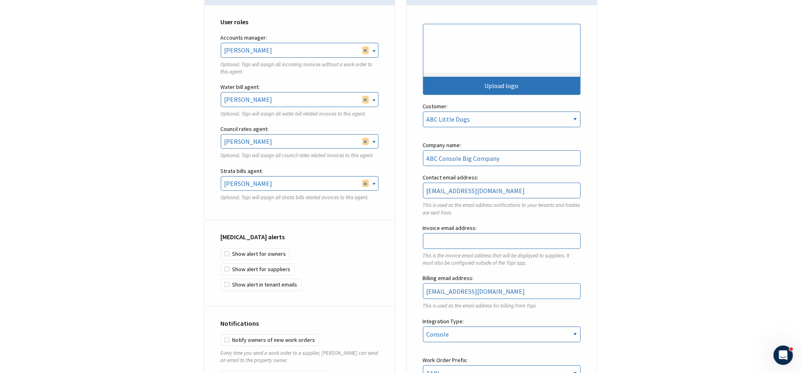
select select "d8c51ebc-b851-4909-a101-bcdfb269b590"
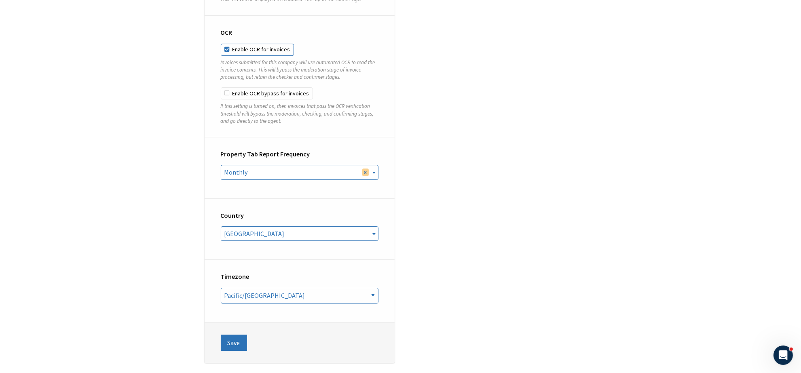
scroll to position [2933, 0]
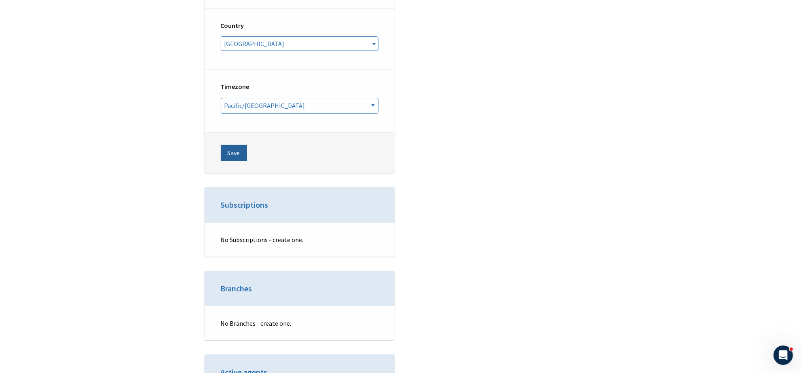
click at [239, 154] on button "Save" at bounding box center [234, 153] width 26 height 16
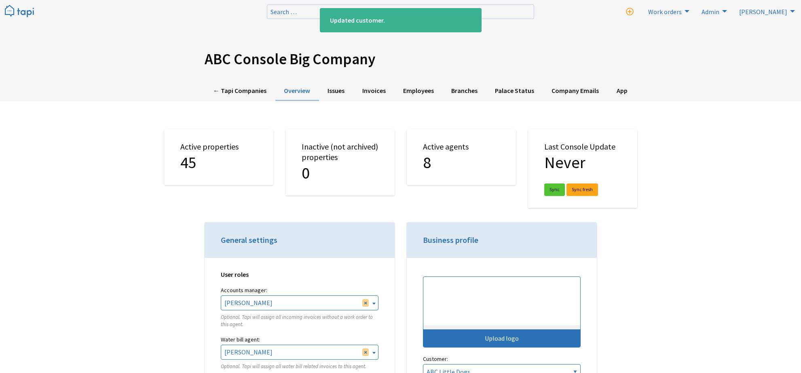
select select "TAPI"
